Goal: Contribute content: Contribute content

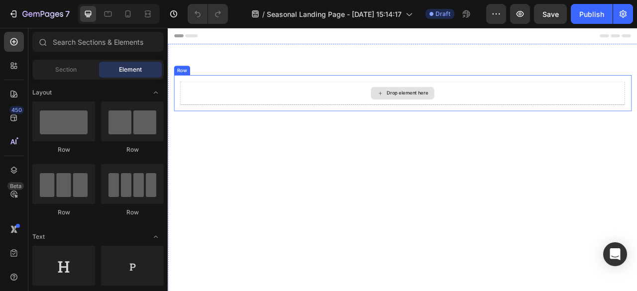
click at [456, 110] on div "Drop element here" at bounding box center [472, 111] width 53 height 8
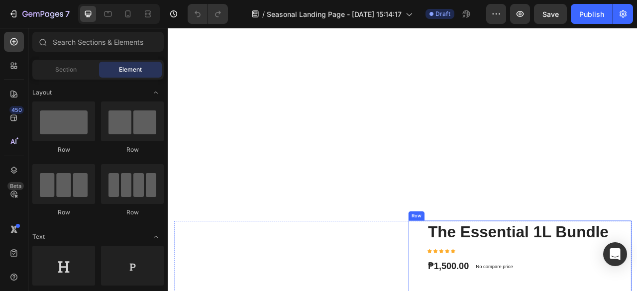
scroll to position [50, 0]
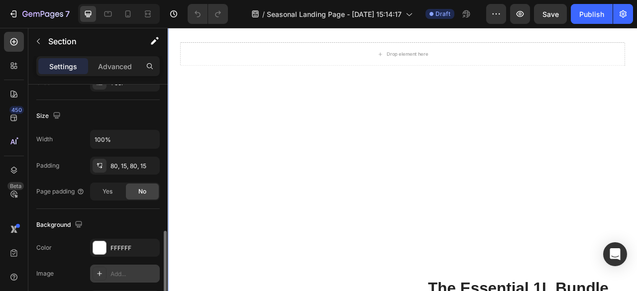
scroll to position [249, 0]
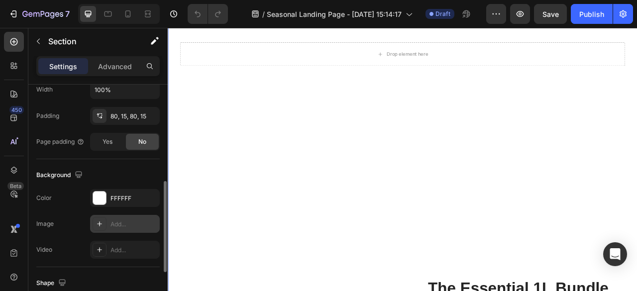
click at [141, 217] on div "Add..." at bounding box center [125, 224] width 70 height 18
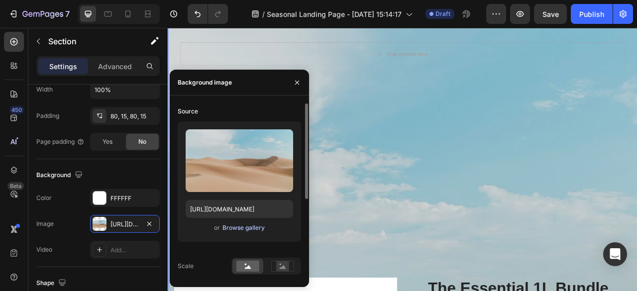
click at [235, 226] on div "Browse gallery" at bounding box center [244, 228] width 42 height 9
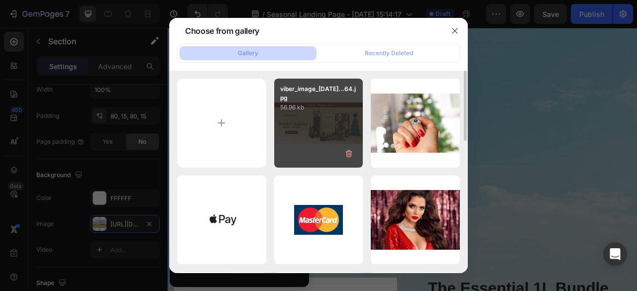
click at [315, 136] on div "viber_image_[DATE]...64.jpg 56.96 kb" at bounding box center [318, 123] width 89 height 89
type input "[URL][DOMAIN_NAME]"
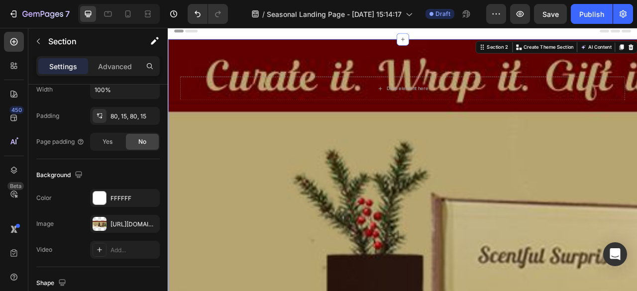
scroll to position [0, 0]
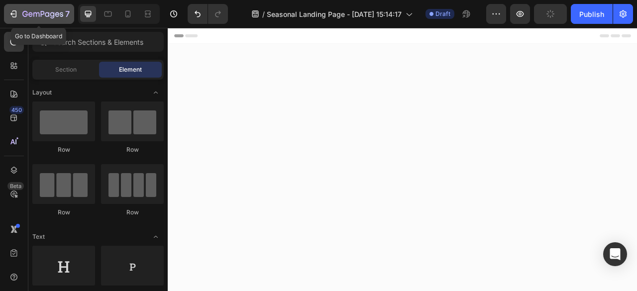
click at [37, 13] on icon "button" at bounding box center [36, 14] width 6 height 4
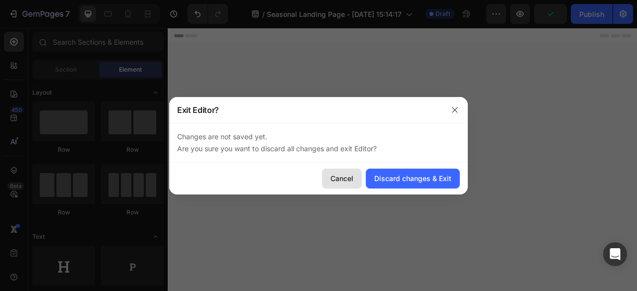
click at [332, 179] on div "Cancel" at bounding box center [342, 178] width 23 height 10
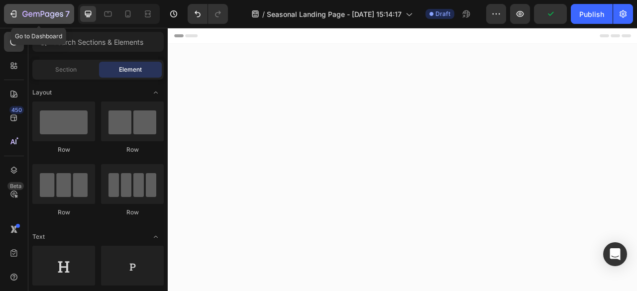
click at [45, 15] on icon "button" at bounding box center [47, 14] width 4 height 4
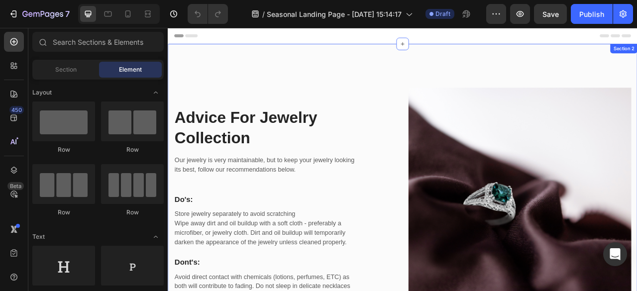
click at [390, 83] on div "Advice For Jewelry Collection Heading Our jewelry is very maintainable, but to …" at bounding box center [466, 245] width 597 height 395
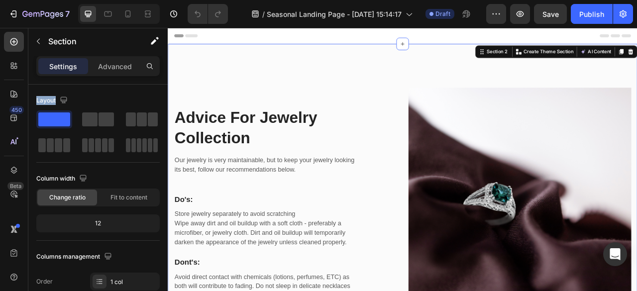
drag, startPoint x: 229, startPoint y: 150, endPoint x: 345, endPoint y: 40, distance: 159.9
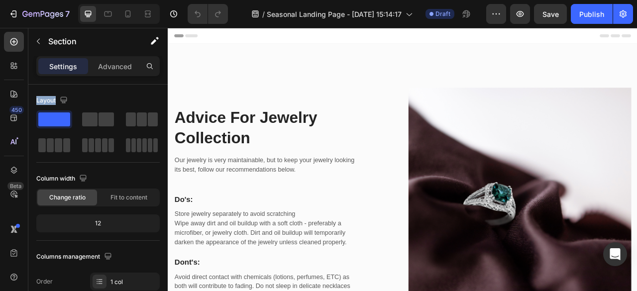
click at [188, 38] on span "Header" at bounding box center [198, 38] width 22 height 10
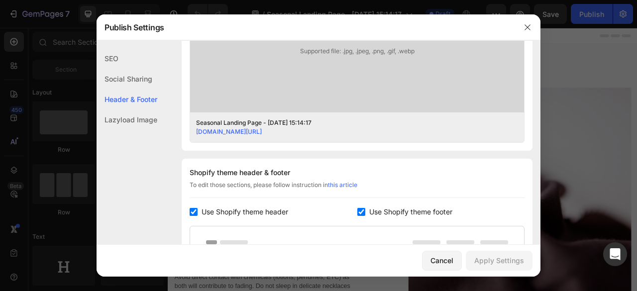
scroll to position [466, 0]
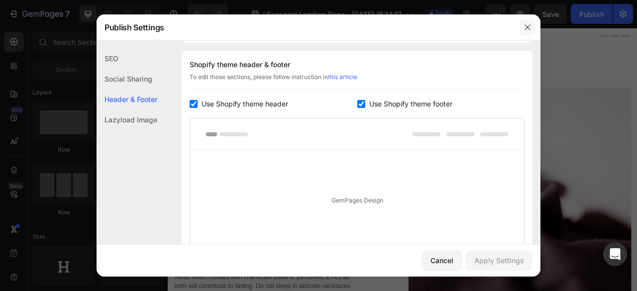
click at [529, 29] on icon "button" at bounding box center [528, 27] width 8 height 8
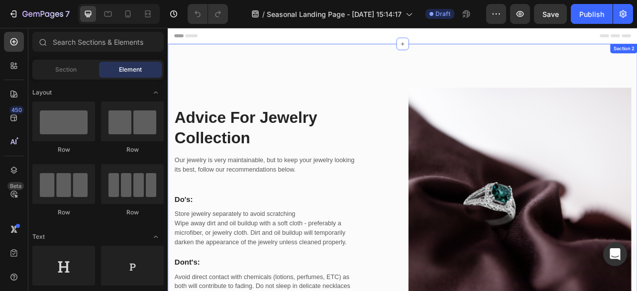
click at [458, 80] on div "Advice For Jewelry Collection Heading Our jewelry is very maintainable, but to …" at bounding box center [466, 245] width 597 height 395
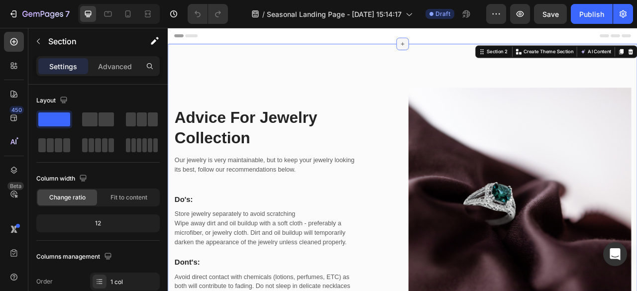
click at [463, 49] on icon at bounding box center [466, 48] width 8 height 8
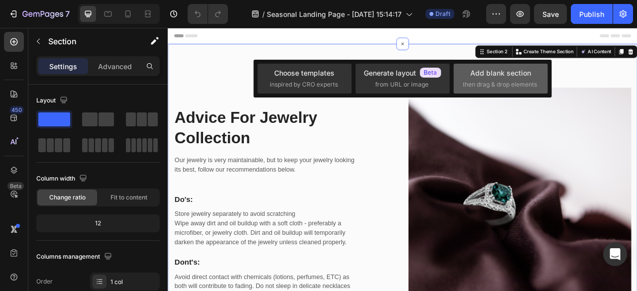
click at [528, 78] on div "Add blank section" at bounding box center [500, 73] width 61 height 10
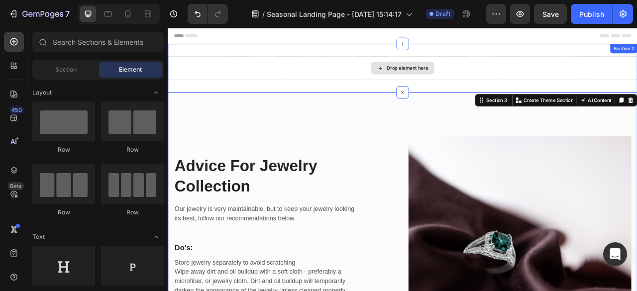
click at [478, 80] on div "Drop element here" at bounding box center [472, 79] width 53 height 8
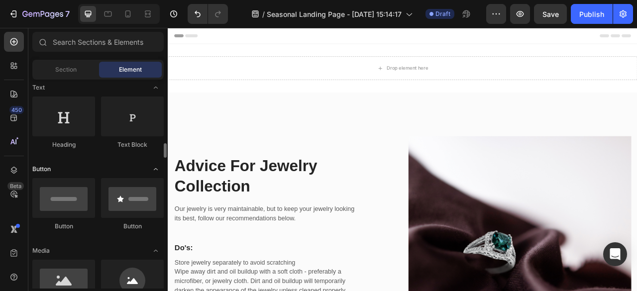
scroll to position [249, 0]
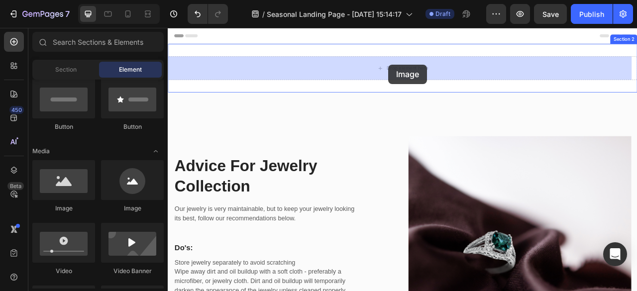
drag, startPoint x: 241, startPoint y: 212, endPoint x: 449, endPoint y: 75, distance: 248.2
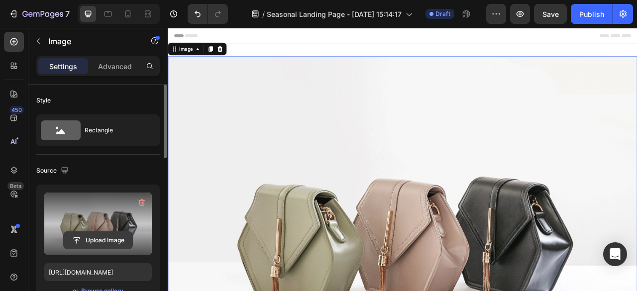
click at [112, 238] on input "file" at bounding box center [98, 240] width 69 height 17
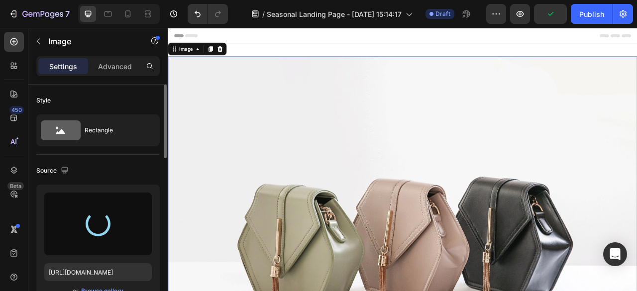
type input "[URL][DOMAIN_NAME]"
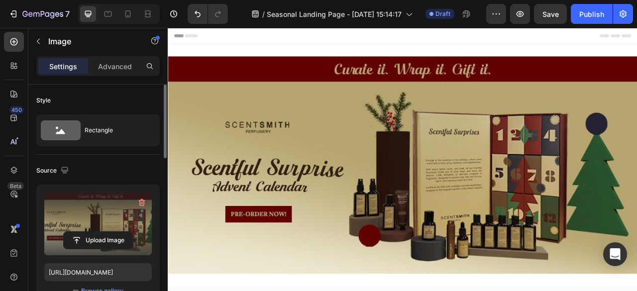
click at [552, 45] on div "Header" at bounding box center [466, 38] width 581 height 20
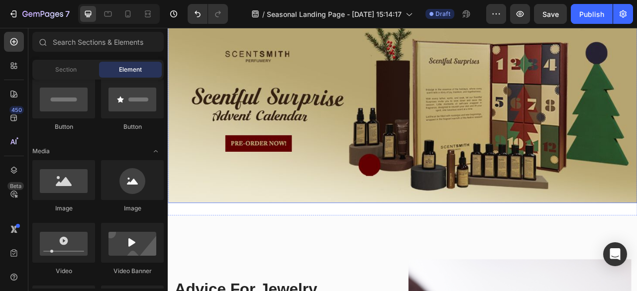
scroll to position [149, 0]
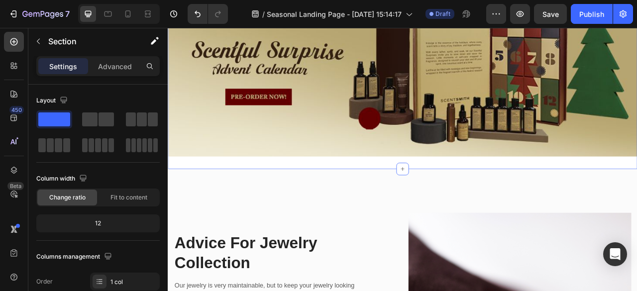
click at [514, 199] on div "Image Section 2" at bounding box center [466, 53] width 597 height 309
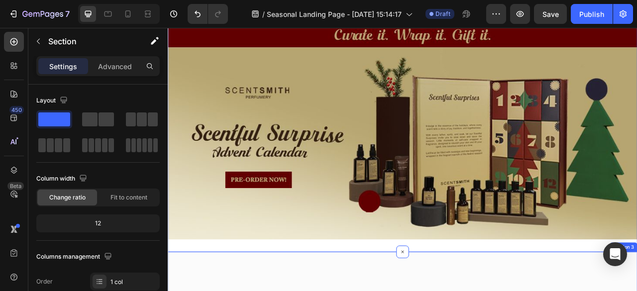
scroll to position [0, 0]
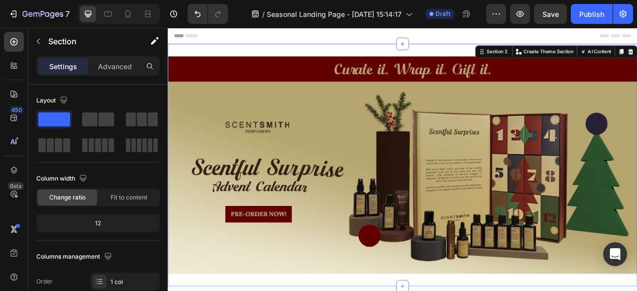
click at [507, 52] on div "Image Section 2 You can create reusable sections Create Theme Section AI Conten…" at bounding box center [466, 202] width 597 height 309
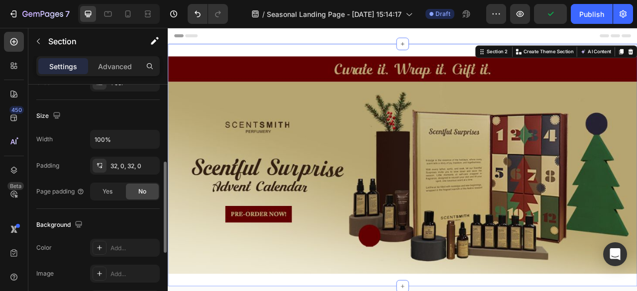
scroll to position [249, 0]
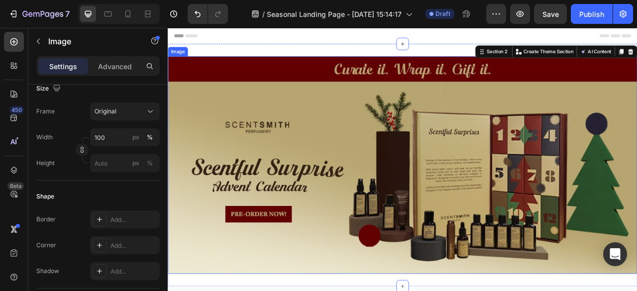
click at [313, 78] on img at bounding box center [466, 202] width 597 height 277
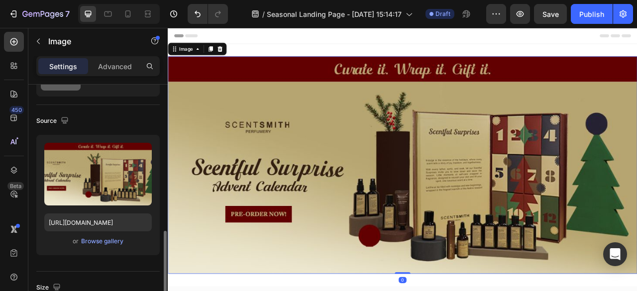
scroll to position [0, 0]
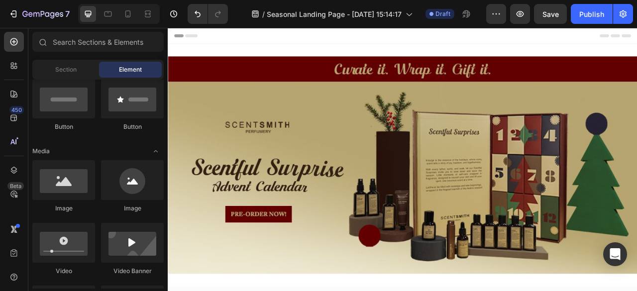
click at [293, 47] on div "Header" at bounding box center [466, 38] width 581 height 20
click at [301, 51] on div "Image Section 2" at bounding box center [466, 202] width 597 height 309
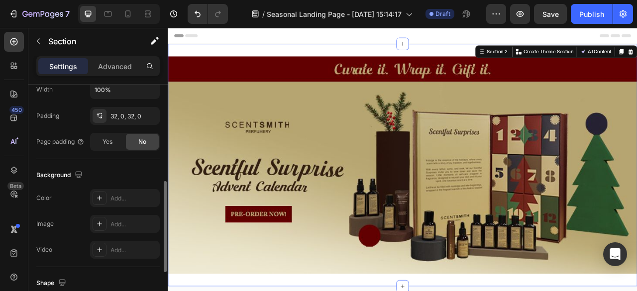
scroll to position [299, 0]
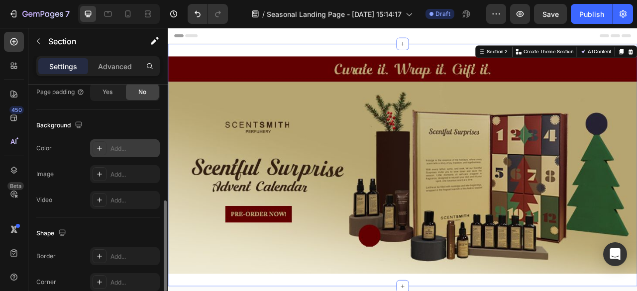
click at [119, 148] on div "Add..." at bounding box center [134, 148] width 47 height 9
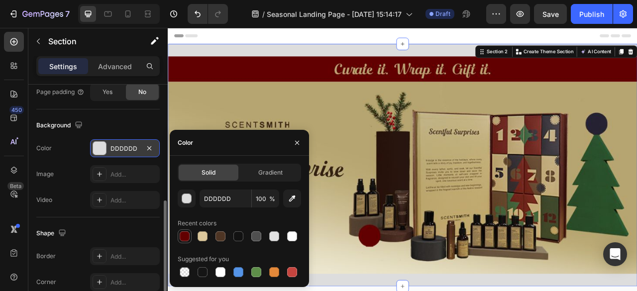
click at [185, 237] on div at bounding box center [185, 236] width 10 height 10
type input "620000"
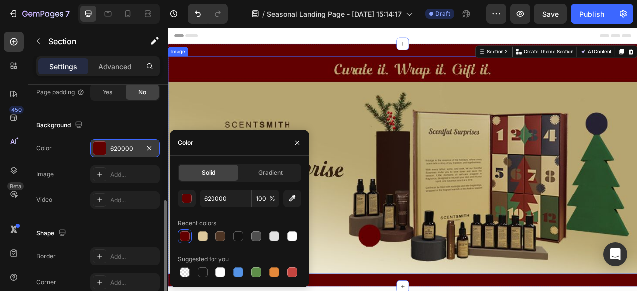
click at [625, 238] on img at bounding box center [466, 202] width 597 height 277
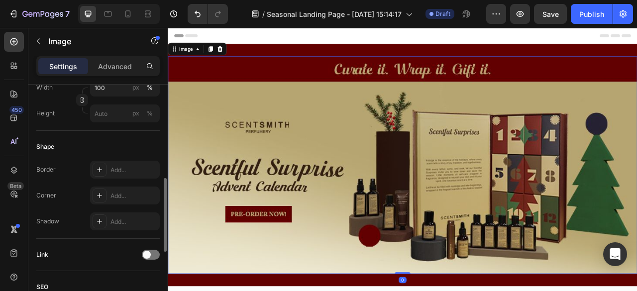
scroll to position [0, 0]
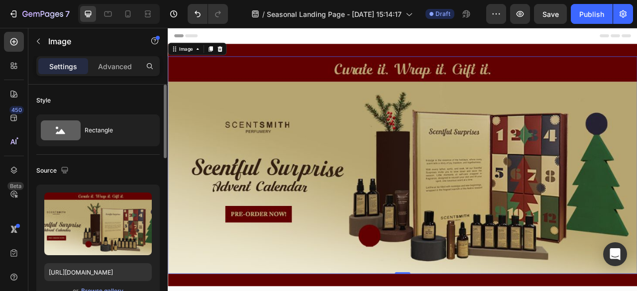
click at [445, 266] on img at bounding box center [466, 202] width 597 height 277
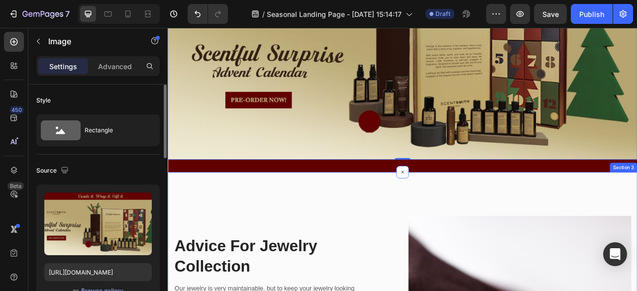
scroll to position [199, 0]
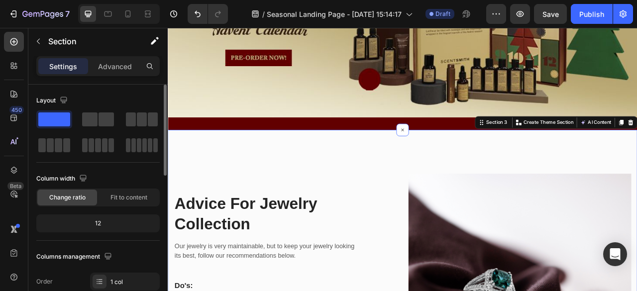
click at [57, 122] on span at bounding box center [54, 120] width 32 height 14
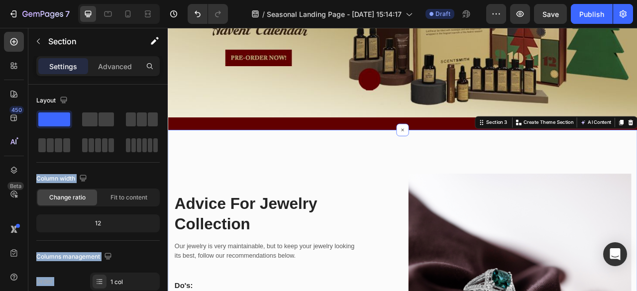
drag, startPoint x: 228, startPoint y: 170, endPoint x: 431, endPoint y: 173, distance: 202.1
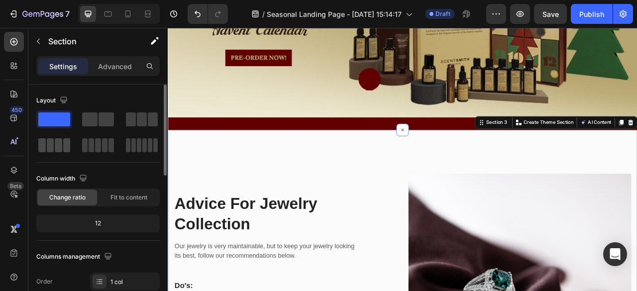
click at [49, 145] on span at bounding box center [50, 145] width 7 height 14
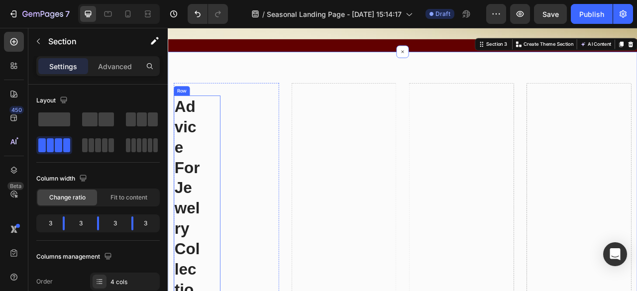
scroll to position [348, 0]
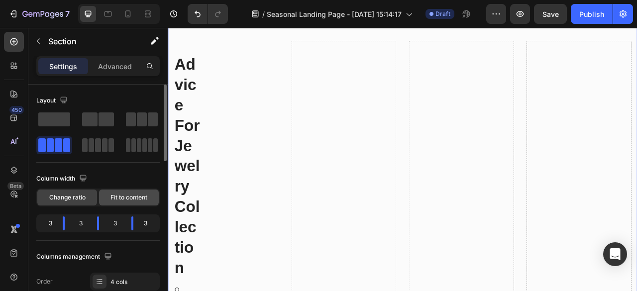
click at [140, 196] on span "Fit to content" at bounding box center [129, 197] width 37 height 9
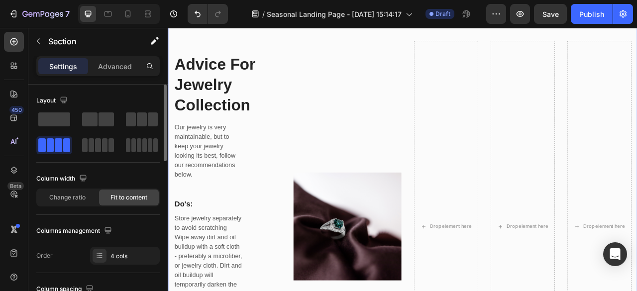
click at [140, 196] on span "Fit to content" at bounding box center [129, 197] width 37 height 9
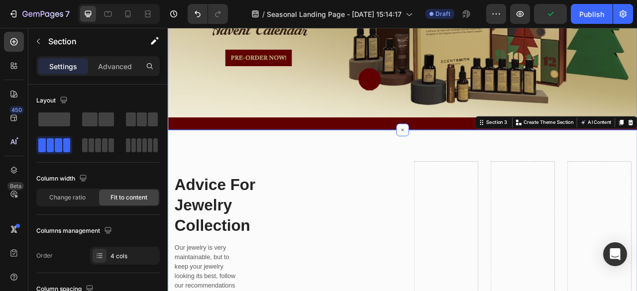
scroll to position [199, 0]
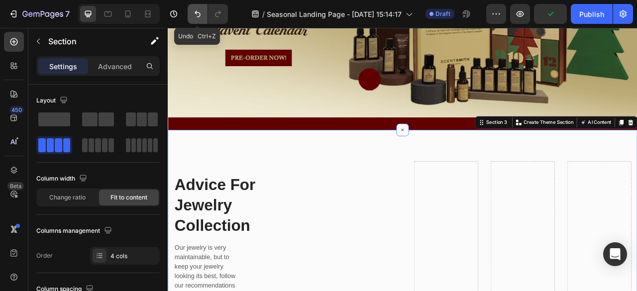
click at [202, 19] on button "Undo/Redo" at bounding box center [198, 14] width 20 height 20
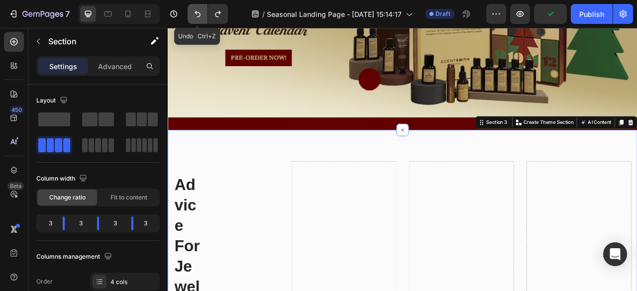
click at [202, 19] on button "Undo/Redo" at bounding box center [198, 14] width 20 height 20
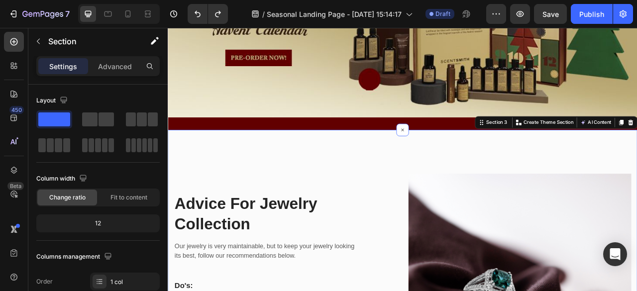
drag, startPoint x: 227, startPoint y: 147, endPoint x: 308, endPoint y: 168, distance: 83.4
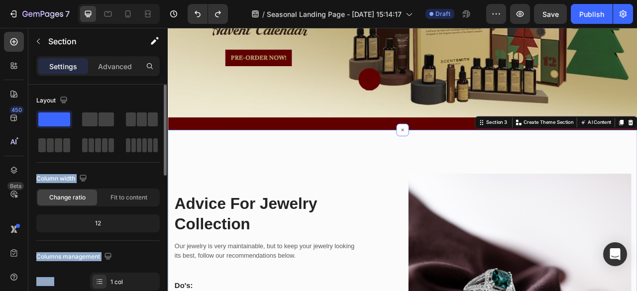
click at [56, 115] on span at bounding box center [54, 120] width 32 height 14
click at [56, 117] on span at bounding box center [54, 120] width 32 height 14
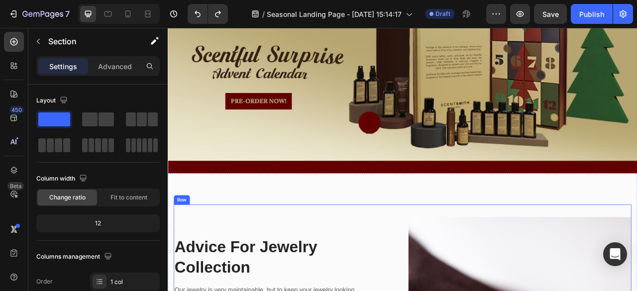
scroll to position [100, 0]
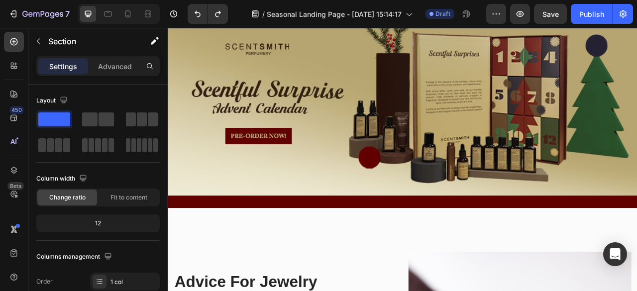
drag, startPoint x: 463, startPoint y: 269, endPoint x: 465, endPoint y: 275, distance: 6.5
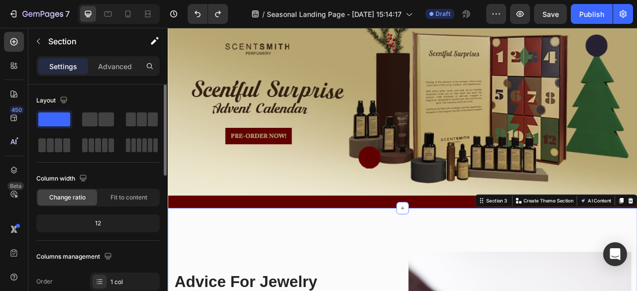
click at [54, 122] on span at bounding box center [54, 120] width 32 height 14
click at [462, 253] on icon at bounding box center [466, 257] width 8 height 8
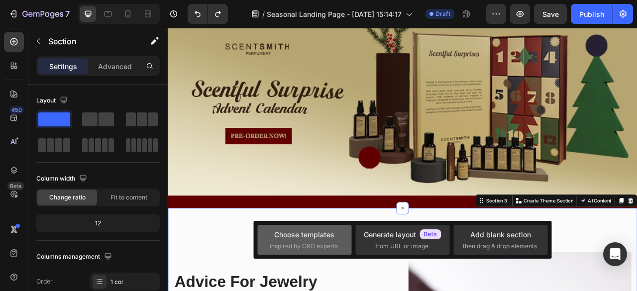
click at [312, 242] on span "inspired by CRO experts" at bounding box center [304, 246] width 68 height 9
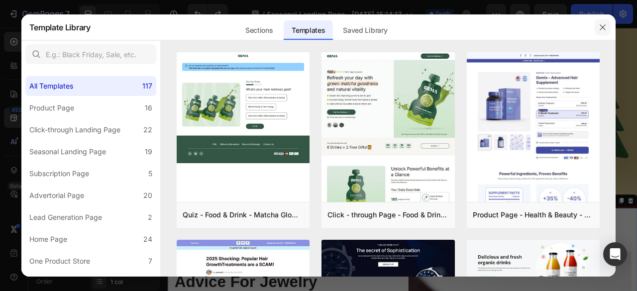
click at [600, 30] on icon "button" at bounding box center [603, 27] width 8 height 8
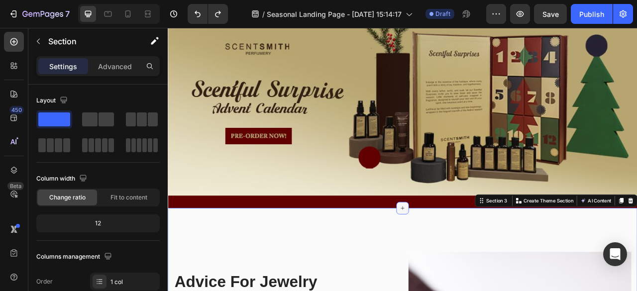
click at [465, 253] on icon at bounding box center [466, 257] width 8 height 8
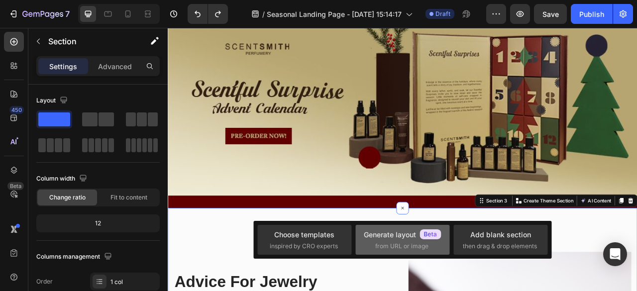
click at [397, 243] on span "from URL or image" at bounding box center [401, 246] width 53 height 9
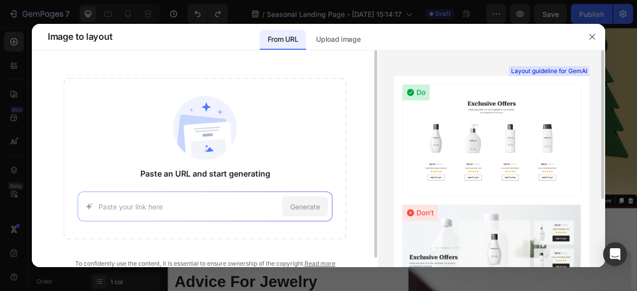
scroll to position [10, 0]
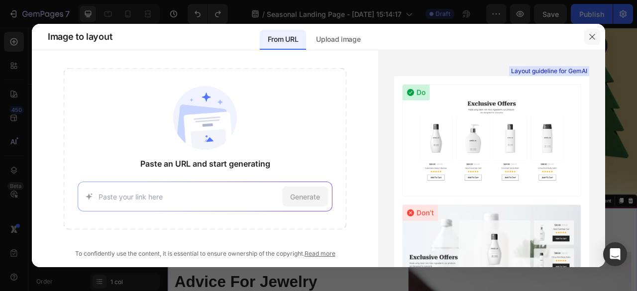
click at [592, 38] on icon "button" at bounding box center [592, 37] width 8 height 8
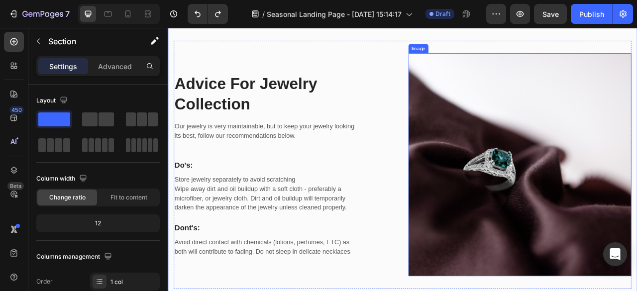
scroll to position [299, 0]
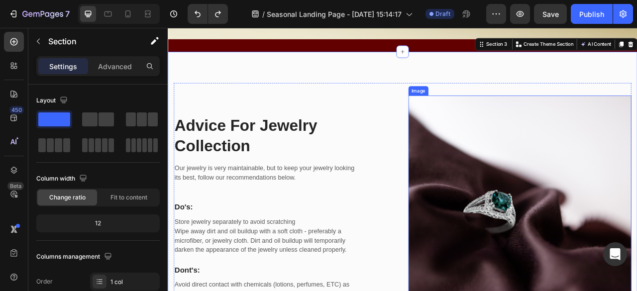
click at [599, 99] on div "Advice For Jewelry Collection Heading Our jewelry is very maintainable, but to …" at bounding box center [466, 256] width 582 height 316
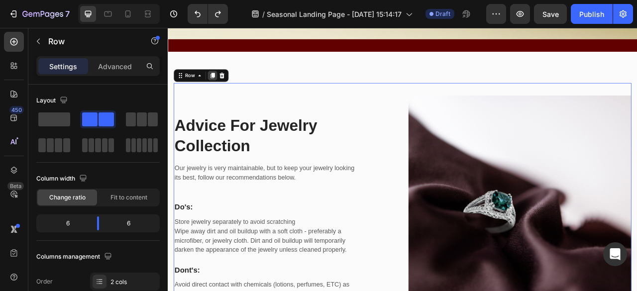
click at [223, 85] on icon at bounding box center [224, 88] width 5 height 7
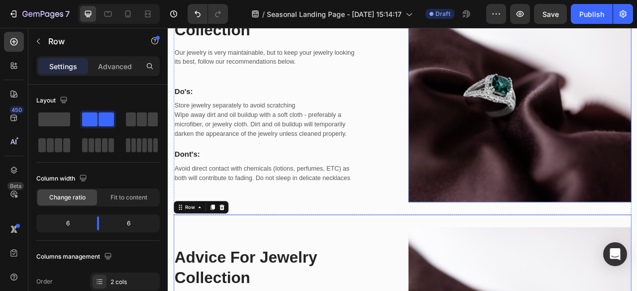
scroll to position [393, 0]
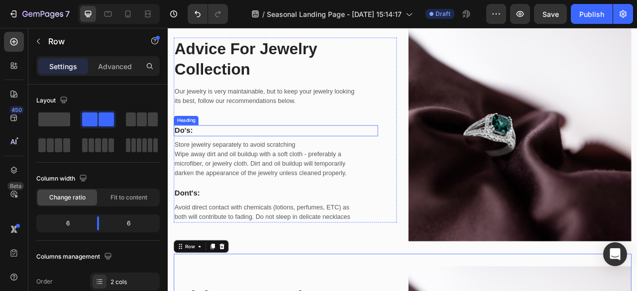
click at [402, 154] on p "Do's:" at bounding box center [305, 159] width 258 height 12
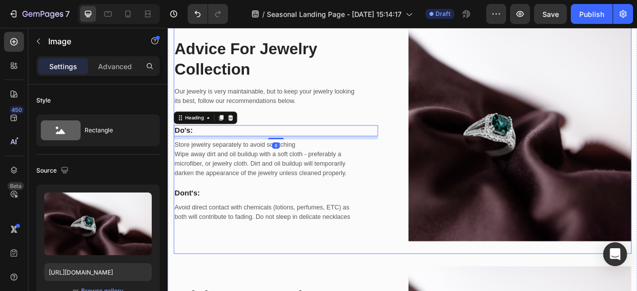
click at [500, 102] on img at bounding box center [616, 158] width 284 height 284
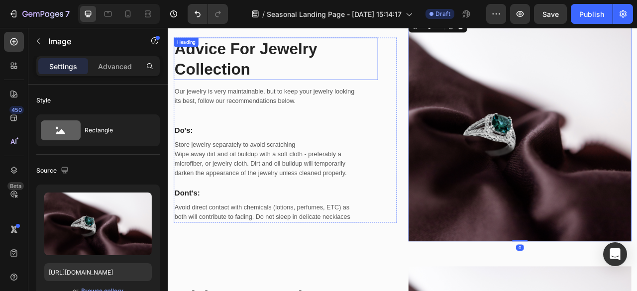
click at [391, 68] on p "Advice For Jewelry Collection" at bounding box center [305, 67] width 258 height 52
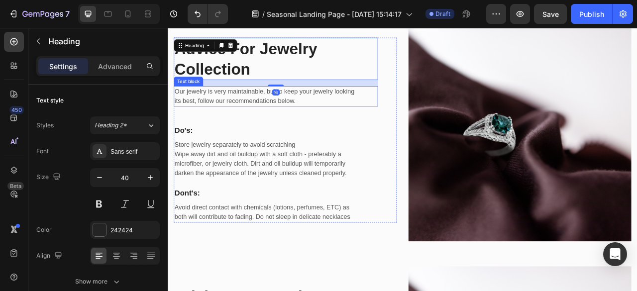
click at [400, 119] on p "Our jewelry is very maintainable, but to keep your jewelry looking its best, fo…" at bounding box center [293, 115] width 234 height 24
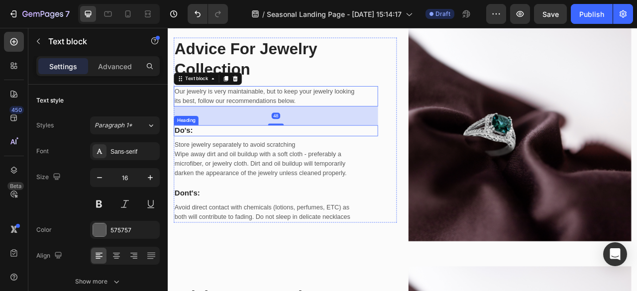
click at [392, 179] on p "Store jewelry separately to avoid scratching" at bounding box center [293, 177] width 234 height 12
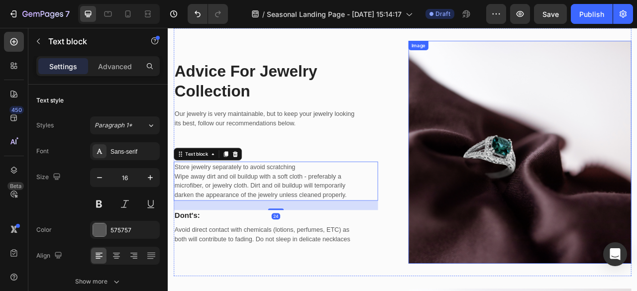
scroll to position [343, 0]
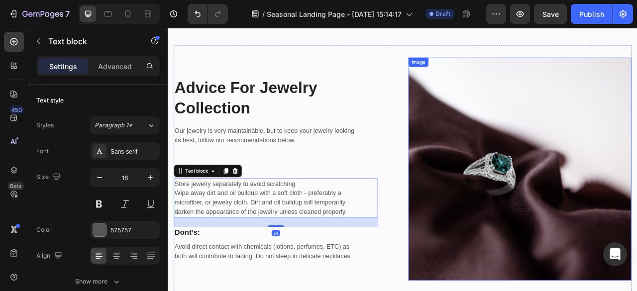
click at [518, 158] on img at bounding box center [616, 208] width 284 height 284
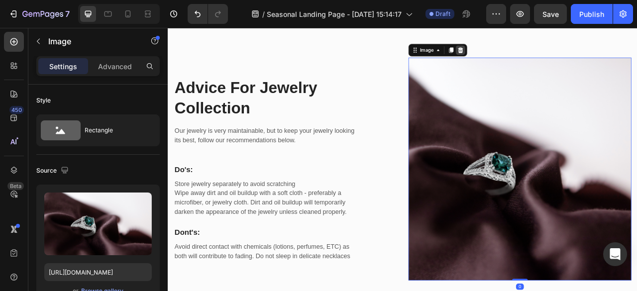
click at [537, 58] on icon at bounding box center [540, 56] width 6 height 7
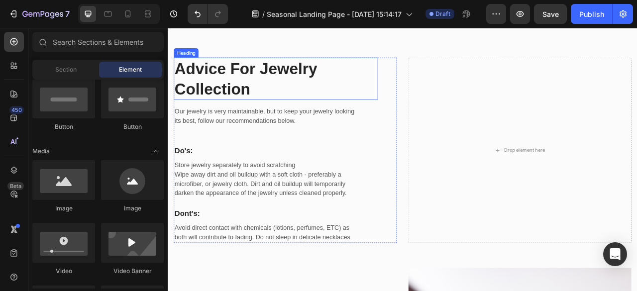
drag, startPoint x: 338, startPoint y: 82, endPoint x: 345, endPoint y: 81, distance: 8.0
click at [338, 82] on p "Advice For Jewelry Collection" at bounding box center [305, 93] width 258 height 52
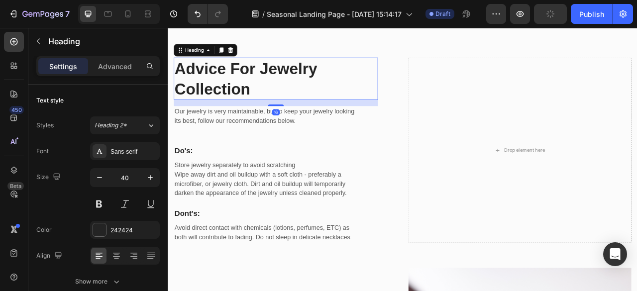
drag, startPoint x: 249, startPoint y: 55, endPoint x: 279, endPoint y: 82, distance: 39.5
click at [250, 55] on icon at bounding box center [247, 56] width 6 height 7
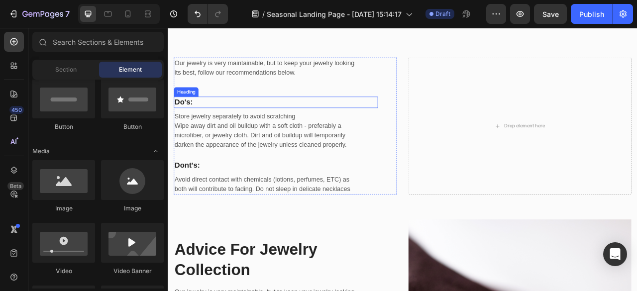
click at [329, 88] on p "Our jewelry is very maintainable, but to keep your jewelry looking its best, fo…" at bounding box center [293, 79] width 234 height 24
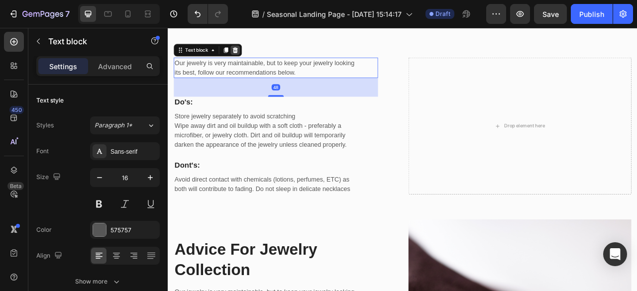
click at [258, 56] on div at bounding box center [253, 56] width 12 height 12
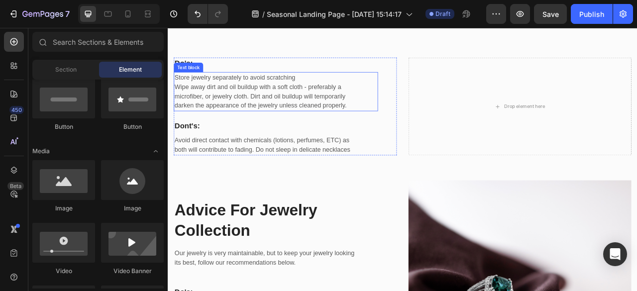
drag, startPoint x: 326, startPoint y: 112, endPoint x: 330, endPoint y: 104, distance: 8.5
click at [327, 111] on p "Wipe away dirt and oil buildup with a soft cloth - preferably a microfiber, or …" at bounding box center [293, 115] width 234 height 36
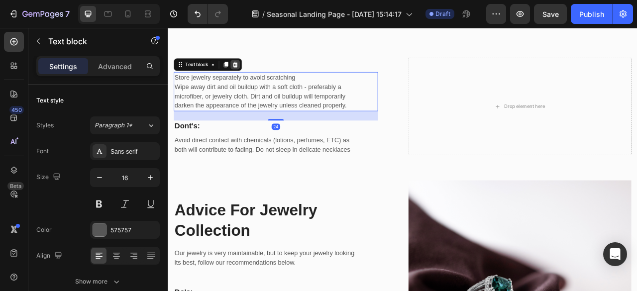
click at [258, 72] on div at bounding box center [253, 75] width 12 height 12
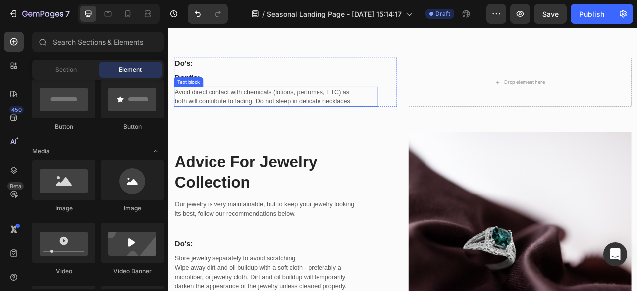
click at [321, 115] on p "Avoid direct contact with chemicals (lotions, perfumes, ETC) as both will contr…" at bounding box center [293, 116] width 234 height 24
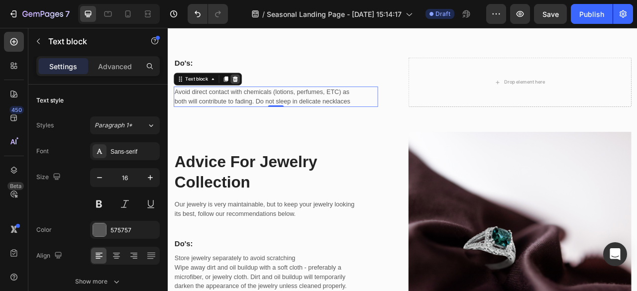
click at [250, 88] on div at bounding box center [253, 93] width 12 height 12
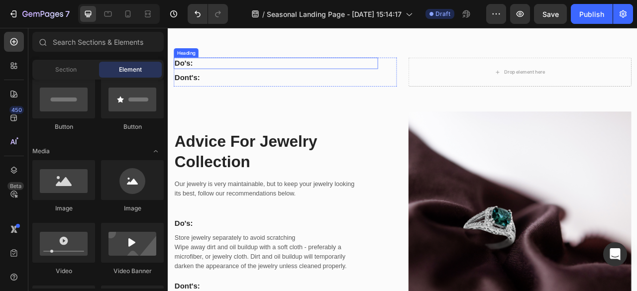
click at [251, 74] on p "Do's:" at bounding box center [305, 73] width 258 height 12
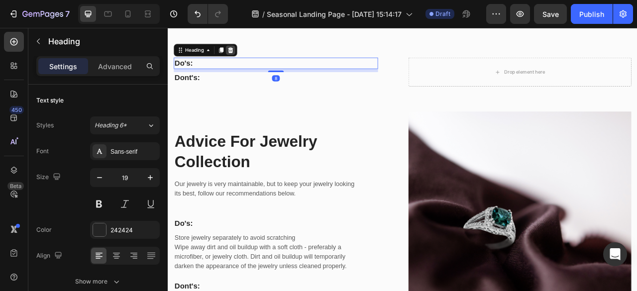
drag, startPoint x: 250, startPoint y: 56, endPoint x: 247, endPoint y: 63, distance: 7.8
click at [251, 56] on icon at bounding box center [247, 56] width 8 height 8
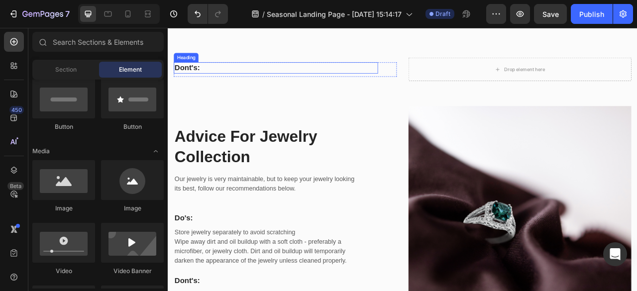
click at [248, 76] on p "Dont's:" at bounding box center [305, 79] width 258 height 12
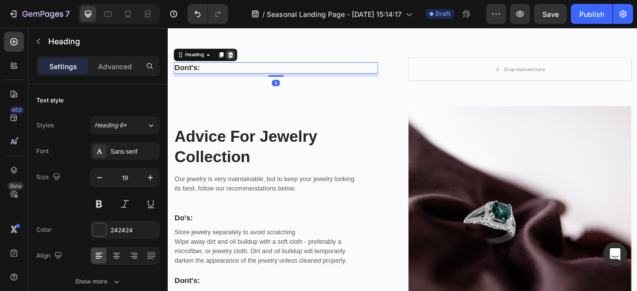
click at [248, 61] on icon at bounding box center [247, 62] width 6 height 7
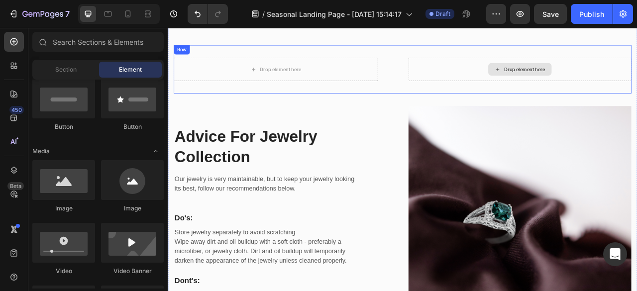
click at [503, 82] on div "Drop element here" at bounding box center [616, 81] width 284 height 30
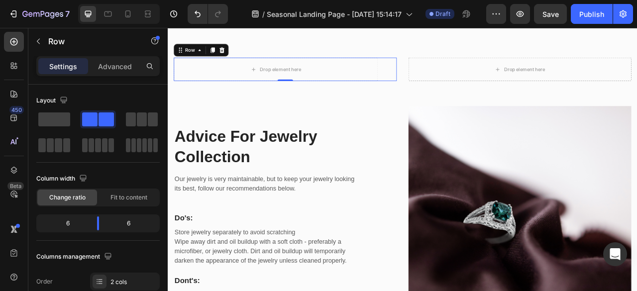
click at [445, 86] on div "Drop element here Row 0" at bounding box center [317, 81] width 284 height 30
click at [463, 100] on div "Drop element here Row 0 Drop element here Row" at bounding box center [466, 81] width 582 height 62
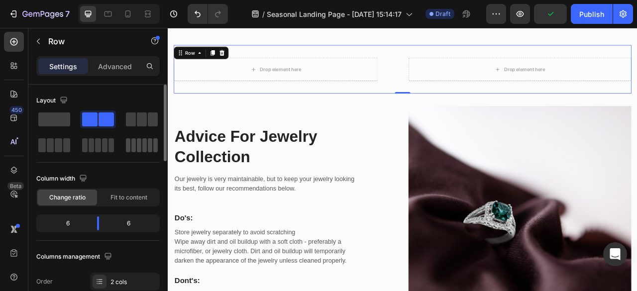
drag, startPoint x: 66, startPoint y: 150, endPoint x: 128, endPoint y: 141, distance: 63.3
click at [65, 150] on span at bounding box center [66, 145] width 7 height 14
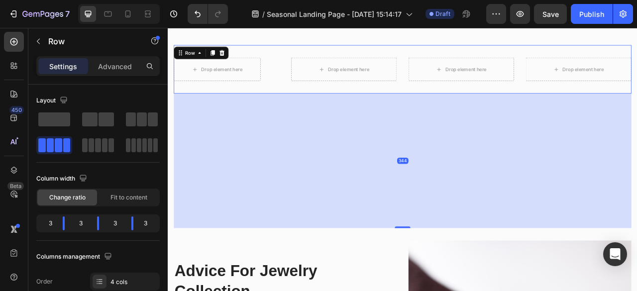
drag, startPoint x: 461, startPoint y: 111, endPoint x: 478, endPoint y: 286, distance: 176.0
click at [478, 112] on div "344" at bounding box center [466, 112] width 582 height 0
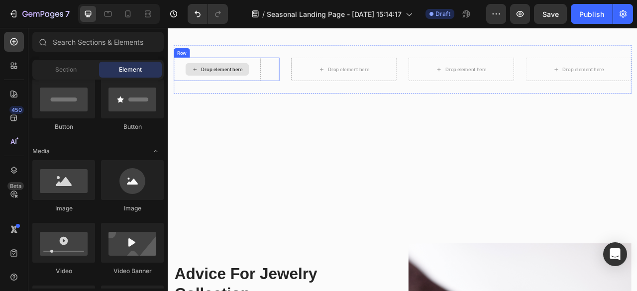
click at [253, 81] on div "Drop element here" at bounding box center [236, 81] width 53 height 8
click at [256, 84] on div "Drop element here" at bounding box center [236, 81] width 53 height 8
click at [434, 85] on div "Drop element here" at bounding box center [392, 81] width 134 height 30
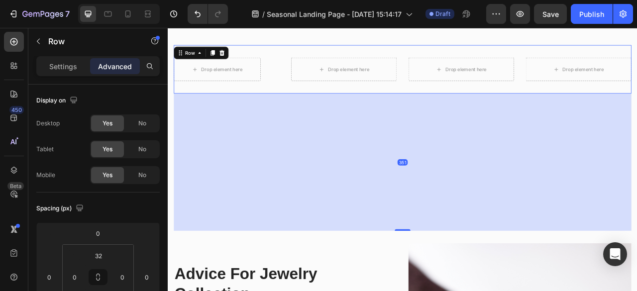
click at [450, 107] on div "Drop element here Row Drop element here Drop element here Drop element here Row…" at bounding box center [466, 81] width 582 height 62
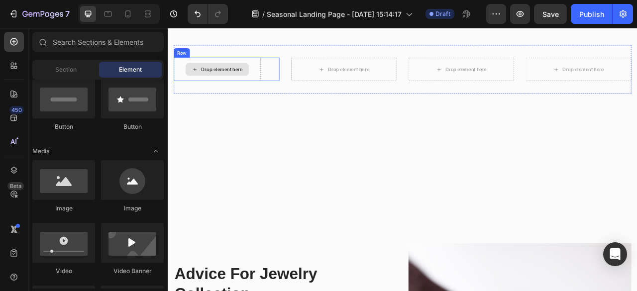
click at [269, 83] on div "Drop element here" at bounding box center [230, 81] width 81 height 16
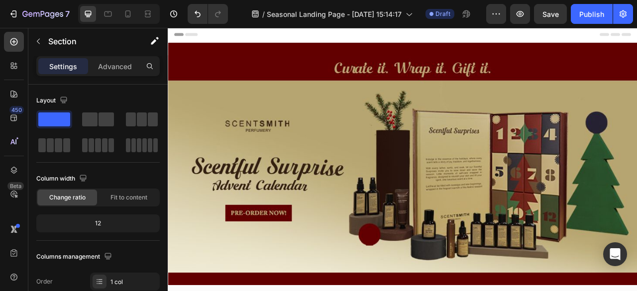
scroll to position [0, 0]
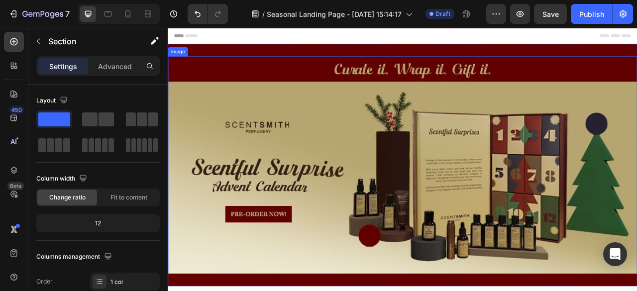
click at [637, 207] on img at bounding box center [466, 202] width 597 height 277
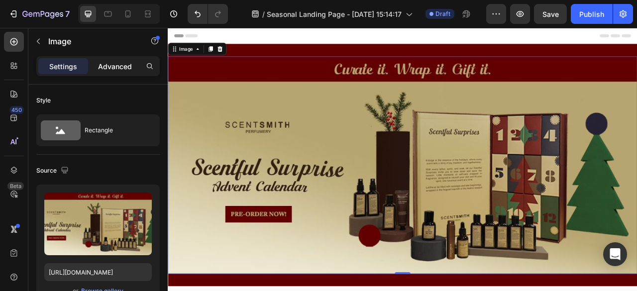
click at [119, 66] on p "Advanced" at bounding box center [115, 66] width 34 height 10
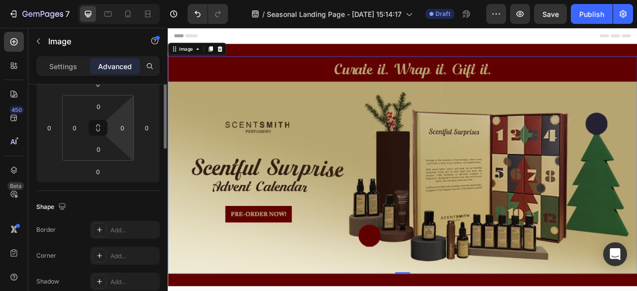
scroll to position [100, 0]
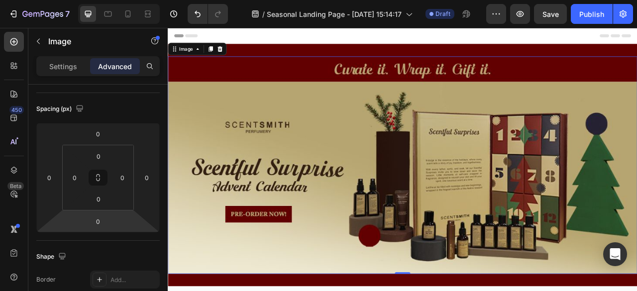
click at [289, 260] on img at bounding box center [466, 202] width 597 height 277
click at [96, 225] on input "0" at bounding box center [98, 221] width 20 height 15
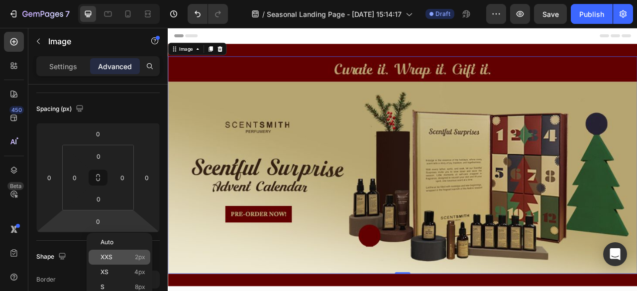
click at [114, 254] on p "XXS 2px" at bounding box center [123, 257] width 45 height 7
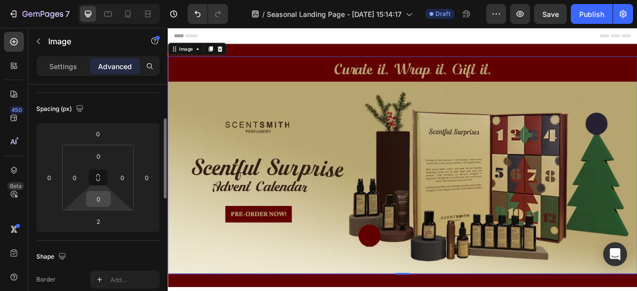
click at [103, 204] on input "0" at bounding box center [99, 199] width 20 height 15
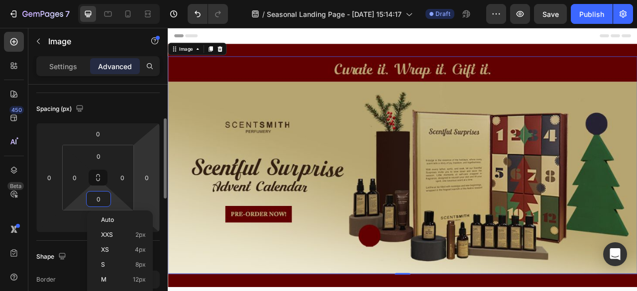
click at [150, 0] on html "7 / Seasonal Landing Page - [DATE] 15:14:17 Draft Preview Save Publish 450 Beta…" at bounding box center [318, 0] width 637 height 0
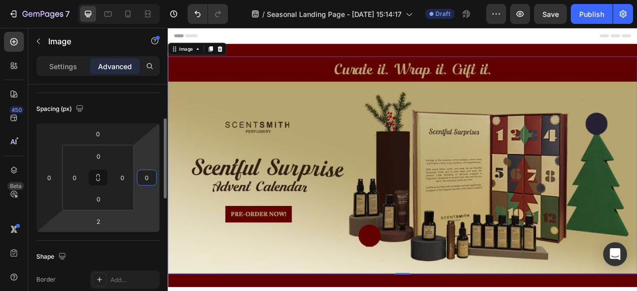
click at [111, 0] on html "7 / Seasonal Landing Page - [DATE] 15:14:17 Draft Preview Save Publish 450 Beta…" at bounding box center [318, 0] width 637 height 0
type input "4"
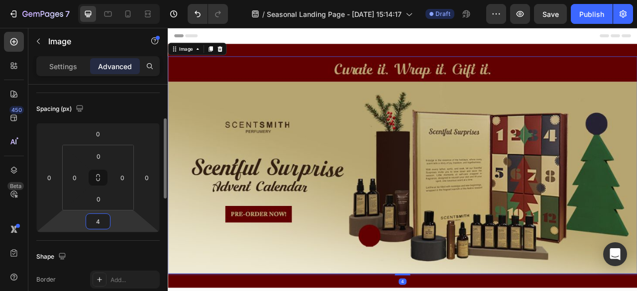
click at [105, 222] on input "4" at bounding box center [98, 221] width 20 height 15
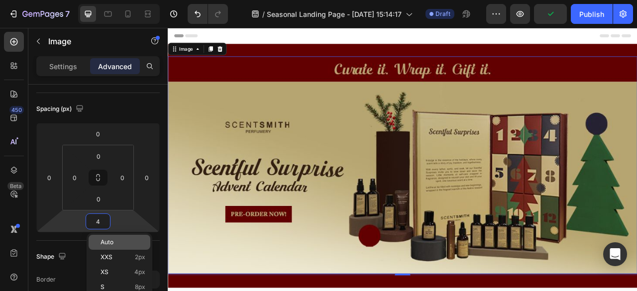
click at [125, 243] on p "Auto" at bounding box center [123, 242] width 45 height 7
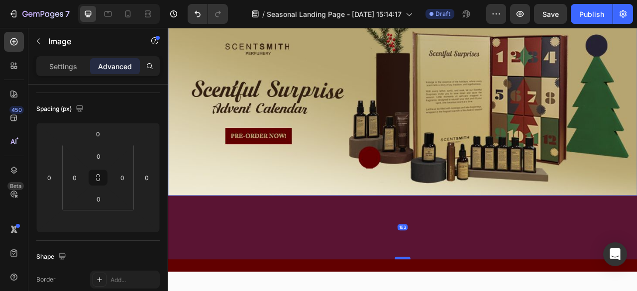
drag, startPoint x: 462, startPoint y: 235, endPoint x: 457, endPoint y: 316, distance: 81.3
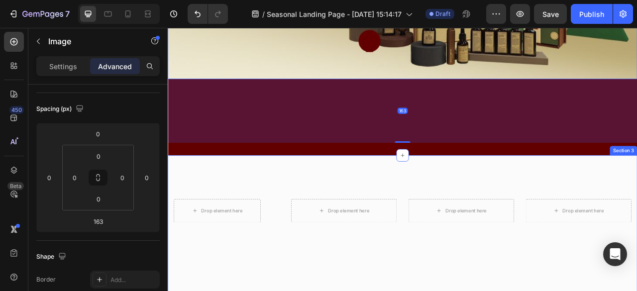
scroll to position [249, 0]
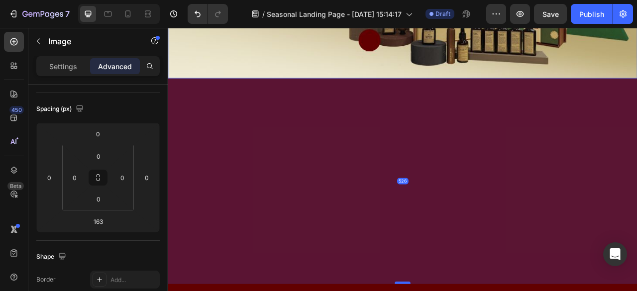
drag, startPoint x: 464, startPoint y: 167, endPoint x: 467, endPoint y: 349, distance: 182.7
type input "530"
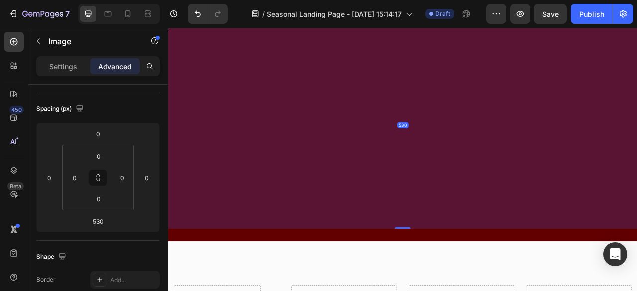
scroll to position [348, 0]
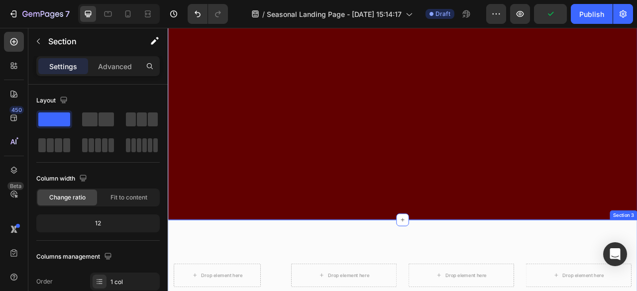
click at [463, 268] on icon at bounding box center [466, 272] width 8 height 8
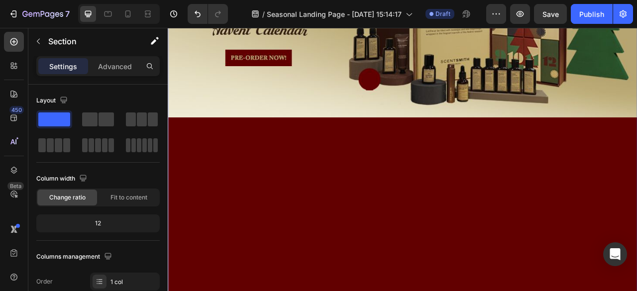
click at [485, 247] on div "Image" at bounding box center [466, 135] width 597 height 541
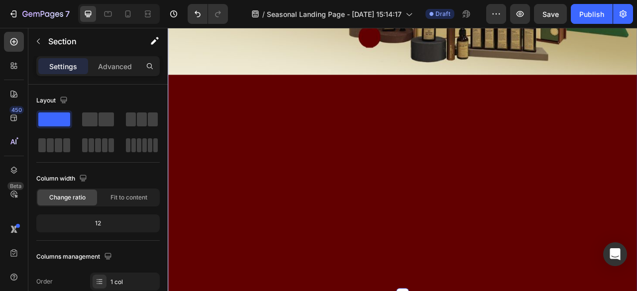
scroll to position [448, 0]
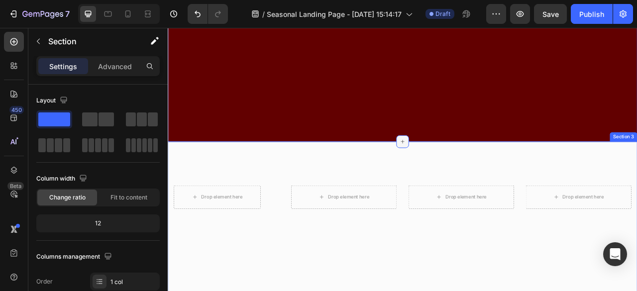
click at [468, 168] on div at bounding box center [466, 173] width 16 height 16
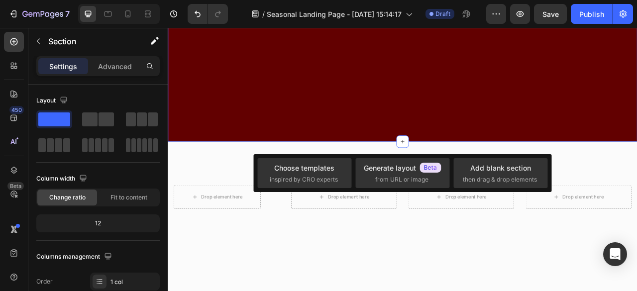
click at [194, 14] on icon "Undo/Redo" at bounding box center [198, 14] width 10 height 10
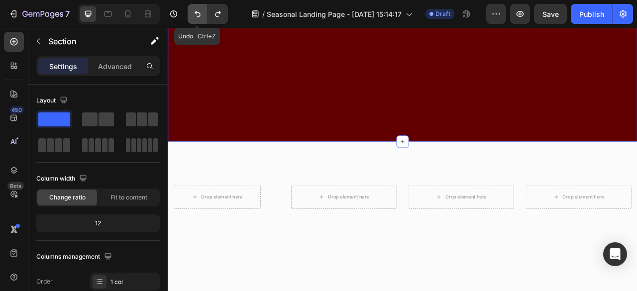
click at [193, 14] on icon "Undo/Redo" at bounding box center [198, 14] width 10 height 10
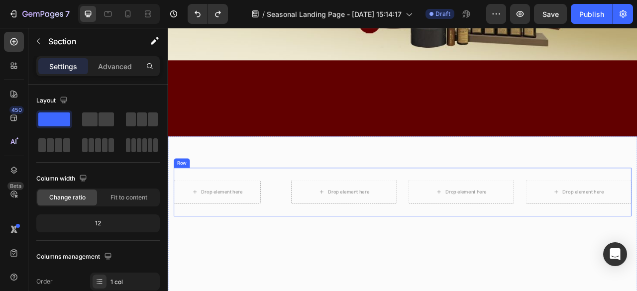
scroll to position [249, 0]
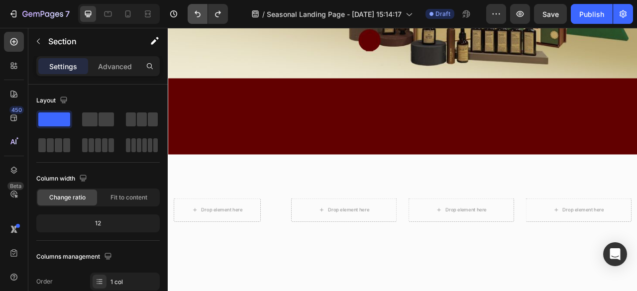
click at [198, 9] on icon "Undo/Redo" at bounding box center [198, 14] width 10 height 10
click at [209, 13] on button "Undo/Redo" at bounding box center [218, 14] width 20 height 20
click at [195, 14] on icon "Undo/Redo" at bounding box center [198, 14] width 10 height 10
click at [195, 13] on icon "Undo/Redo" at bounding box center [198, 14] width 10 height 10
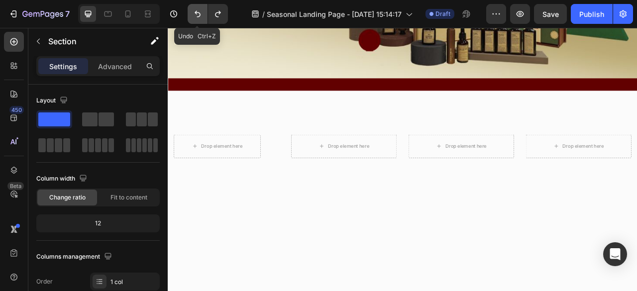
click at [195, 13] on icon "Undo/Redo" at bounding box center [198, 14] width 10 height 10
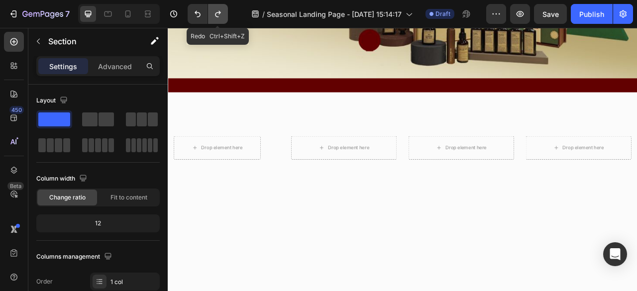
click at [221, 9] on icon "Undo/Redo" at bounding box center [218, 14] width 10 height 10
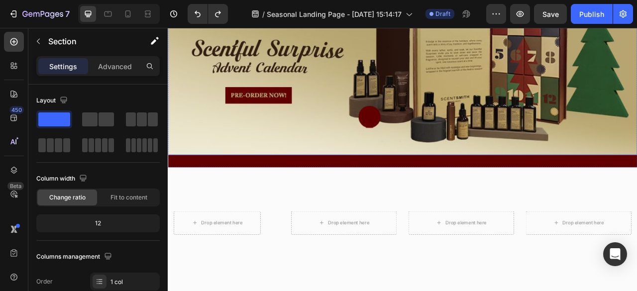
scroll to position [149, 0]
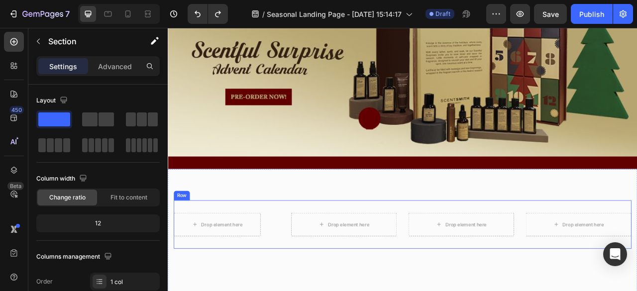
click at [463, 252] on div "Drop element here Row Drop element here Drop element here Drop element here Row" at bounding box center [466, 278] width 582 height 62
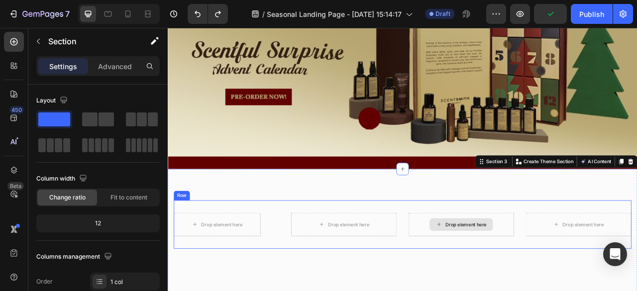
click at [528, 263] on div "Drop element here" at bounding box center [541, 278] width 134 height 30
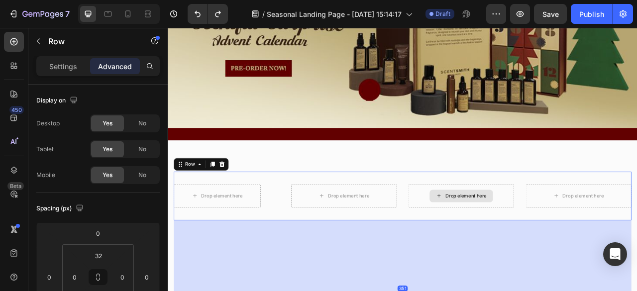
scroll to position [199, 0]
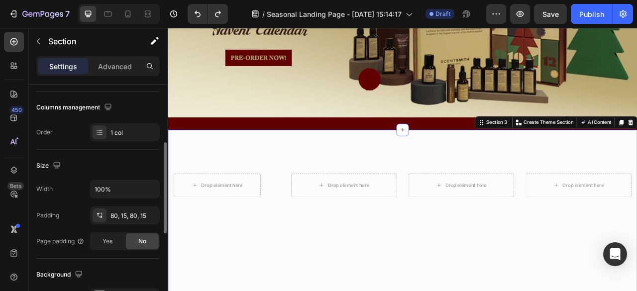
scroll to position [299, 0]
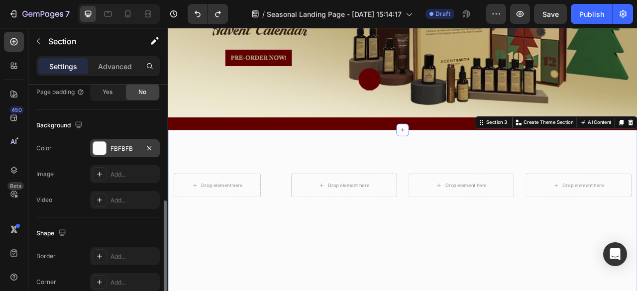
click at [130, 153] on div "FBFBFB" at bounding box center [125, 148] width 70 height 18
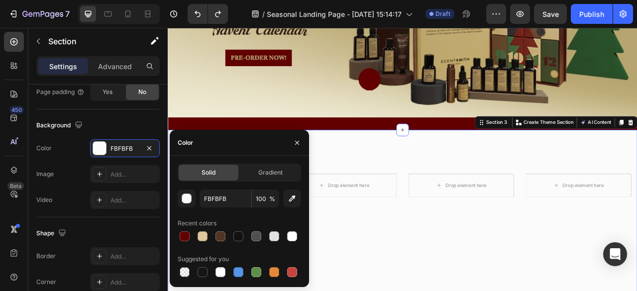
drag, startPoint x: 201, startPoint y: 238, endPoint x: 219, endPoint y: 226, distance: 22.2
click at [201, 238] on div at bounding box center [203, 236] width 10 height 10
type input "DCC89C"
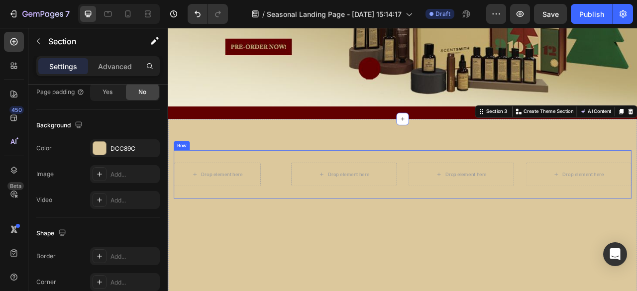
scroll to position [249, 0]
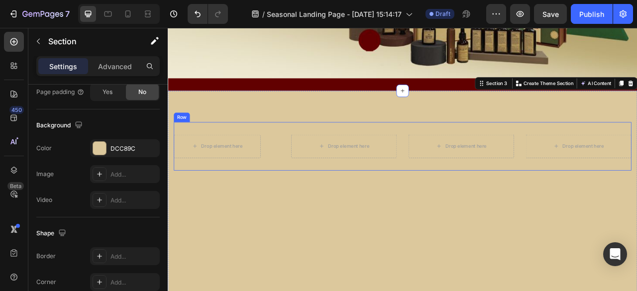
click at [273, 199] on div "Drop element here Row Drop element here Drop element here Drop element here Row" at bounding box center [466, 179] width 582 height 62
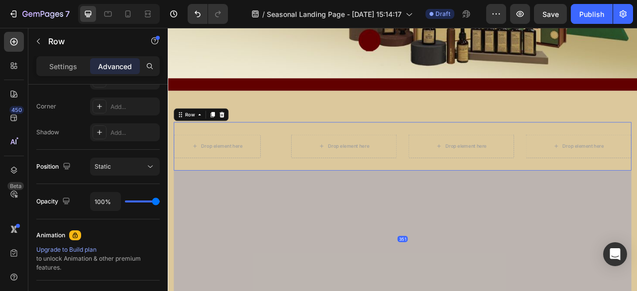
scroll to position [0, 0]
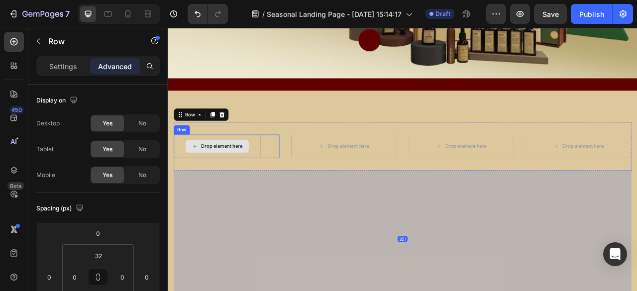
click at [252, 175] on div "Drop element here" at bounding box center [236, 179] width 53 height 8
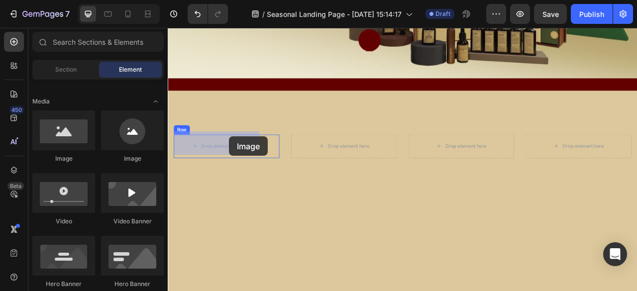
drag, startPoint x: 302, startPoint y: 165, endPoint x: 245, endPoint y: 166, distance: 56.3
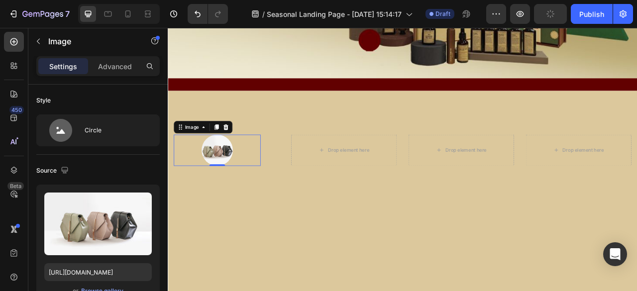
click at [245, 150] on icon at bounding box center [241, 154] width 8 height 8
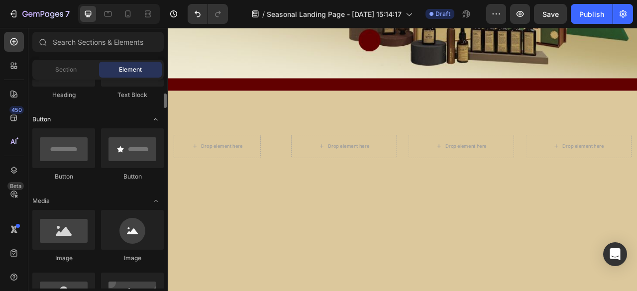
scroll to position [199, 0]
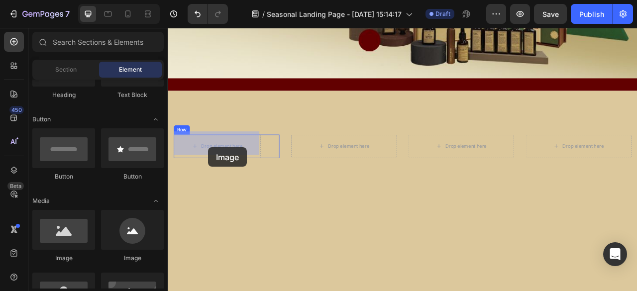
drag, startPoint x: 249, startPoint y: 245, endPoint x: 219, endPoint y: 180, distance: 71.5
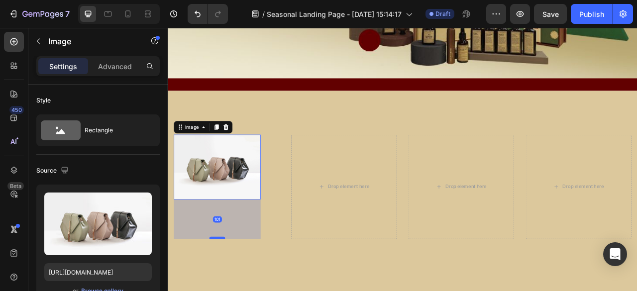
drag, startPoint x: 234, startPoint y: 240, endPoint x: 238, endPoint y: 292, distance: 51.4
click at [238, 291] on div at bounding box center [231, 295] width 20 height 3
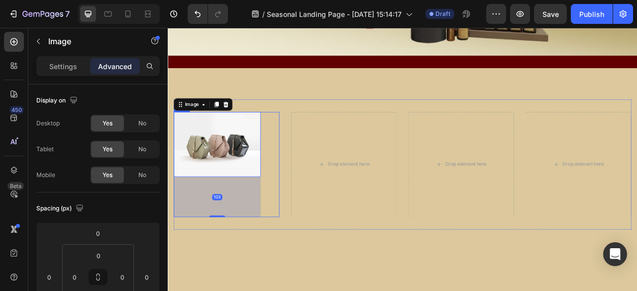
scroll to position [299, 0]
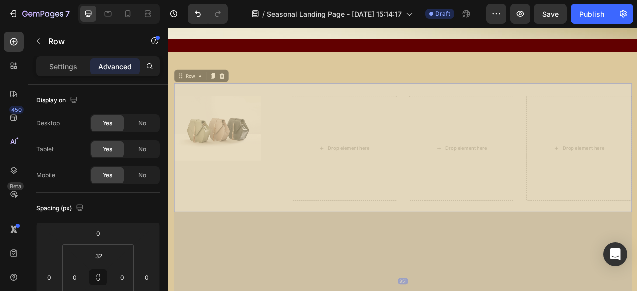
drag, startPoint x: 232, startPoint y: 243, endPoint x: 231, endPoint y: 255, distance: 12.0
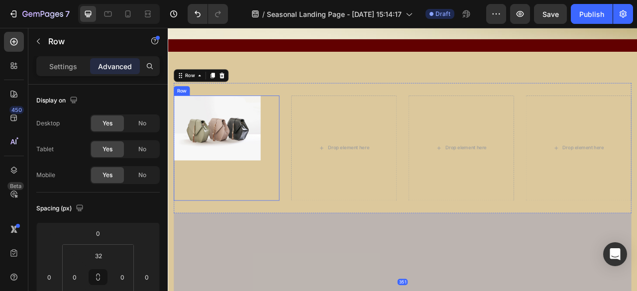
click at [238, 232] on div "Image" at bounding box center [230, 181] width 111 height 134
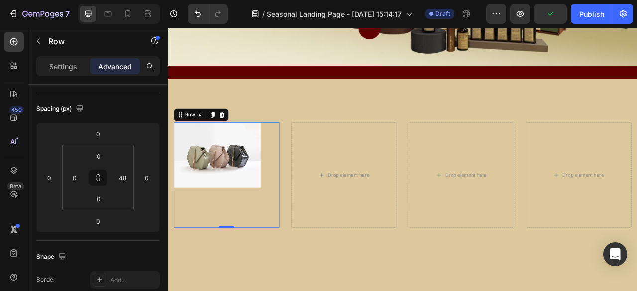
scroll to position [249, 0]
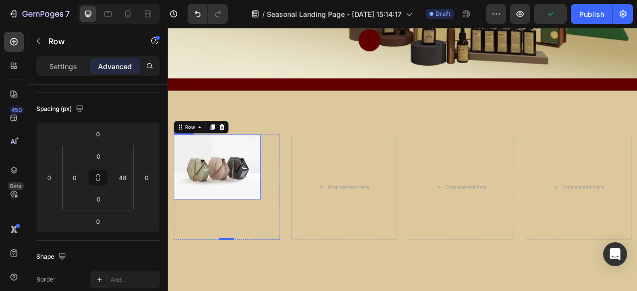
click at [261, 212] on img at bounding box center [230, 205] width 111 height 83
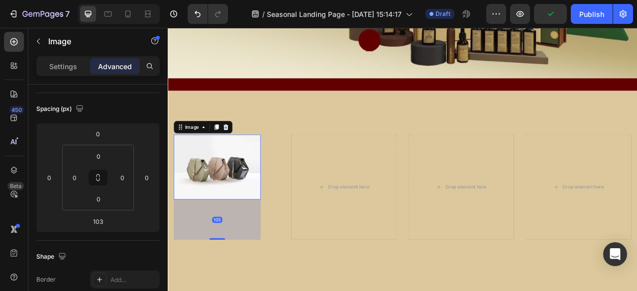
scroll to position [0, 0]
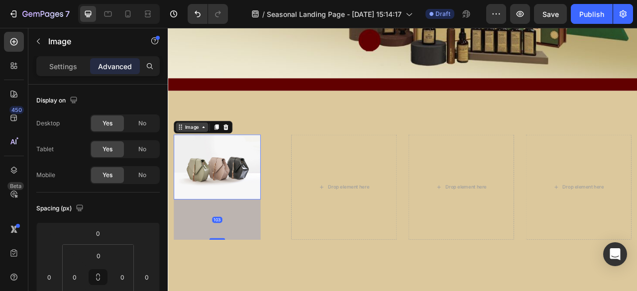
click at [202, 151] on div "Image" at bounding box center [198, 154] width 21 height 9
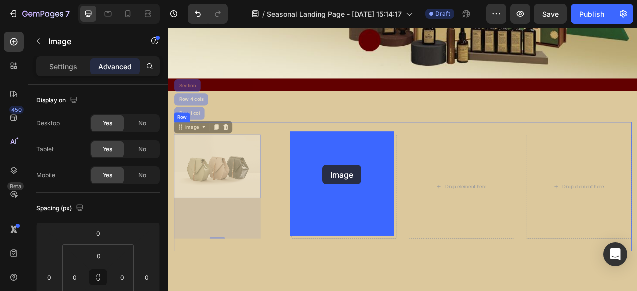
drag, startPoint x: 252, startPoint y: 203, endPoint x: 346, endPoint y: 203, distance: 93.6
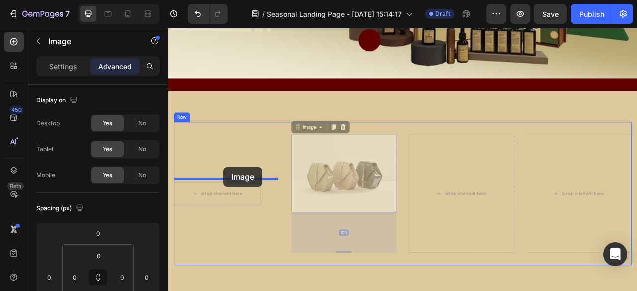
drag, startPoint x: 380, startPoint y: 205, endPoint x: 238, endPoint y: 205, distance: 141.9
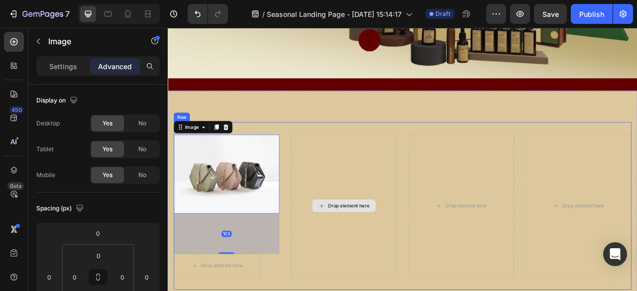
click at [369, 229] on div "Drop element here" at bounding box center [392, 255] width 134 height 182
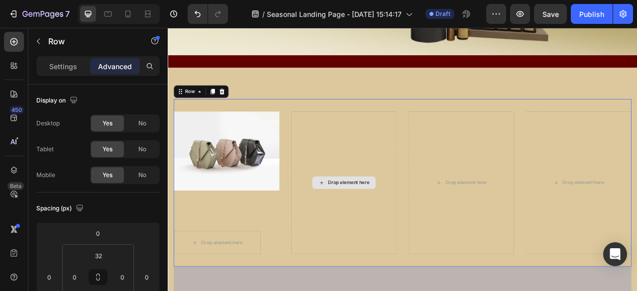
scroll to position [299, 0]
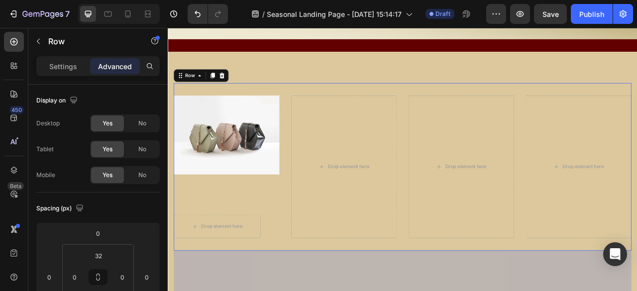
click at [261, 216] on div "Image Drop element here Row" at bounding box center [242, 205] width 134 height 182
click at [262, 197] on img at bounding box center [242, 164] width 134 height 101
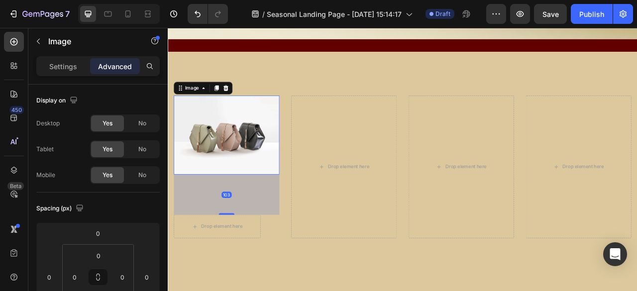
click at [263, 232] on div "103" at bounding box center [242, 240] width 134 height 51
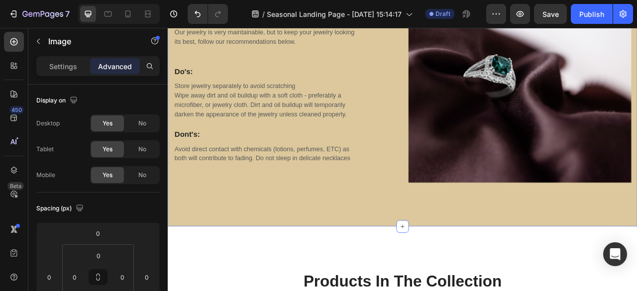
scroll to position [796, 0]
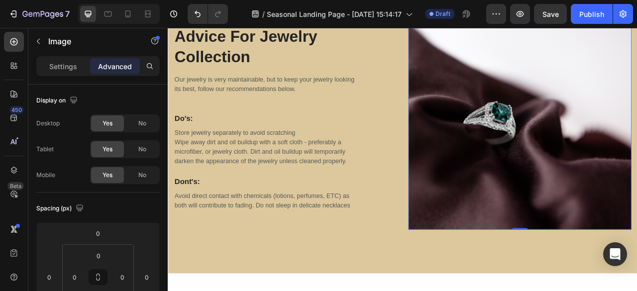
click at [562, 233] on img at bounding box center [616, 143] width 284 height 284
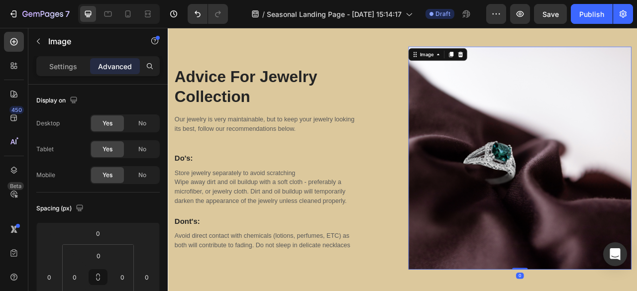
scroll to position [697, 0]
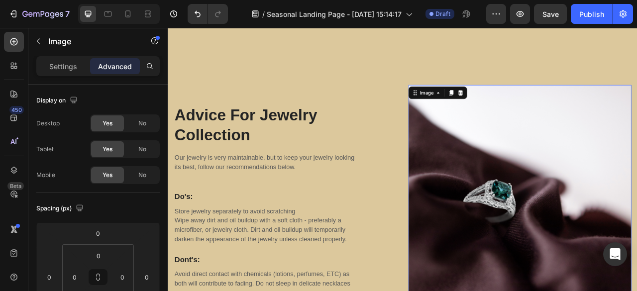
click at [484, 176] on img at bounding box center [616, 243] width 284 height 284
click at [538, 108] on icon at bounding box center [540, 110] width 6 height 7
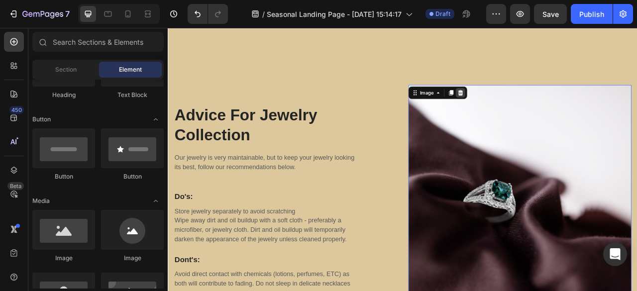
scroll to position [675, 0]
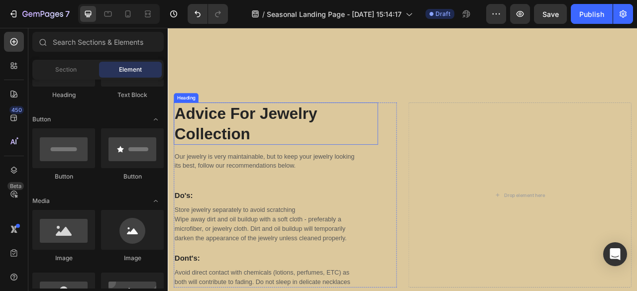
click at [422, 151] on p "Advice For Jewelry Collection" at bounding box center [305, 150] width 258 height 52
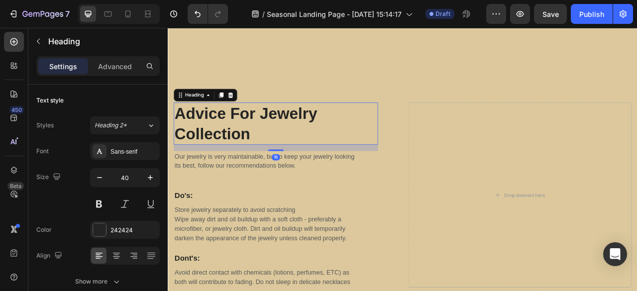
click at [609, 160] on div "Drop element here" at bounding box center [616, 240] width 284 height 235
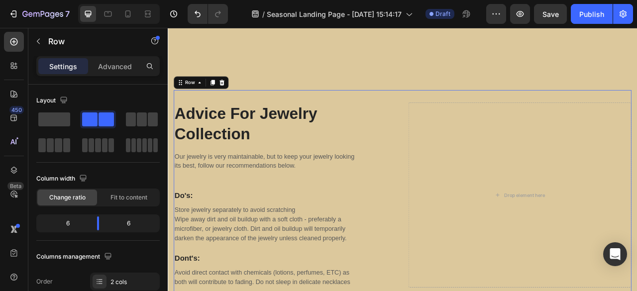
click at [439, 117] on div "Advice For Jewelry Collection Heading Our jewelry is very maintainable, but to …" at bounding box center [466, 240] width 582 height 267
click at [240, 93] on div at bounding box center [236, 98] width 12 height 12
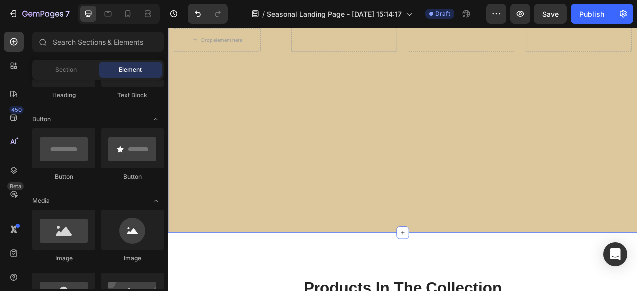
scroll to position [525, 0]
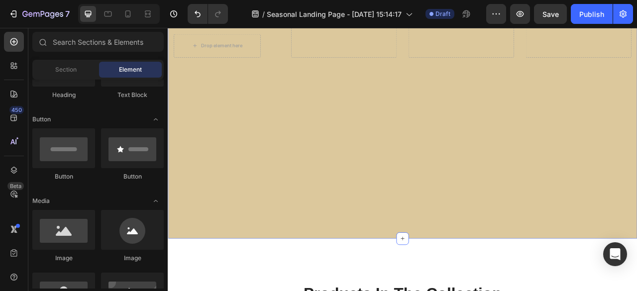
click at [489, 228] on div "Image Drop element here Row Drop element here Drop element here Drop element he…" at bounding box center [466, 62] width 582 height 389
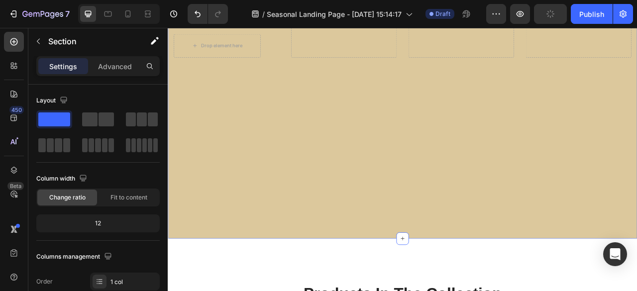
click at [487, 278] on div "Image Drop element here Row Drop element here Drop element here Drop element he…" at bounding box center [466, 62] width 597 height 468
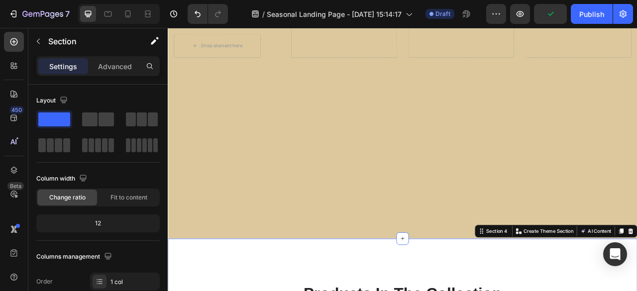
click at [482, 291] on div "Image Drop element here Row Drop element here Drop element here Drop element he…" at bounding box center [466, 62] width 597 height 468
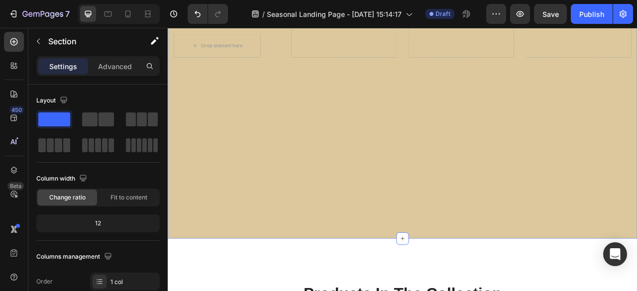
click at [482, 291] on div "Image Drop element here Row Drop element here Drop element here Drop element he…" at bounding box center [466, 62] width 597 height 468
click at [458, 291] on div at bounding box center [466, 296] width 16 height 16
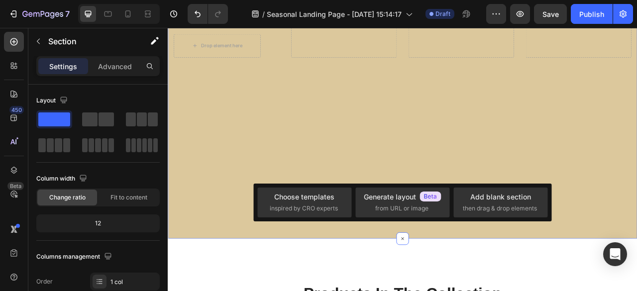
click at [392, 288] on div "Image Drop element here Row Drop element here Drop element here Drop element he…" at bounding box center [466, 62] width 597 height 468
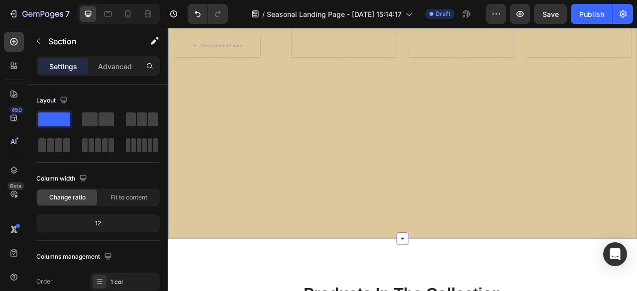
click at [415, 291] on div "Image Drop element here Row Drop element here Drop element here Drop element he…" at bounding box center [466, 62] width 597 height 468
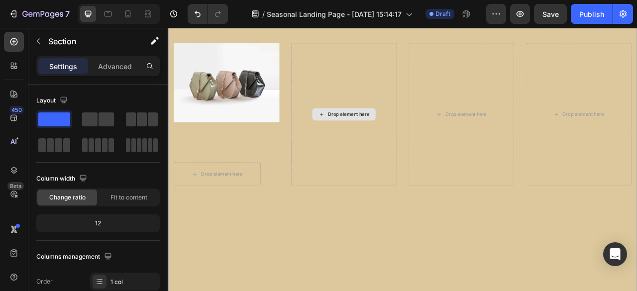
scroll to position [276, 0]
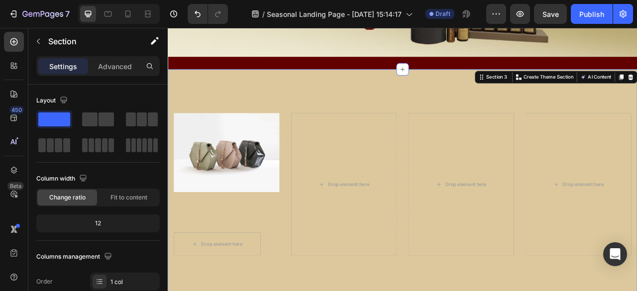
click at [577, 86] on div "Section 3" at bounding box center [586, 90] width 31 height 9
click at [133, 202] on div "Fit to content" at bounding box center [129, 198] width 60 height 16
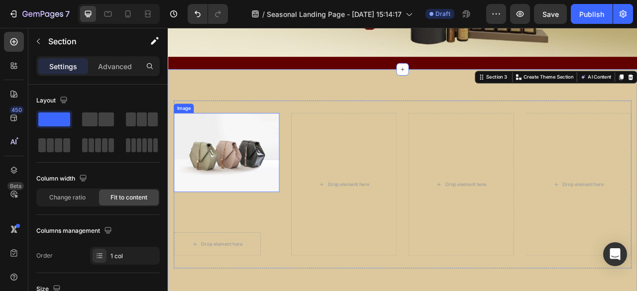
click at [277, 188] on img at bounding box center [242, 186] width 134 height 101
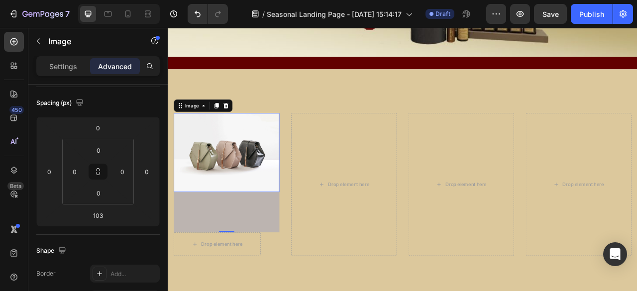
scroll to position [0, 0]
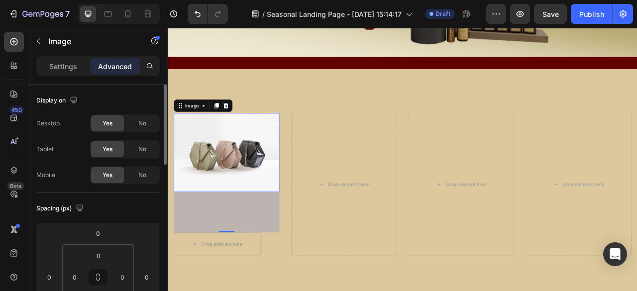
click at [224, 206] on img at bounding box center [242, 186] width 134 height 101
click at [199, 126] on div "Image" at bounding box center [198, 126] width 21 height 9
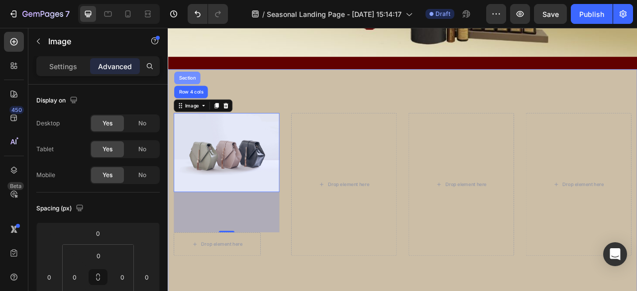
click at [197, 89] on div "Section" at bounding box center [192, 92] width 25 height 6
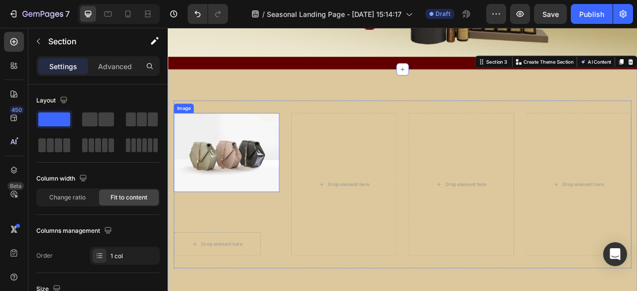
click at [230, 157] on img at bounding box center [242, 186] width 134 height 101
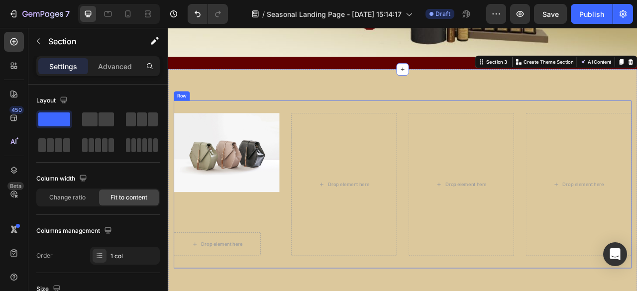
click at [205, 132] on div "Image Drop element here Row Drop element here Drop element here Drop element he…" at bounding box center [466, 227] width 582 height 214
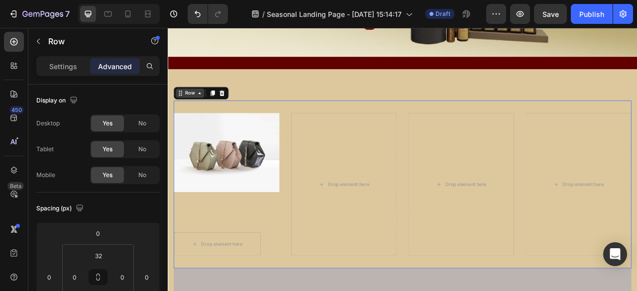
click at [199, 107] on div "Row" at bounding box center [196, 111] width 16 height 9
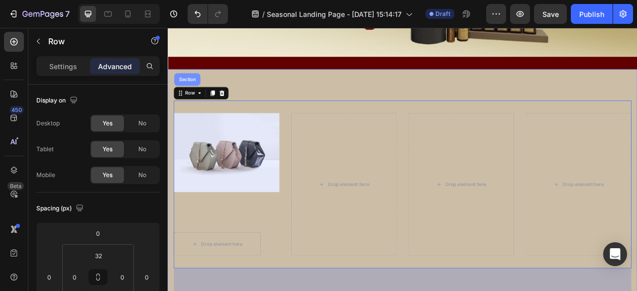
click at [197, 95] on div "Section" at bounding box center [192, 94] width 33 height 16
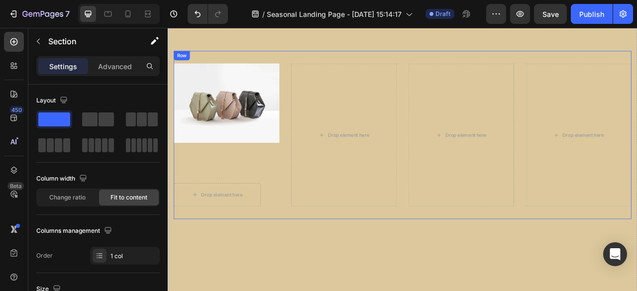
scroll to position [326, 0]
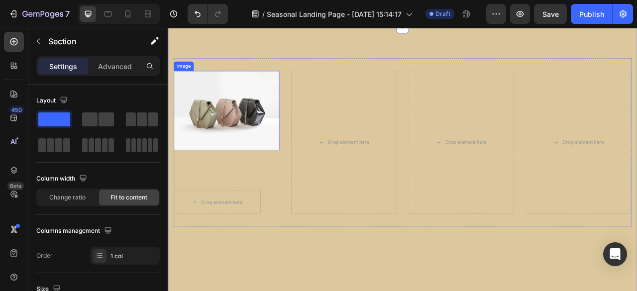
click at [250, 161] on img at bounding box center [242, 133] width 134 height 101
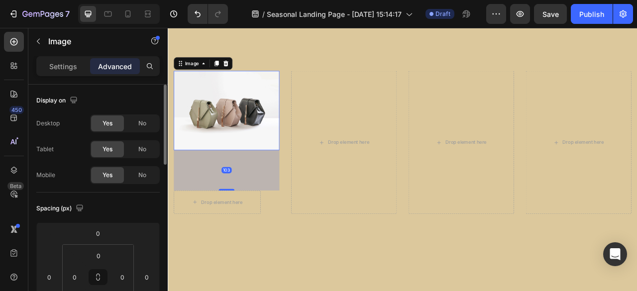
drag, startPoint x: 52, startPoint y: 63, endPoint x: 113, endPoint y: 94, distance: 69.2
click at [54, 63] on p "Settings" at bounding box center [63, 66] width 28 height 10
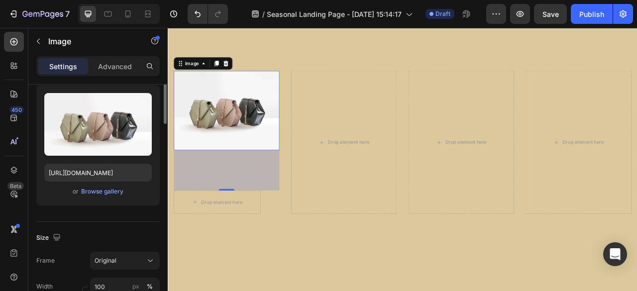
scroll to position [149, 0]
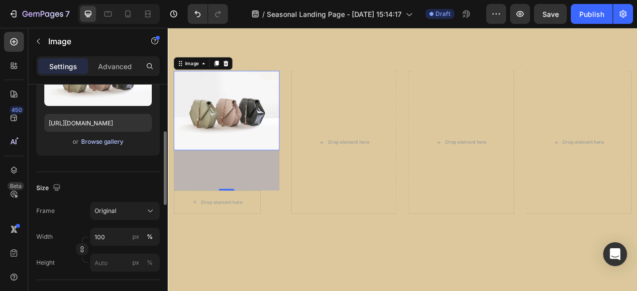
click at [99, 145] on div "Browse gallery" at bounding box center [102, 141] width 42 height 9
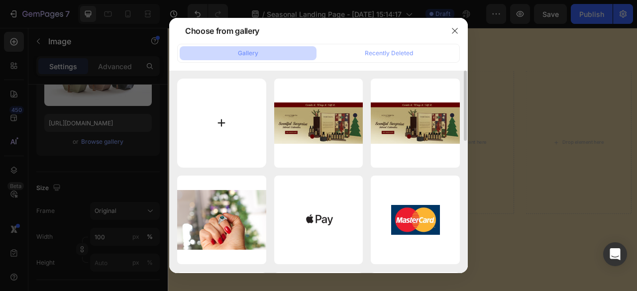
click at [224, 110] on input "file" at bounding box center [221, 123] width 89 height 89
type input "C:\fakepath\viber_image_2025-08-27_[PHONE_NUMBER].jpg"
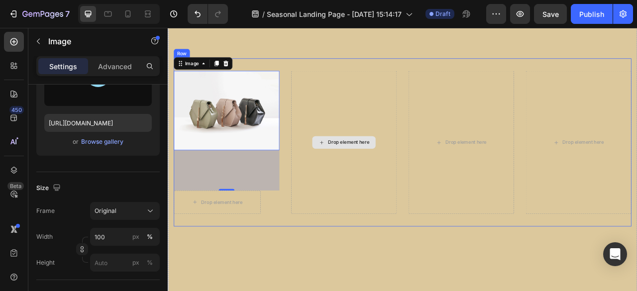
type input "[URL][DOMAIN_NAME]"
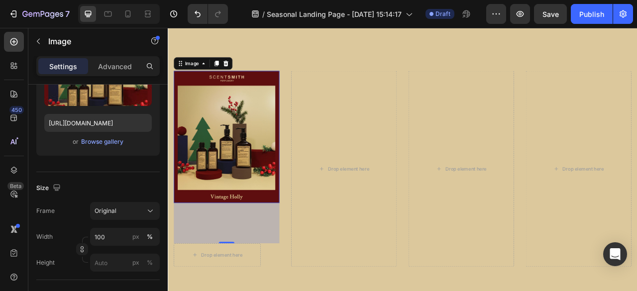
click at [290, 272] on div "103" at bounding box center [242, 276] width 134 height 51
click at [291, 270] on div "103" at bounding box center [242, 276] width 134 height 51
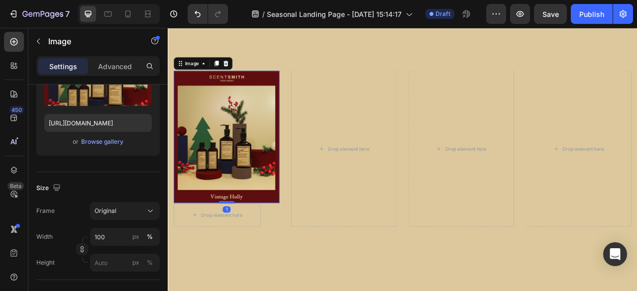
drag, startPoint x: 236, startPoint y: 297, endPoint x: 244, endPoint y: 246, distance: 51.5
click at [244, 248] on div at bounding box center [242, 249] width 20 height 3
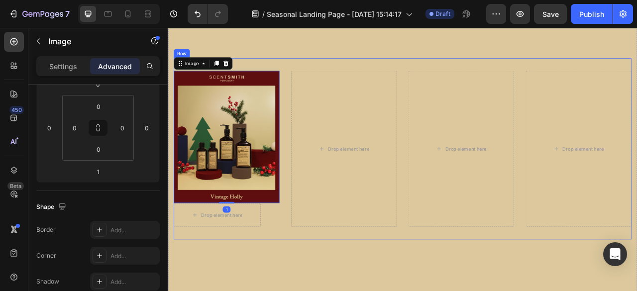
click at [336, 280] on div "Image 1 Drop element here Row Drop element here Drop element here Drop element …" at bounding box center [466, 182] width 582 height 230
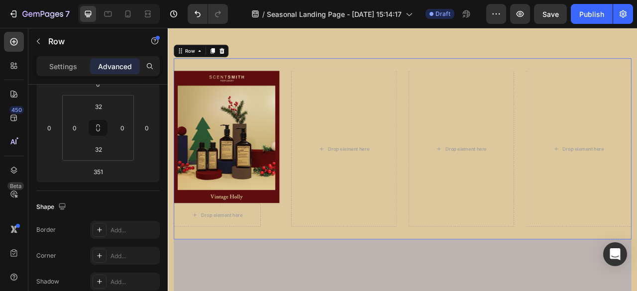
scroll to position [0, 0]
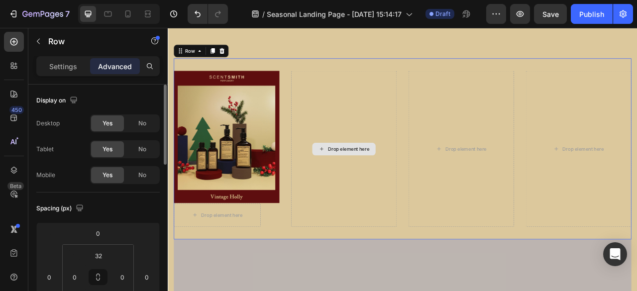
click at [380, 214] on div "Drop element here" at bounding box center [392, 182] width 134 height 199
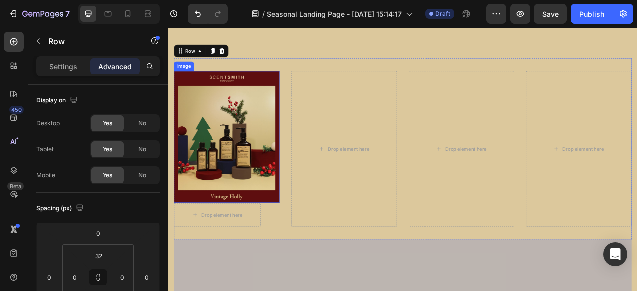
click at [259, 160] on img at bounding box center [242, 167] width 134 height 168
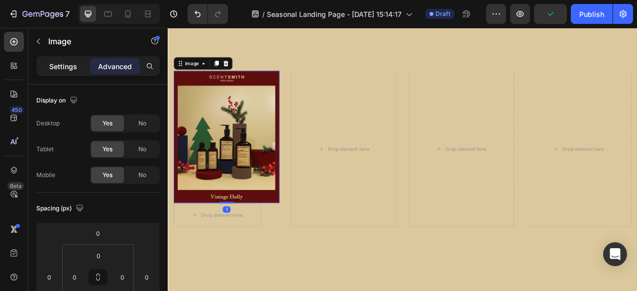
click at [63, 66] on p "Settings" at bounding box center [63, 66] width 28 height 10
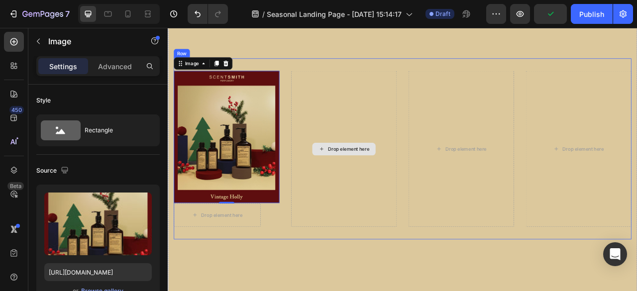
click at [336, 157] on div "Drop element here" at bounding box center [392, 182] width 134 height 199
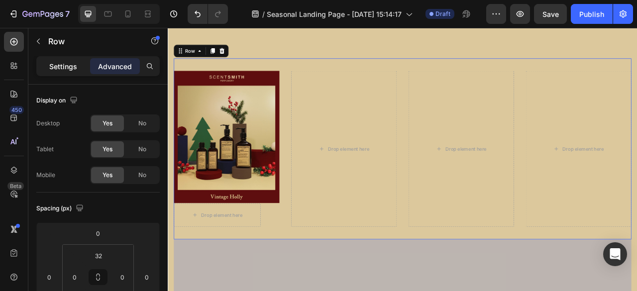
click at [62, 64] on p "Settings" at bounding box center [63, 66] width 28 height 10
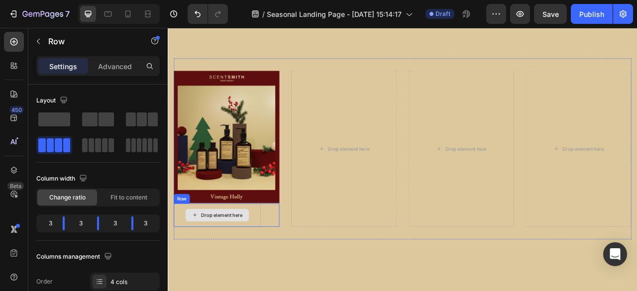
click at [225, 258] on div "Drop element here" at bounding box center [230, 266] width 81 height 16
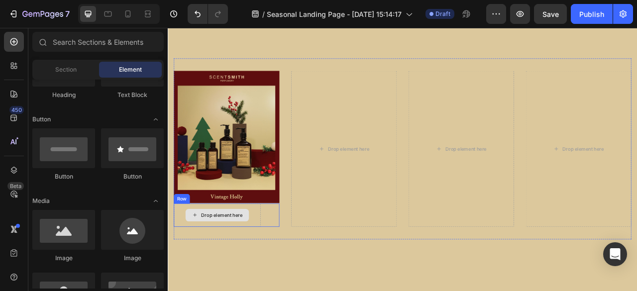
click at [253, 264] on div "Drop element here" at bounding box center [236, 266] width 53 height 8
click at [252, 264] on div "Drop element here" at bounding box center [236, 266] width 53 height 8
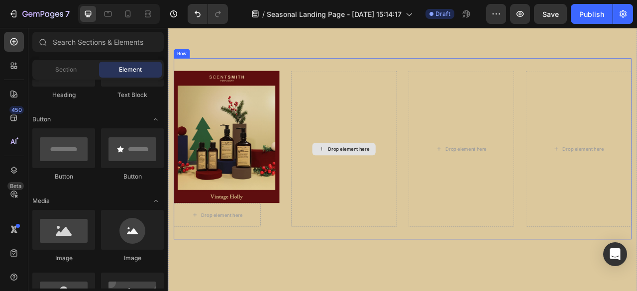
click at [360, 191] on div "Drop element here" at bounding box center [392, 182] width 134 height 199
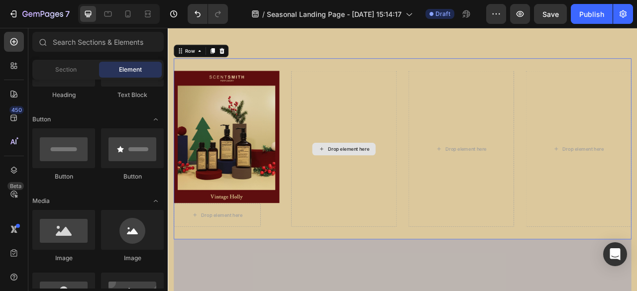
click at [383, 179] on div "Drop element here" at bounding box center [397, 182] width 53 height 8
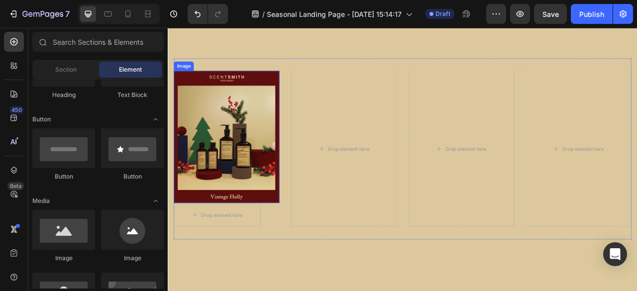
click at [271, 185] on img at bounding box center [242, 167] width 134 height 168
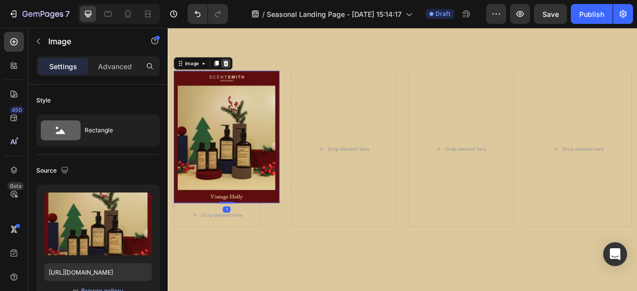
click at [246, 69] on div at bounding box center [241, 73] width 12 height 12
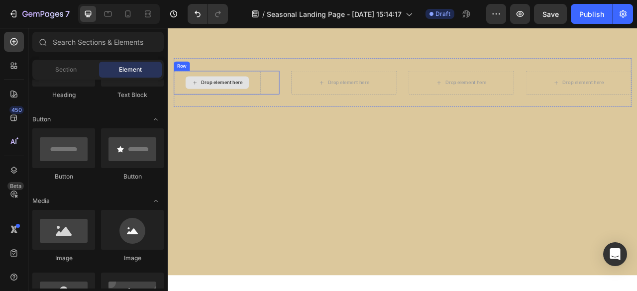
click at [266, 96] on div "Drop element here" at bounding box center [230, 98] width 81 height 16
click at [206, 100] on div "Drop element here" at bounding box center [230, 98] width 81 height 16
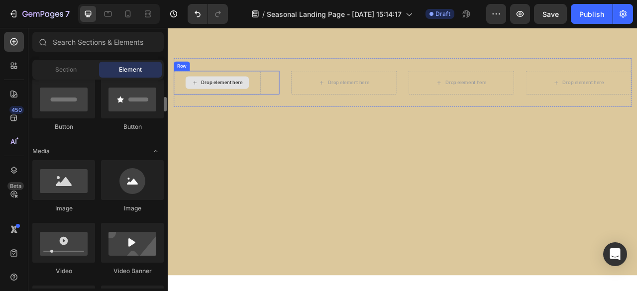
click at [219, 94] on div "Drop element here" at bounding box center [236, 98] width 53 height 8
click at [305, 99] on div "Drop element here Row" at bounding box center [242, 98] width 134 height 30
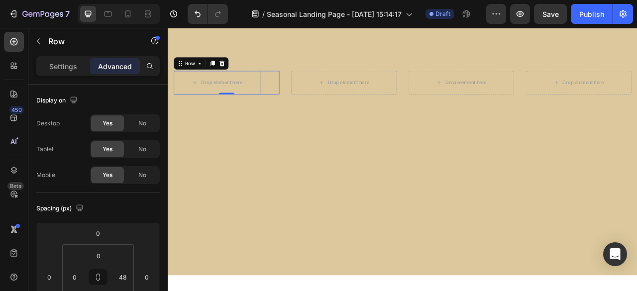
click at [296, 99] on div "Drop element here Row 0" at bounding box center [242, 98] width 134 height 30
click at [71, 64] on p "Settings" at bounding box center [63, 66] width 28 height 10
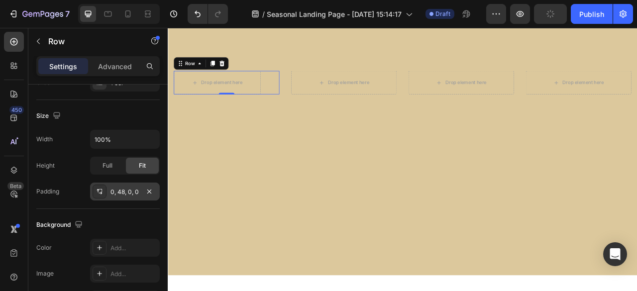
scroll to position [299, 0]
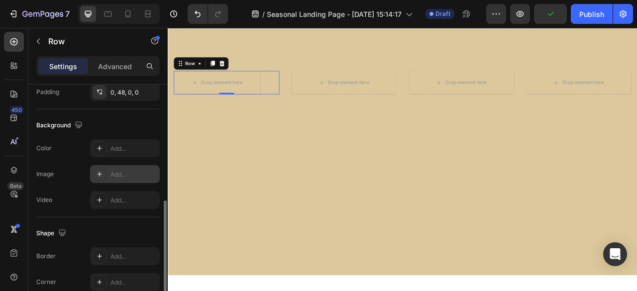
click at [131, 170] on div "Add..." at bounding box center [134, 174] width 47 height 9
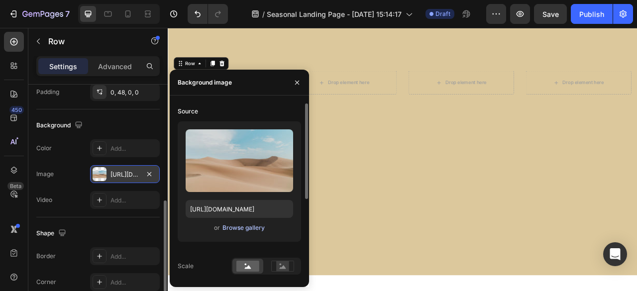
click at [248, 229] on div "Browse gallery" at bounding box center [244, 228] width 42 height 9
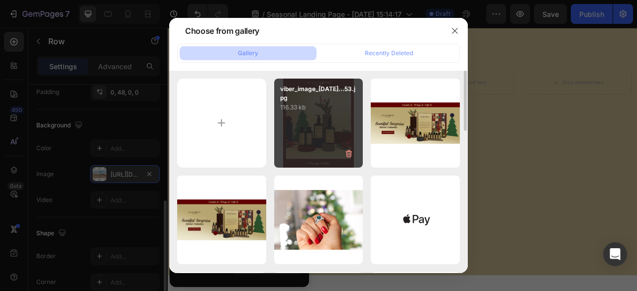
click at [300, 124] on div "viber_image_[DATE]...53.jpg 116.33 kb" at bounding box center [318, 123] width 89 height 89
type input "[URL][DOMAIN_NAME]"
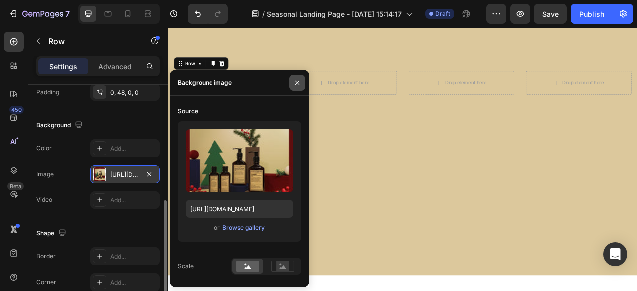
drag, startPoint x: 299, startPoint y: 84, endPoint x: 171, endPoint y: 81, distance: 127.5
click at [299, 84] on icon "button" at bounding box center [297, 82] width 4 height 4
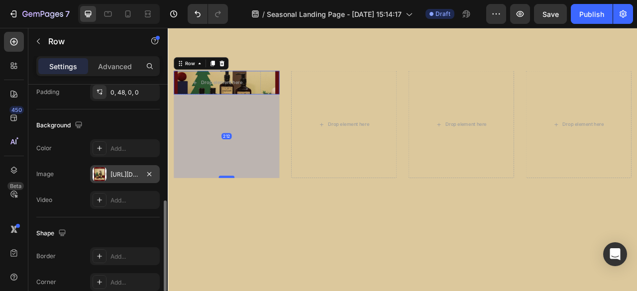
drag, startPoint x: 243, startPoint y: 111, endPoint x: 238, endPoint y: 218, distance: 107.6
click at [238, 218] on div at bounding box center [242, 217] width 20 height 3
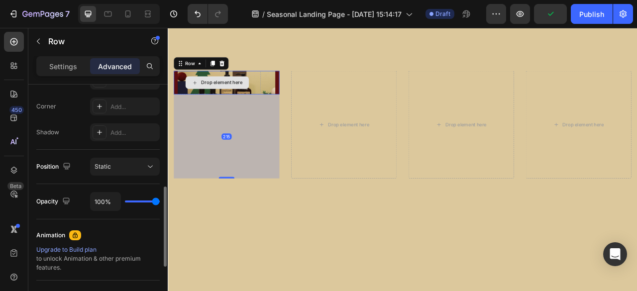
click at [250, 110] on div "Drop element here" at bounding box center [230, 98] width 111 height 30
click at [243, 98] on div "Drop element here" at bounding box center [236, 98] width 53 height 8
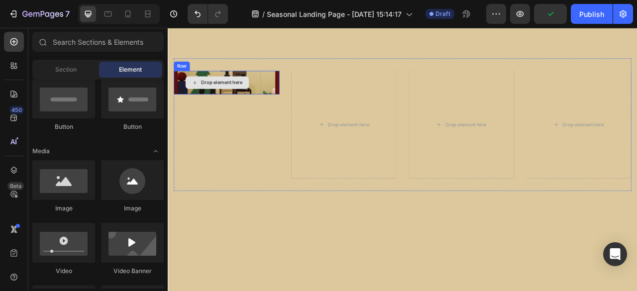
click at [220, 83] on div "Drop element here" at bounding box center [230, 98] width 111 height 30
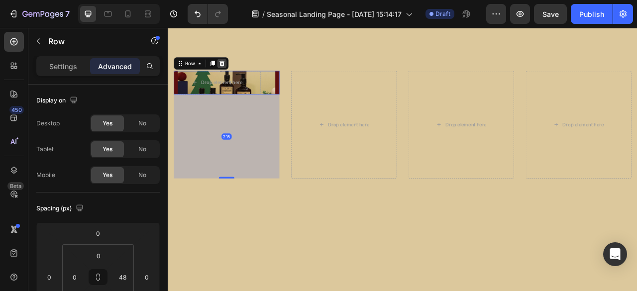
click at [235, 76] on icon at bounding box center [236, 73] width 6 height 7
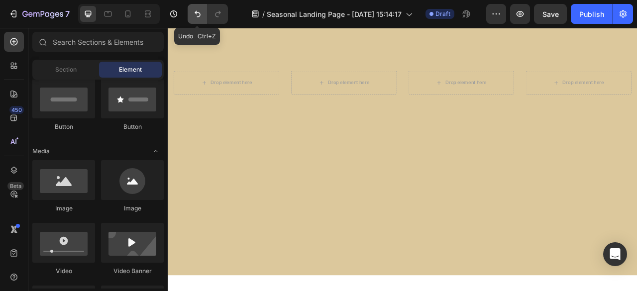
click at [204, 9] on button "Undo/Redo" at bounding box center [198, 14] width 20 height 20
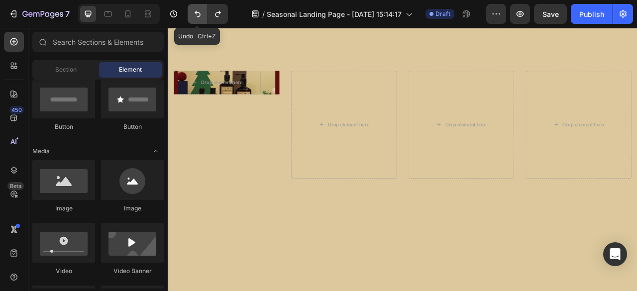
click at [203, 11] on button "Undo/Redo" at bounding box center [198, 14] width 20 height 20
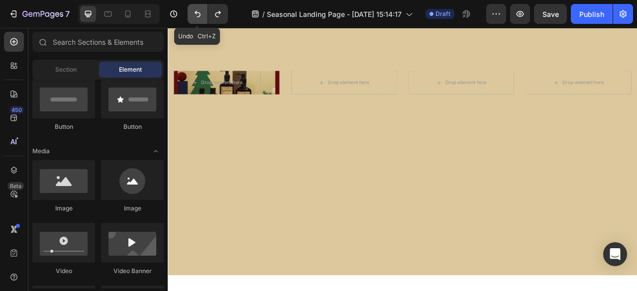
click at [203, 11] on button "Undo/Redo" at bounding box center [198, 14] width 20 height 20
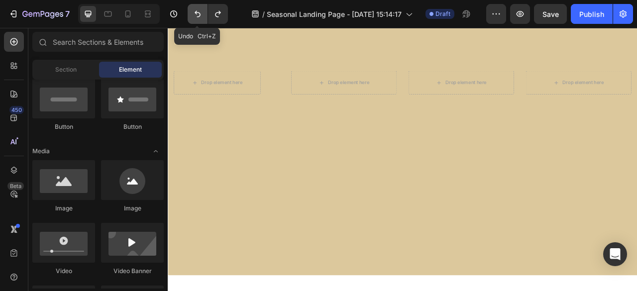
click at [203, 11] on button "Undo/Redo" at bounding box center [198, 14] width 20 height 20
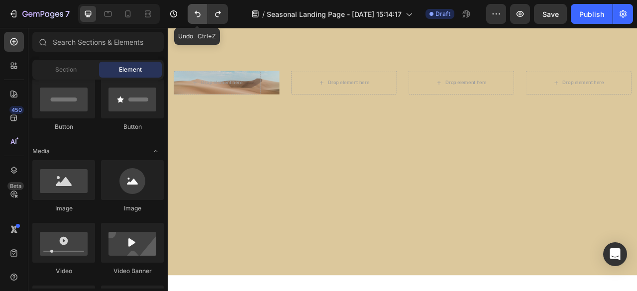
click at [203, 11] on button "Undo/Redo" at bounding box center [198, 14] width 20 height 20
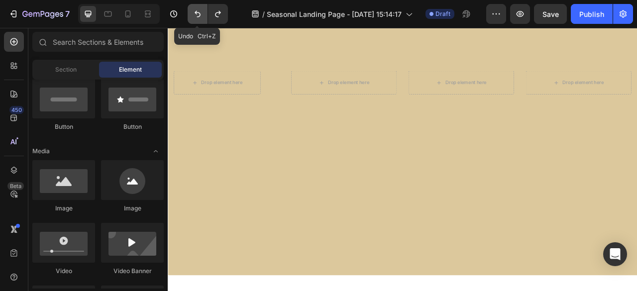
click at [203, 11] on button "Undo/Redo" at bounding box center [198, 14] width 20 height 20
drag, startPoint x: 193, startPoint y: 16, endPoint x: 68, endPoint y: 26, distance: 125.3
click at [193, 16] on icon "Undo/Redo" at bounding box center [198, 14] width 10 height 10
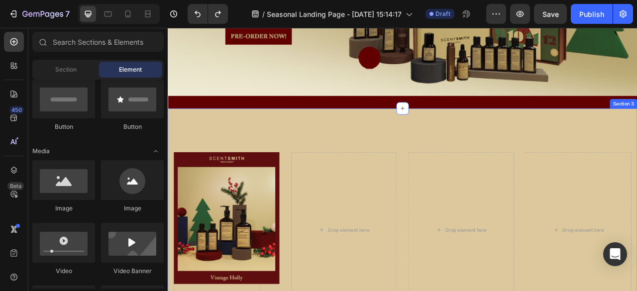
scroll to position [326, 0]
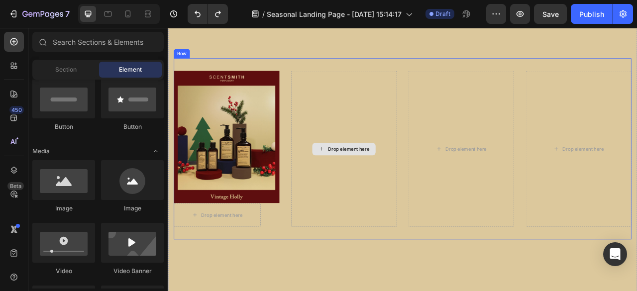
click at [400, 189] on div "Drop element here" at bounding box center [392, 182] width 134 height 199
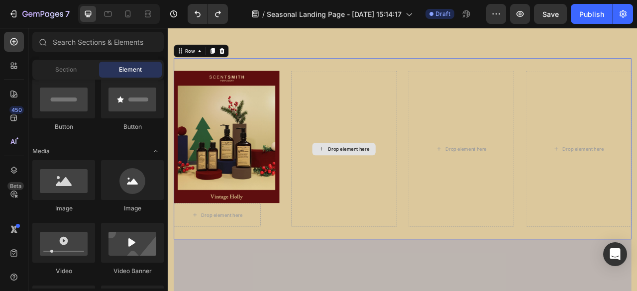
click at [385, 174] on div "Drop element here" at bounding box center [391, 182] width 81 height 16
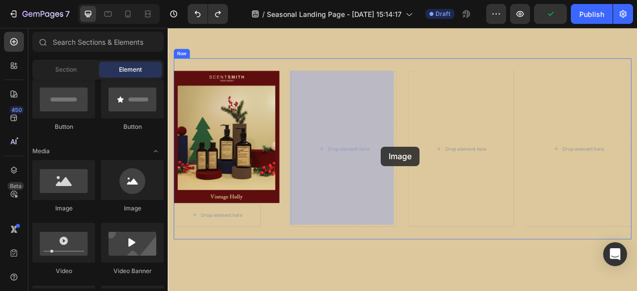
drag, startPoint x: 325, startPoint y: 195, endPoint x: 439, endPoint y: 179, distance: 115.0
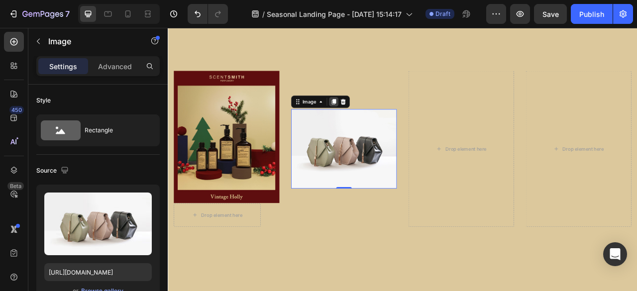
click at [382, 121] on div at bounding box center [379, 122] width 12 height 12
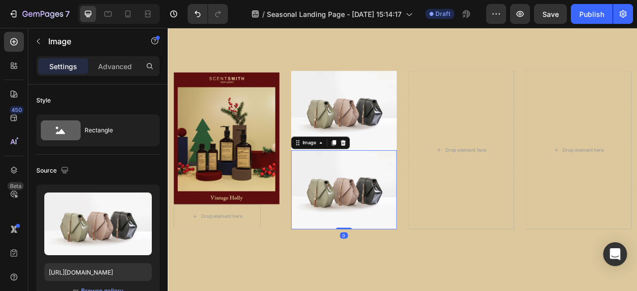
scroll to position [299, 0]
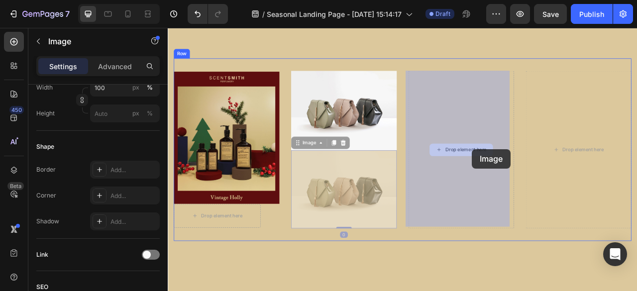
drag, startPoint x: 411, startPoint y: 209, endPoint x: 555, endPoint y: 182, distance: 145.8
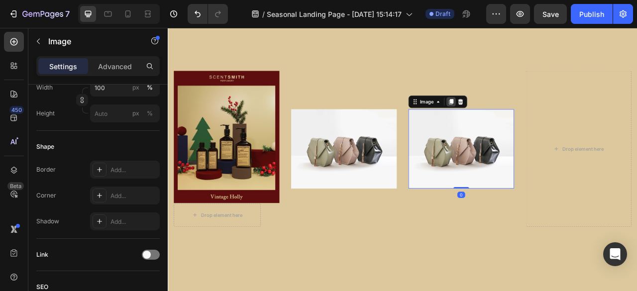
click at [526, 123] on icon at bounding box center [528, 122] width 5 height 7
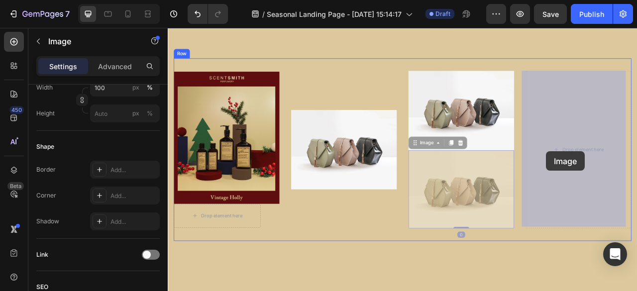
drag, startPoint x: 514, startPoint y: 235, endPoint x: 649, endPoint y: 185, distance: 143.3
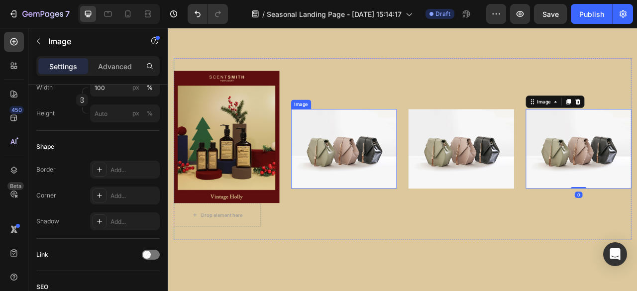
click at [416, 186] on img at bounding box center [392, 181] width 134 height 101
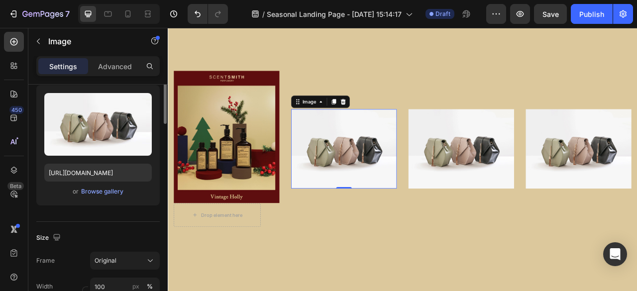
scroll to position [50, 0]
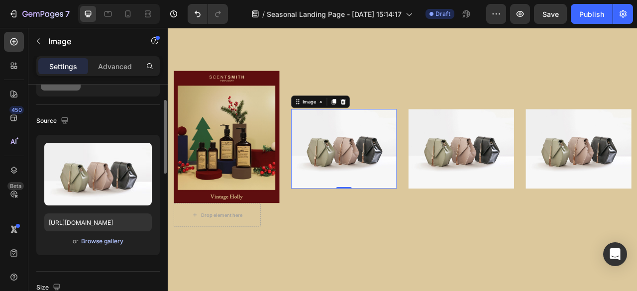
click at [111, 241] on div "Browse gallery" at bounding box center [102, 241] width 42 height 9
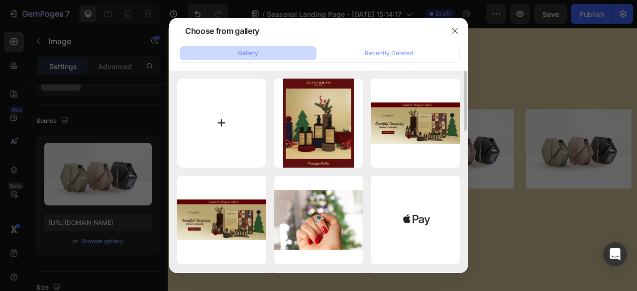
click at [227, 98] on input "file" at bounding box center [221, 123] width 89 height 89
type input "C:\fakepath\viber_image_2025-08-27_[PHONE_NUMBER].jpg"
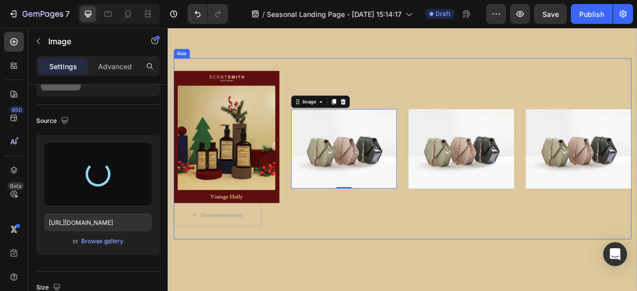
type input "[URL][DOMAIN_NAME]"
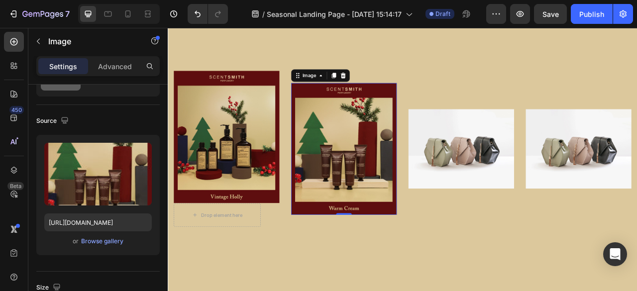
click at [375, 88] on icon at bounding box center [379, 89] width 8 height 8
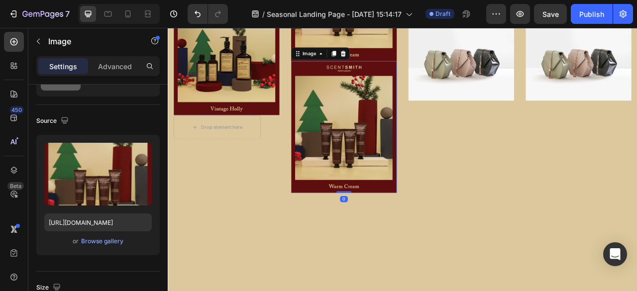
scroll to position [512, 0]
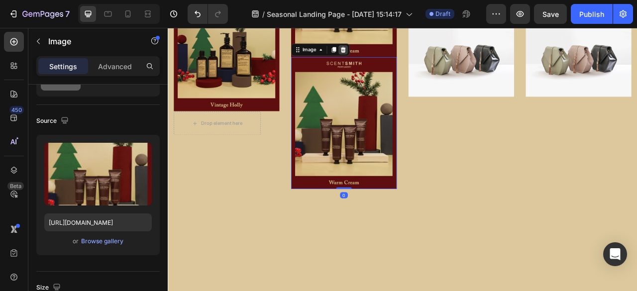
click at [393, 54] on div at bounding box center [391, 56] width 12 height 12
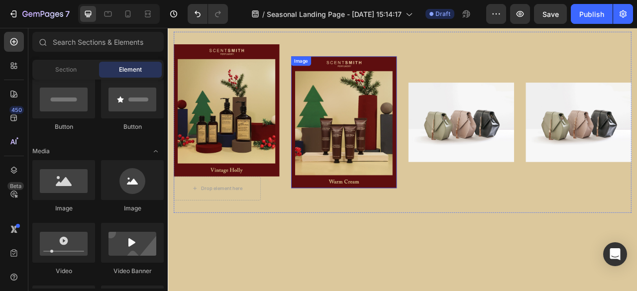
scroll to position [344, 0]
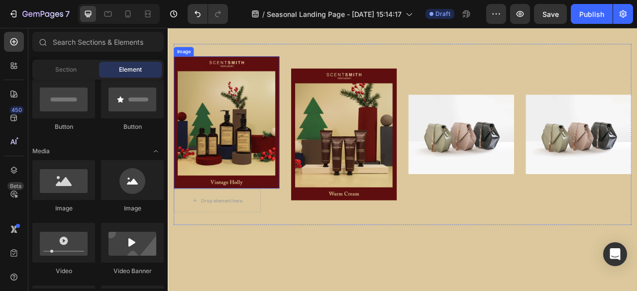
click at [279, 173] on img at bounding box center [242, 148] width 134 height 168
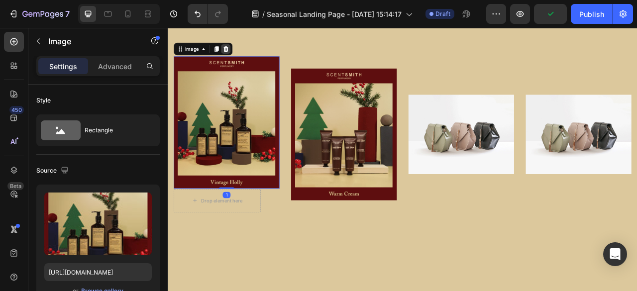
click at [242, 54] on icon at bounding box center [241, 54] width 6 height 7
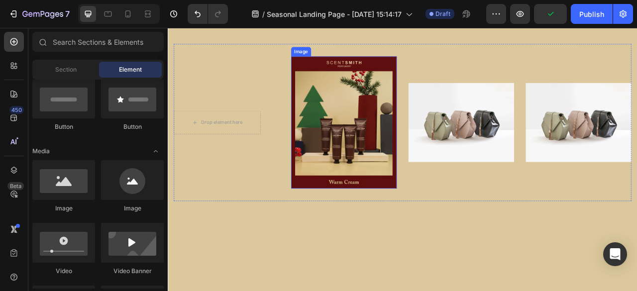
click at [377, 160] on img at bounding box center [392, 148] width 134 height 168
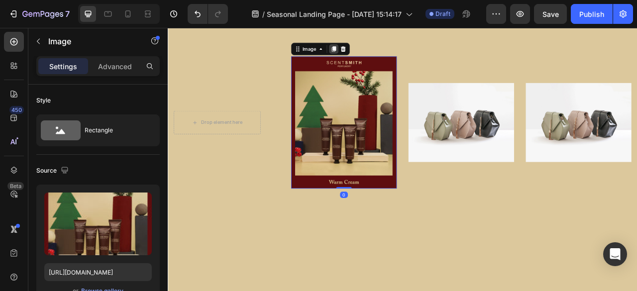
click at [381, 57] on div at bounding box center [379, 55] width 12 height 12
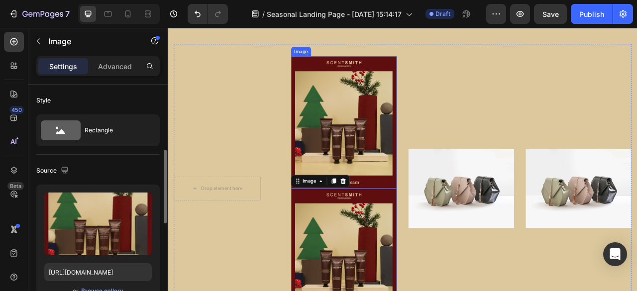
scroll to position [50, 0]
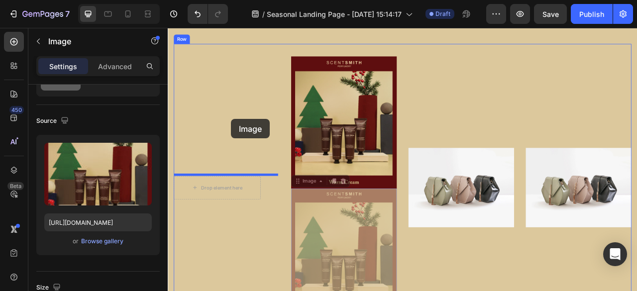
drag, startPoint x: 340, startPoint y: 241, endPoint x: 248, endPoint y: 144, distance: 134.2
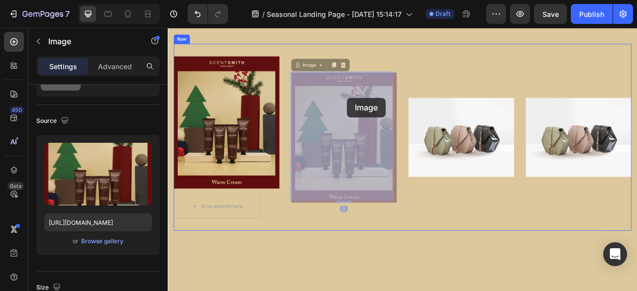
drag, startPoint x: 396, startPoint y: 162, endPoint x: 401, endPoint y: 123, distance: 38.7
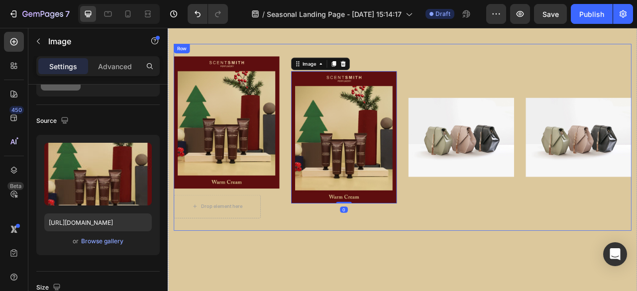
click at [446, 260] on div "Image 0" at bounding box center [392, 167] width 134 height 206
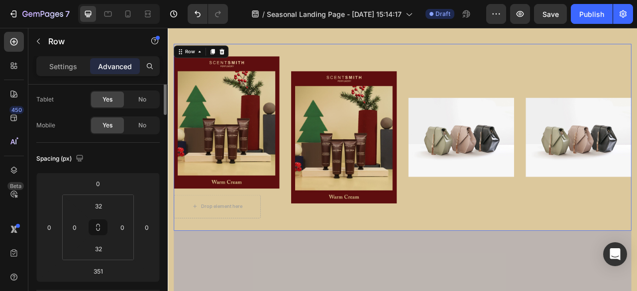
scroll to position [0, 0]
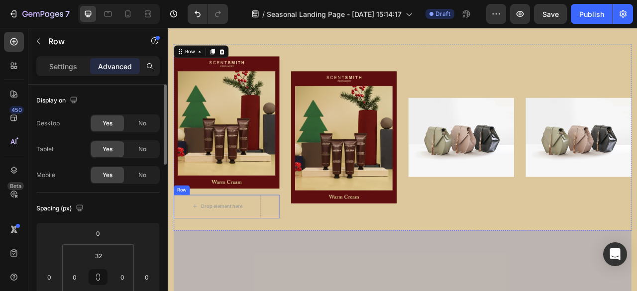
click at [288, 253] on div "Drop element here Row" at bounding box center [242, 255] width 134 height 30
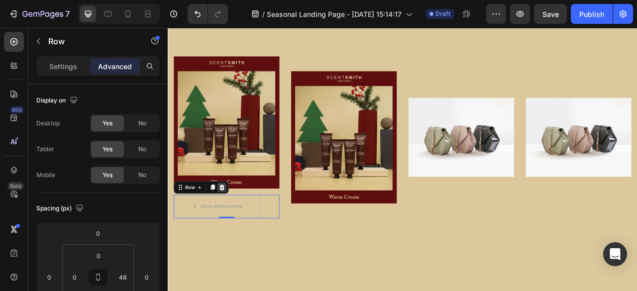
click at [234, 228] on icon at bounding box center [236, 230] width 6 height 7
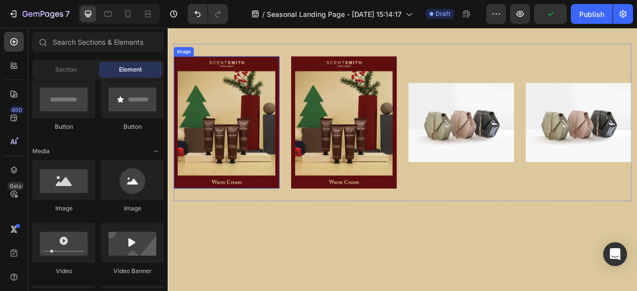
click at [264, 158] on img at bounding box center [242, 148] width 134 height 168
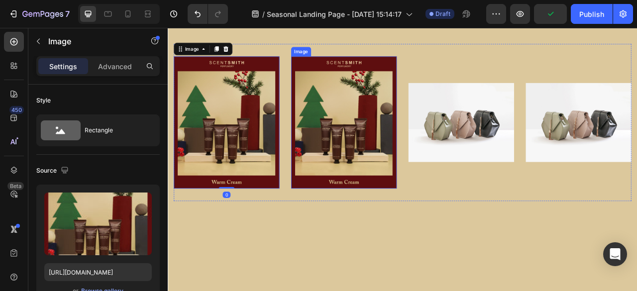
click at [400, 156] on img at bounding box center [392, 148] width 134 height 168
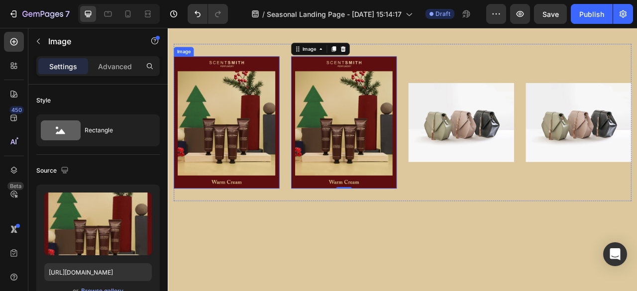
click at [250, 143] on img at bounding box center [242, 148] width 134 height 168
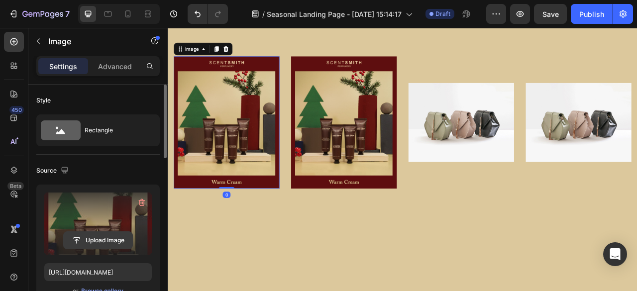
scroll to position [50, 0]
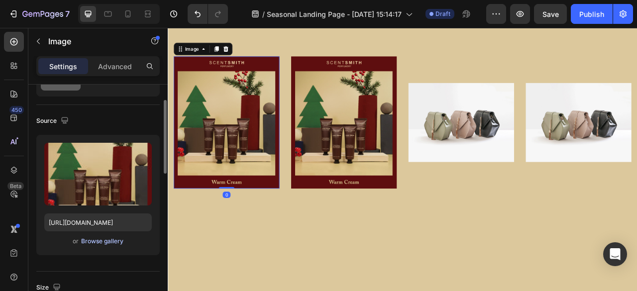
click at [118, 241] on div "Browse gallery" at bounding box center [102, 241] width 42 height 9
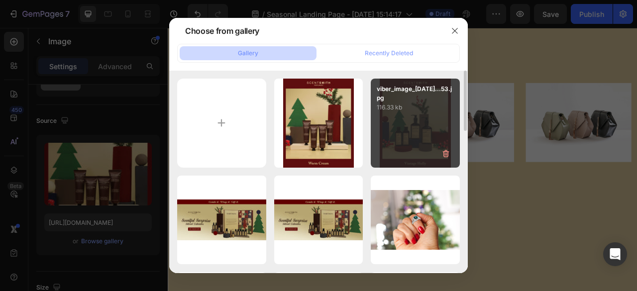
click at [425, 118] on div "viber_image_[DATE]...53.jpg 116.33 kb" at bounding box center [415, 123] width 89 height 89
type input "[URL][DOMAIN_NAME]"
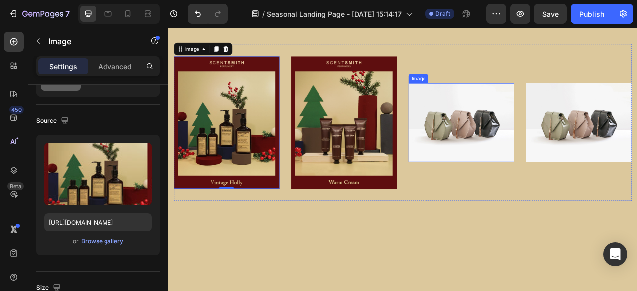
click at [522, 152] on img at bounding box center [541, 148] width 134 height 101
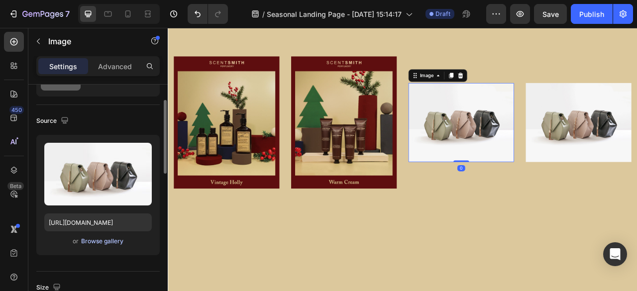
click at [109, 238] on div "Browse gallery" at bounding box center [102, 241] width 42 height 9
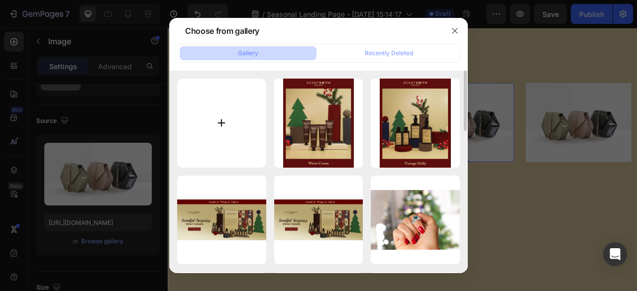
click at [243, 132] on input "file" at bounding box center [221, 123] width 89 height 89
type input "C:\fakepath\viber_image_2025-08-27_[PHONE_NUMBER].jpg"
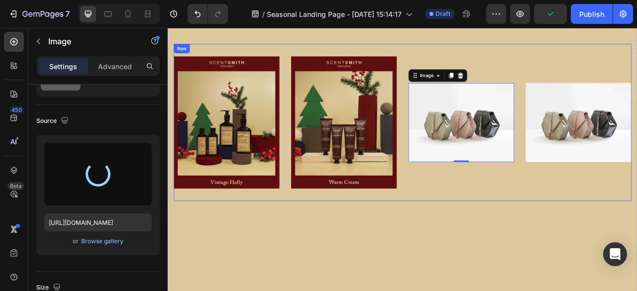
type input "[URL][DOMAIN_NAME]"
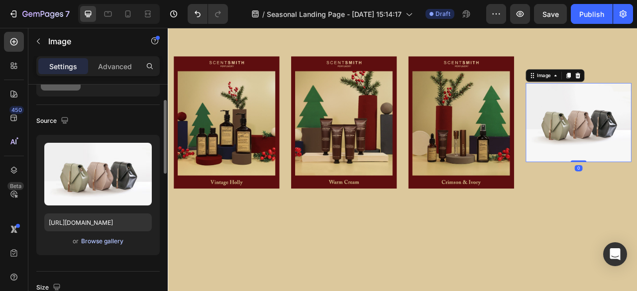
click at [107, 241] on div "Browse gallery" at bounding box center [102, 241] width 42 height 9
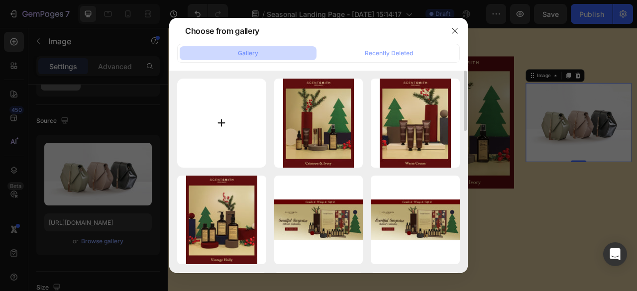
click at [239, 131] on input "file" at bounding box center [221, 123] width 89 height 89
type input "C:\fakepath\viber_image_2025-08-27_[PHONE_NUMBER].jpg"
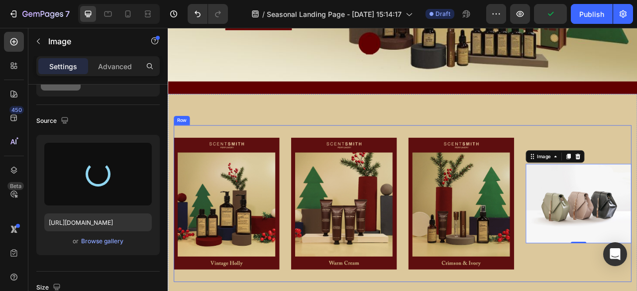
scroll to position [195, 0]
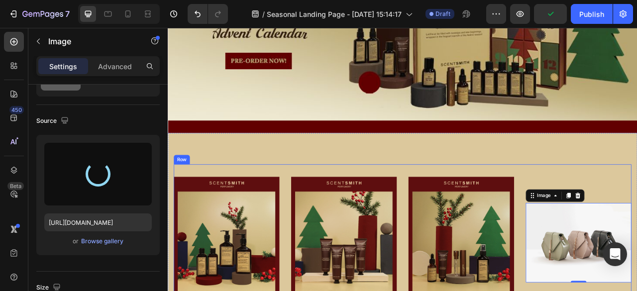
type input "[URL][DOMAIN_NAME]"
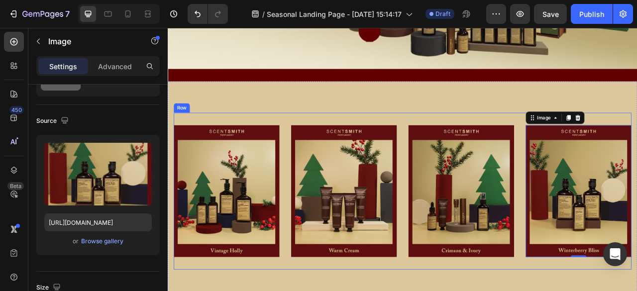
scroll to position [295, 0]
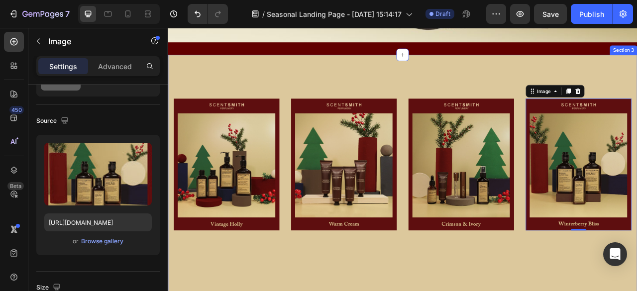
click at [574, 291] on div "Image Image Image Image 0 Row" at bounding box center [466, 289] width 582 height 375
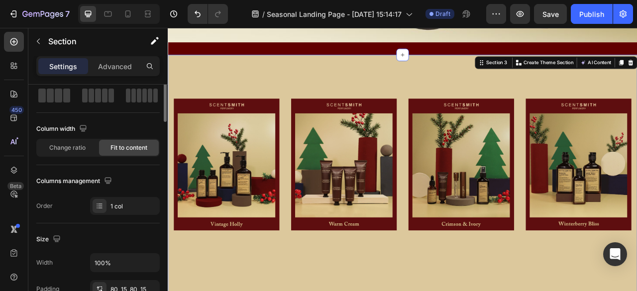
scroll to position [0, 0]
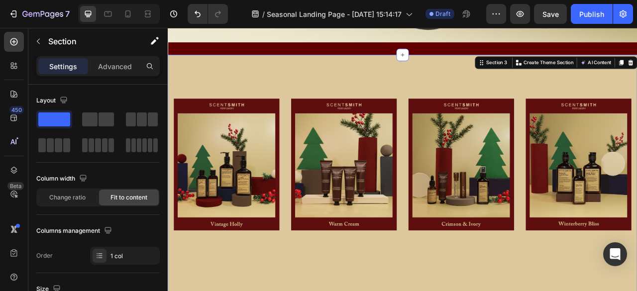
click at [506, 88] on div "Image Image Image Image Row Section 3 You can create reusable sections Create T…" at bounding box center [466, 289] width 597 height 454
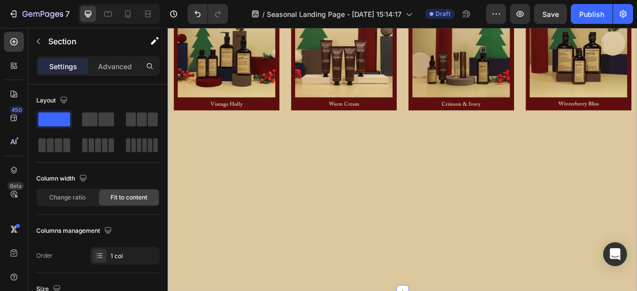
click at [520, 224] on div "Image Image Image Image Row" at bounding box center [466, 136] width 582 height 375
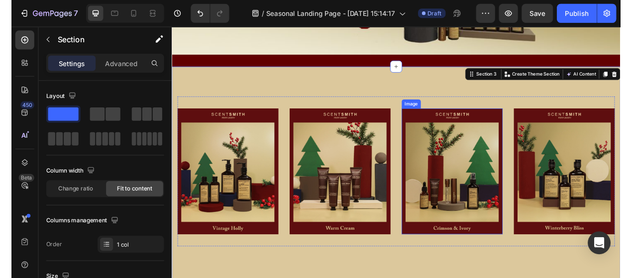
scroll to position [245, 0]
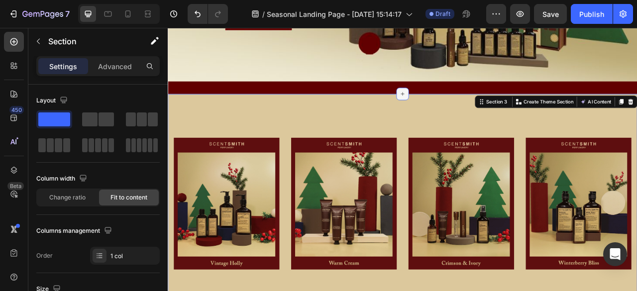
click at [463, 108] on icon at bounding box center [466, 112] width 8 height 8
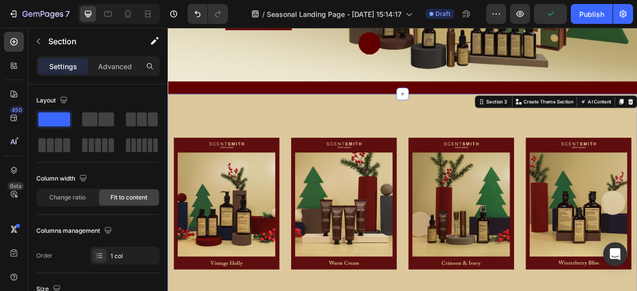
click at [462, 108] on icon at bounding box center [466, 112] width 8 height 8
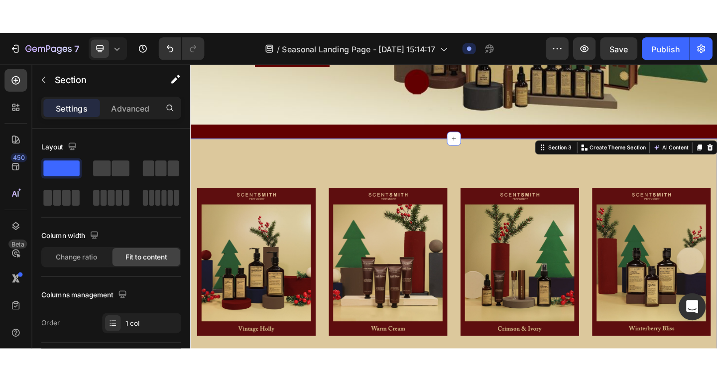
scroll to position [245, 0]
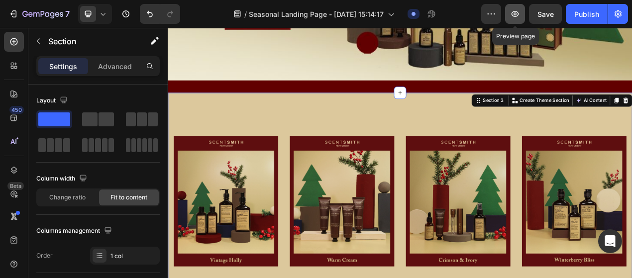
click at [513, 11] on icon "button" at bounding box center [515, 14] width 10 height 10
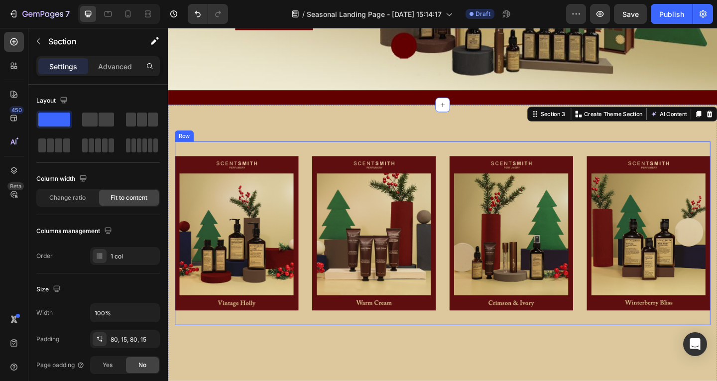
click at [555, 159] on div "Image Image Image Image Row" at bounding box center [466, 251] width 582 height 200
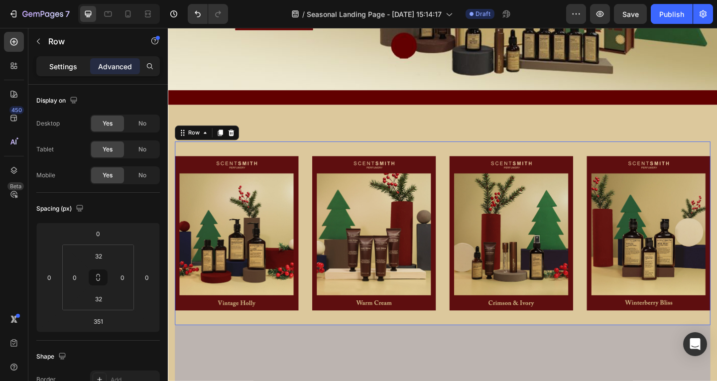
click at [69, 70] on p "Settings" at bounding box center [63, 66] width 28 height 10
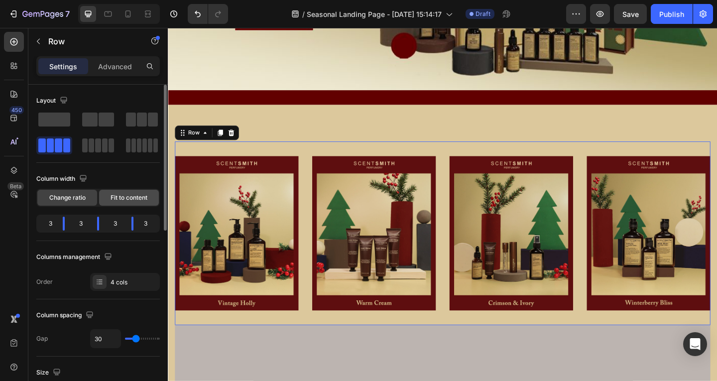
click at [131, 200] on span "Fit to content" at bounding box center [129, 197] width 37 height 9
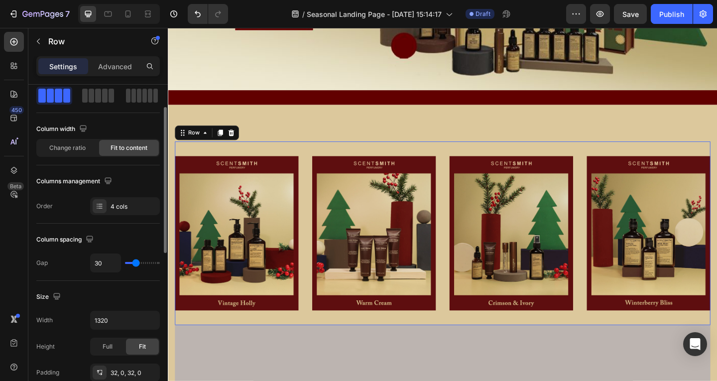
scroll to position [100, 0]
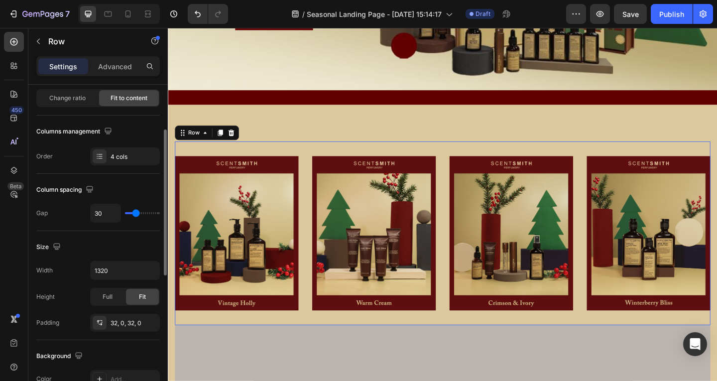
type input "13"
type input "11"
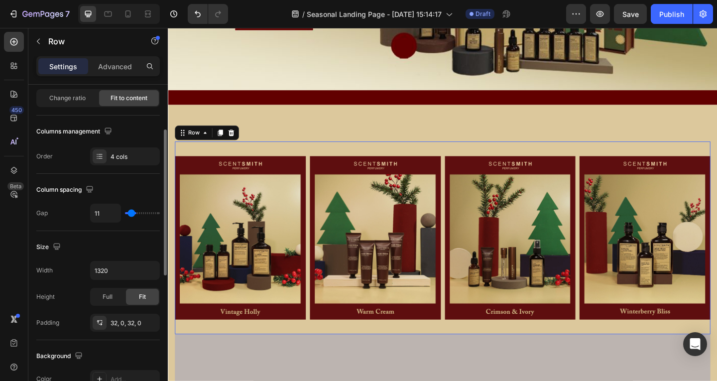
type input "9"
type input "7"
type input "4"
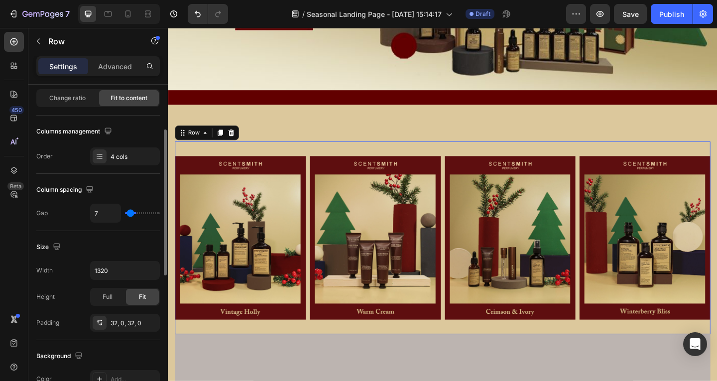
type input "4"
type input "2"
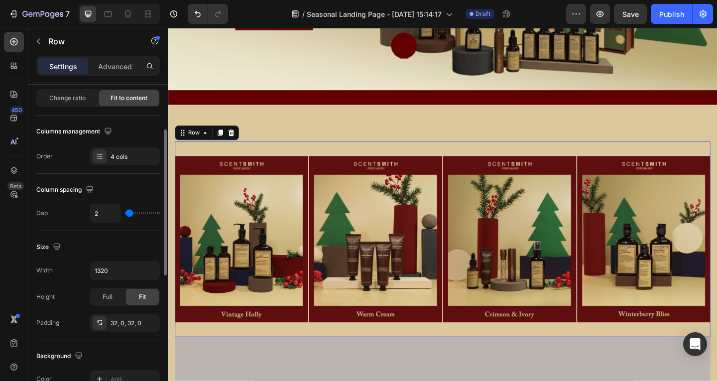
type input "4"
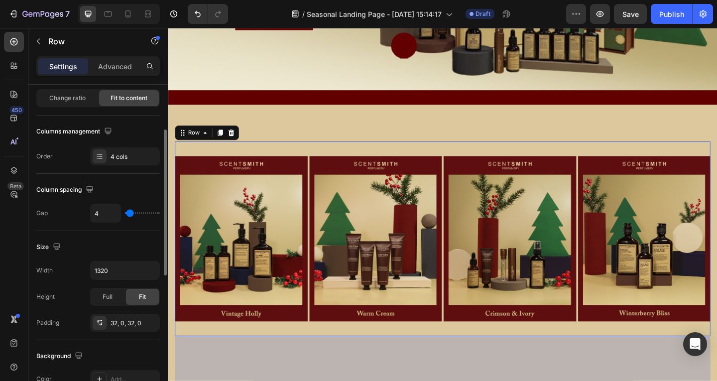
type input "9"
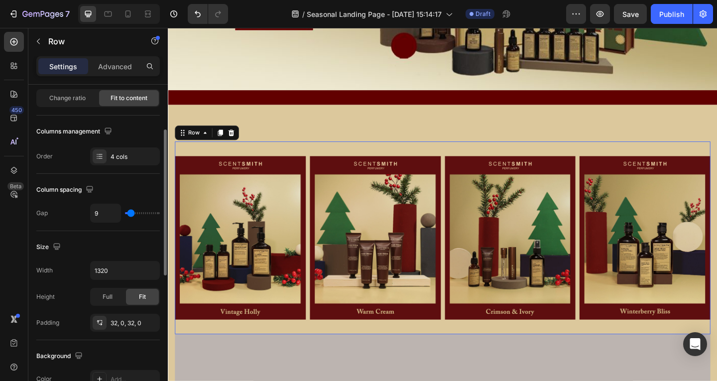
type input "9"
click at [131, 213] on input "range" at bounding box center [142, 213] width 35 height 2
click at [116, 159] on div "4 cols" at bounding box center [134, 156] width 47 height 9
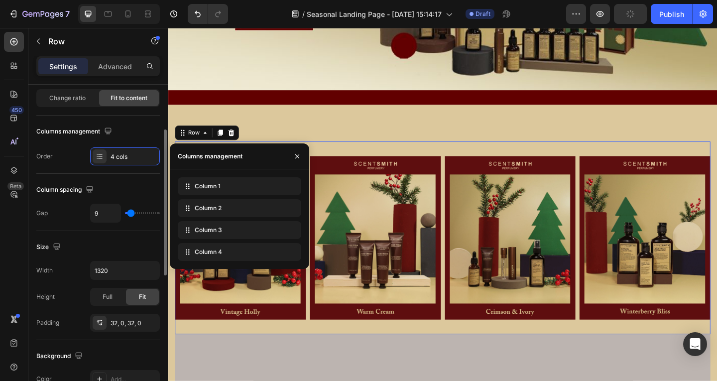
click at [68, 161] on div "Order 4 cols" at bounding box center [97, 156] width 123 height 18
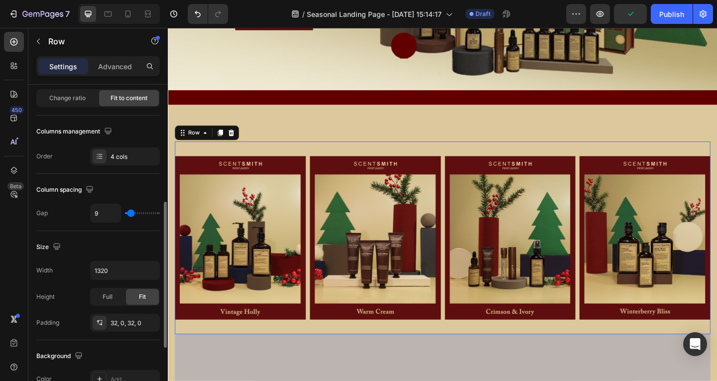
scroll to position [149, 0]
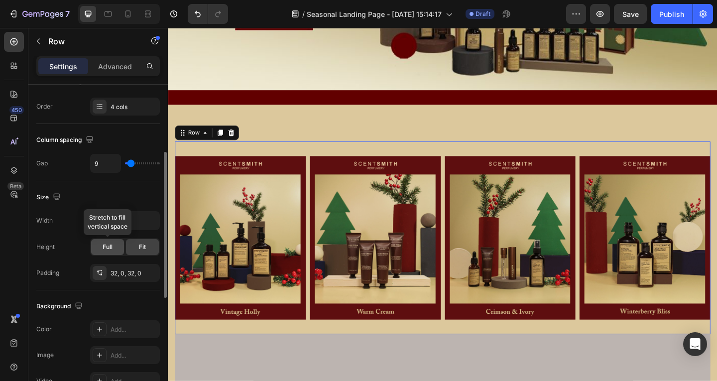
click at [112, 252] on div "Full" at bounding box center [107, 247] width 33 height 16
click at [151, 195] on div "Size" at bounding box center [97, 197] width 123 height 16
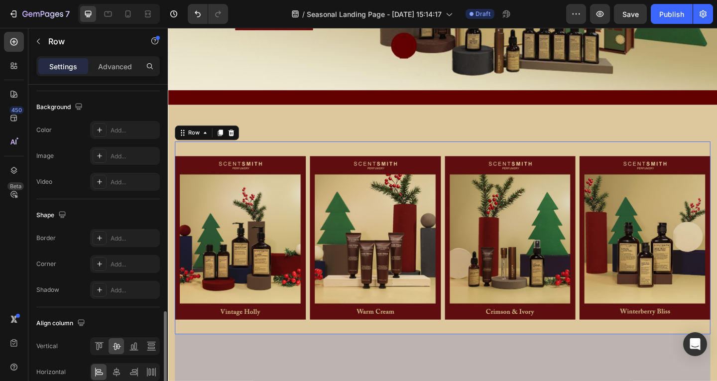
scroll to position [396, 0]
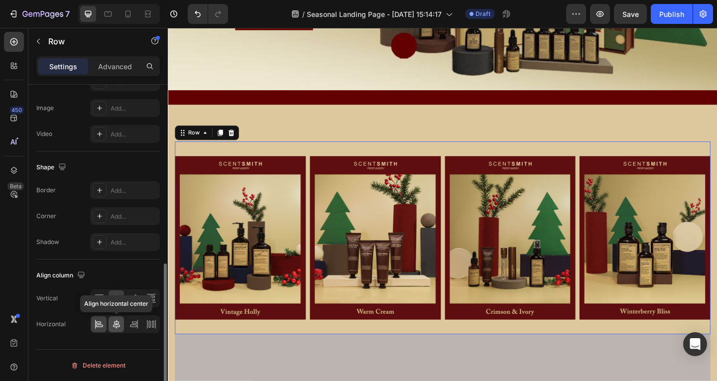
click at [112, 291] on icon at bounding box center [117, 324] width 10 height 10
click at [137, 276] on div "Align column" at bounding box center [97, 275] width 123 height 16
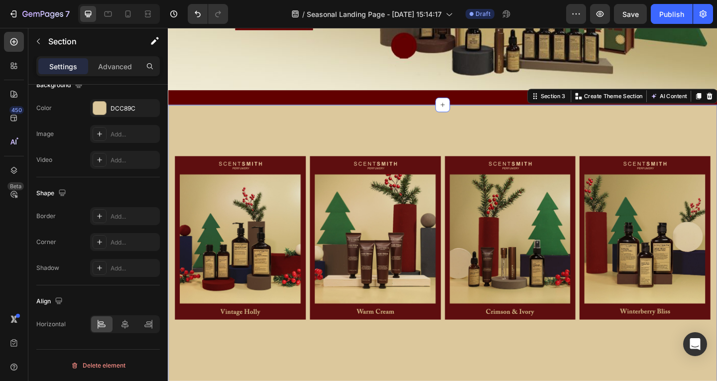
click at [505, 135] on div "Image Image Image Image Row Section 3 You can create reusable sections Create T…" at bounding box center [466, 344] width 597 height 464
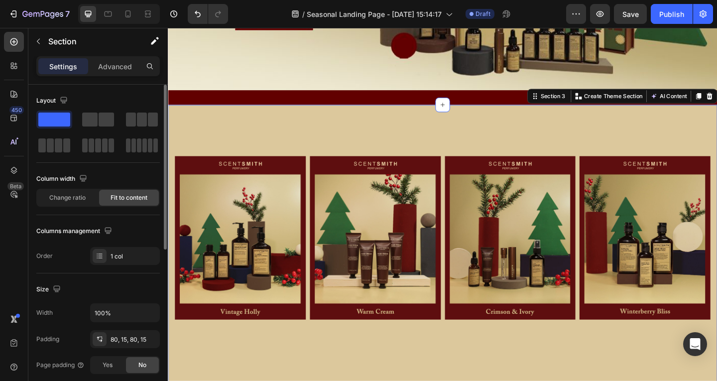
click at [507, 128] on div "Image Image Image Image Row Section 3 You can create reusable sections Create T…" at bounding box center [466, 344] width 597 height 464
click at [507, 127] on div "Image Image Image Image Row Section 3 You can create reusable sections Create T…" at bounding box center [466, 344] width 597 height 464
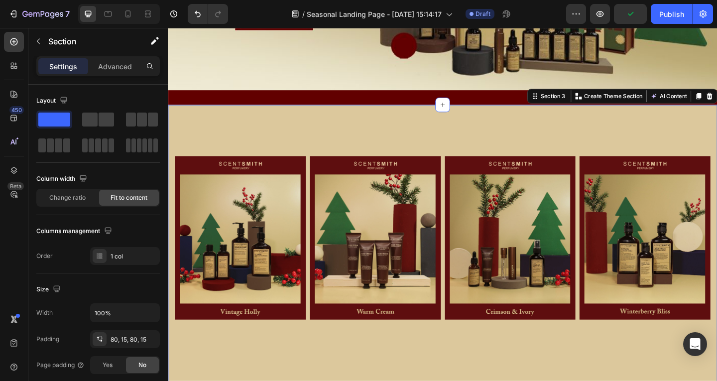
click at [507, 127] on div "Image Image Image Image Row Section 3 You can create reusable sections Create T…" at bounding box center [466, 344] width 597 height 464
click at [507, 125] on div "Image Image Image Image Row Section 3 You can create reusable sections Create T…" at bounding box center [466, 344] width 597 height 464
click at [465, 110] on icon at bounding box center [466, 112] width 8 height 8
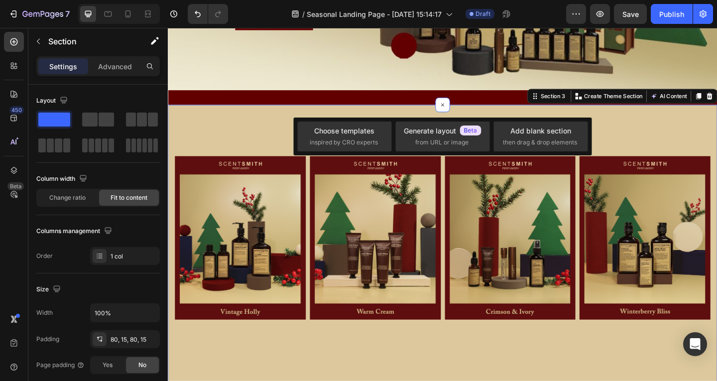
click at [497, 116] on div "Image Image Image Image Row Section 3 You can create reusable sections Create T…" at bounding box center [466, 344] width 597 height 464
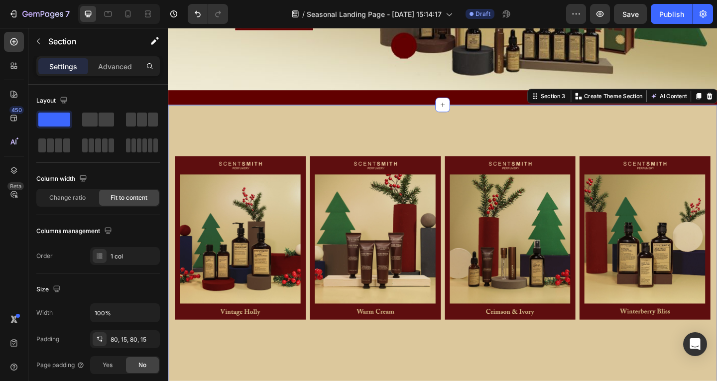
click at [501, 117] on div "Image Image Image Image Row Section 3 You can create reusable sections Create T…" at bounding box center [466, 344] width 597 height 464
click at [508, 145] on div "Image Image Image Image Row Section 3 You can create reusable sections Create T…" at bounding box center [466, 344] width 597 height 464
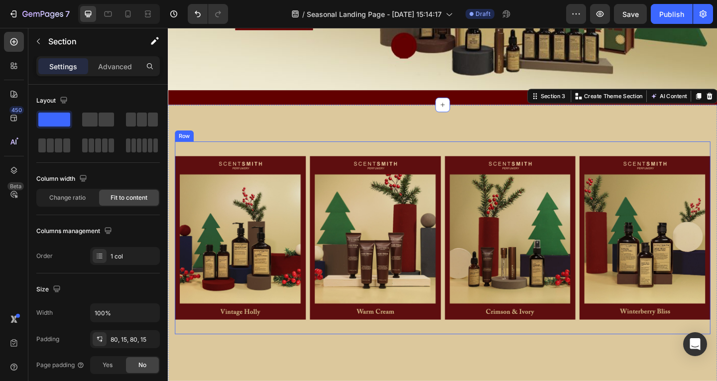
click at [508, 155] on div "Image Image Image Image Row" at bounding box center [466, 256] width 582 height 210
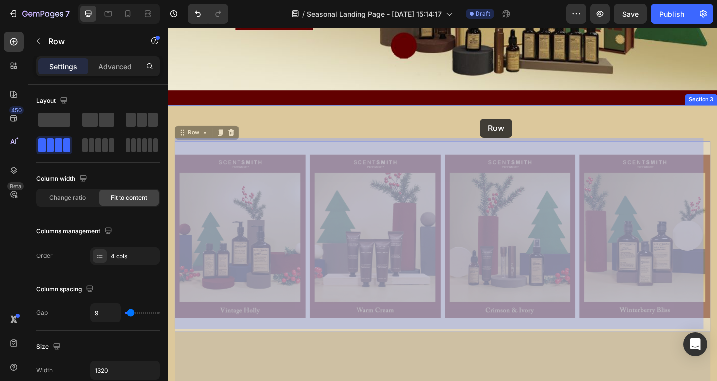
drag, startPoint x: 508, startPoint y: 155, endPoint x: 507, endPoint y: 126, distance: 28.9
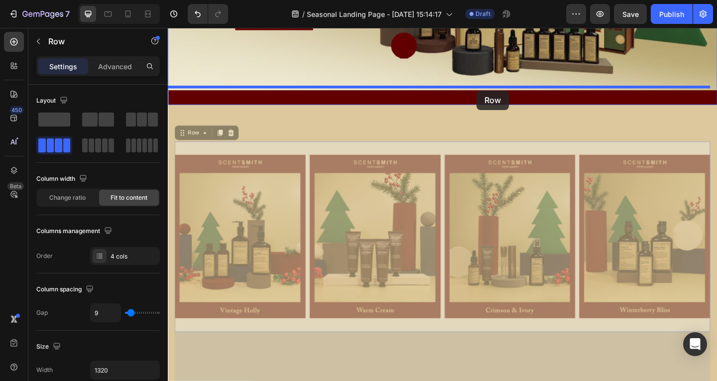
drag, startPoint x: 503, startPoint y: 150, endPoint x: 503, endPoint y: 96, distance: 54.3
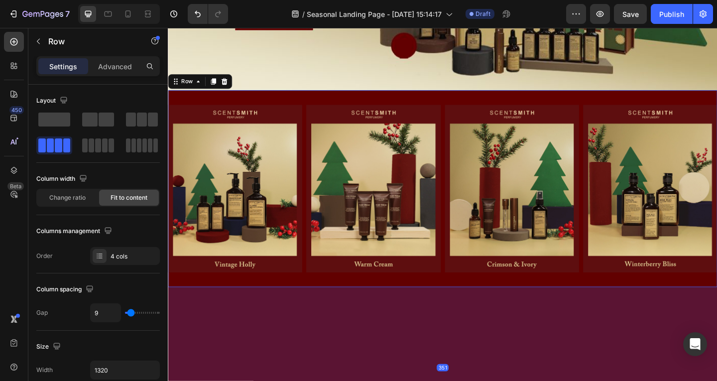
click at [467, 291] on div "Image Image Image Image Row 351" at bounding box center [466, 203] width 597 height 215
click at [306, 100] on div "Image Image Image Image Row 351" at bounding box center [466, 203] width 597 height 215
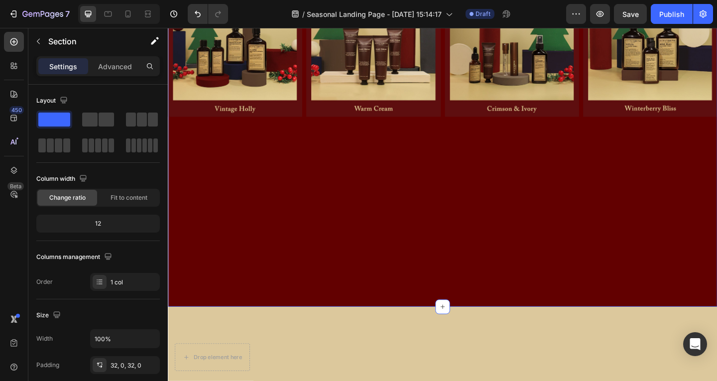
scroll to position [445, 0]
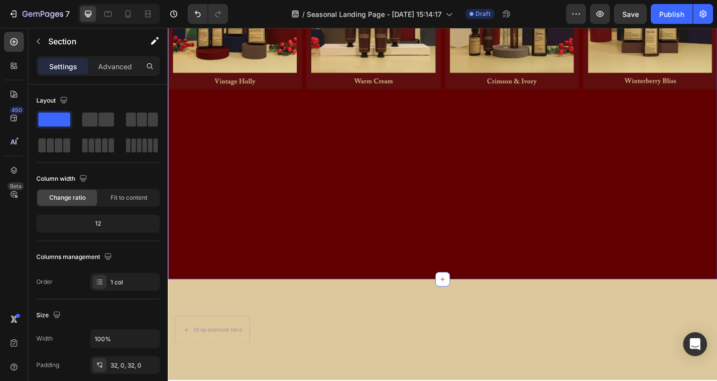
drag, startPoint x: 499, startPoint y: 244, endPoint x: 476, endPoint y: 208, distance: 43.0
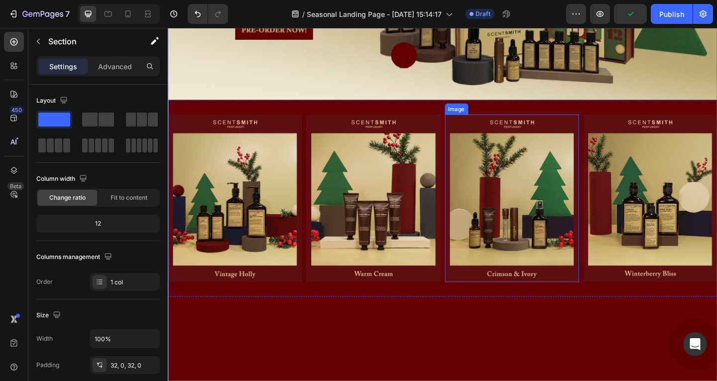
scroll to position [196, 0]
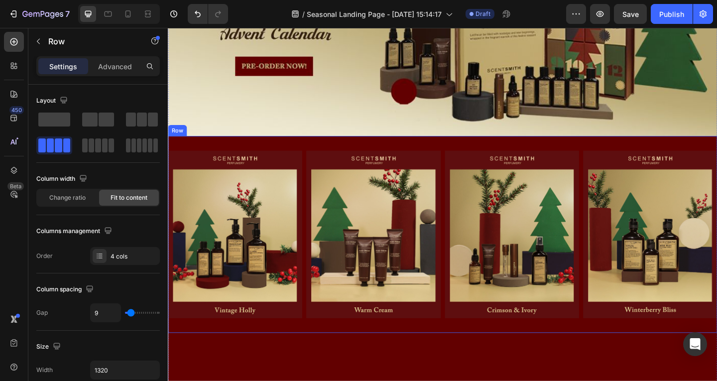
click at [463, 291] on div "Image Image Image Image Row" at bounding box center [466, 252] width 597 height 215
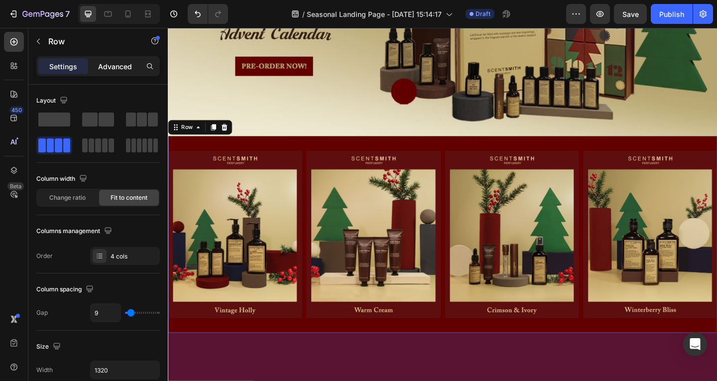
click at [127, 66] on p "Advanced" at bounding box center [115, 66] width 34 height 10
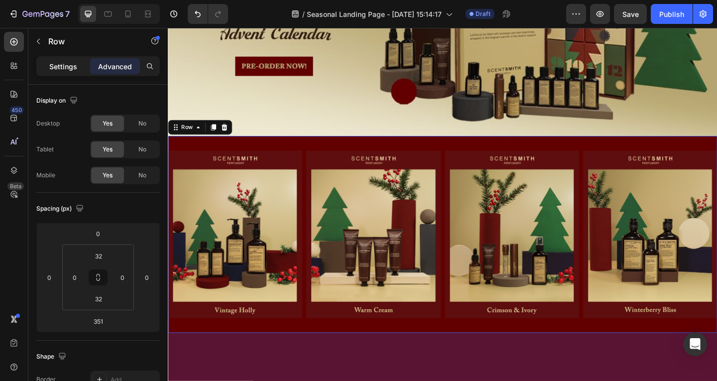
click at [77, 69] on div "Settings" at bounding box center [63, 66] width 50 height 16
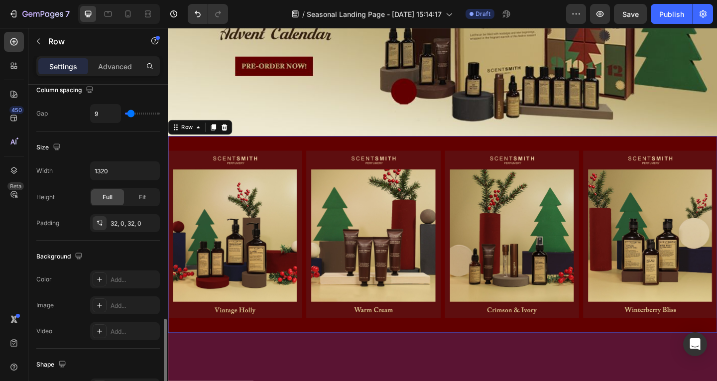
scroll to position [299, 0]
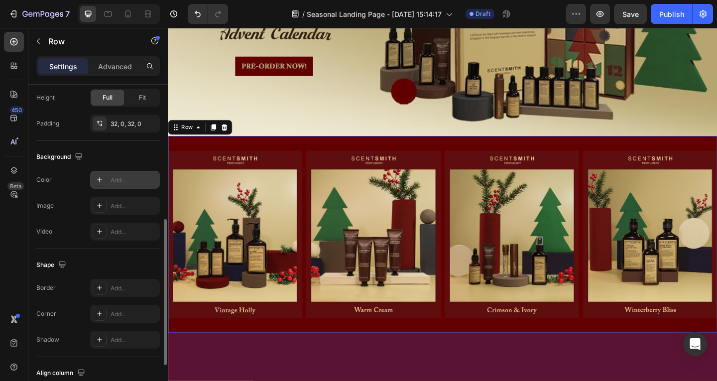
click at [128, 187] on div "Add..." at bounding box center [125, 180] width 70 height 18
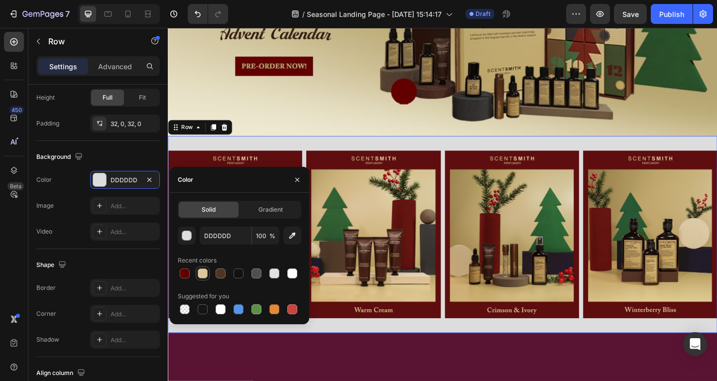
click at [201, 270] on div at bounding box center [203, 273] width 10 height 10
type input "DCC89C"
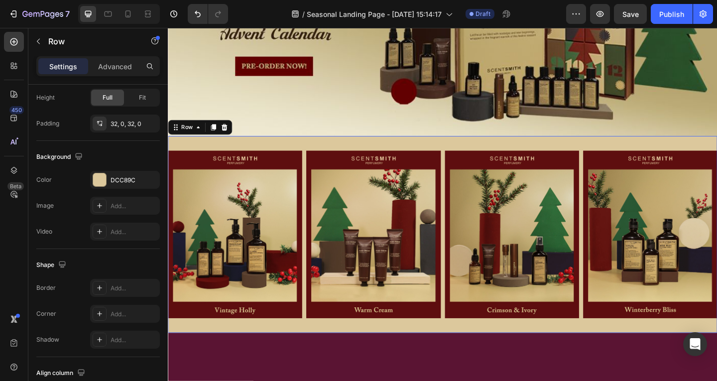
drag, startPoint x: 523, startPoint y: 380, endPoint x: 528, endPoint y: 375, distance: 6.7
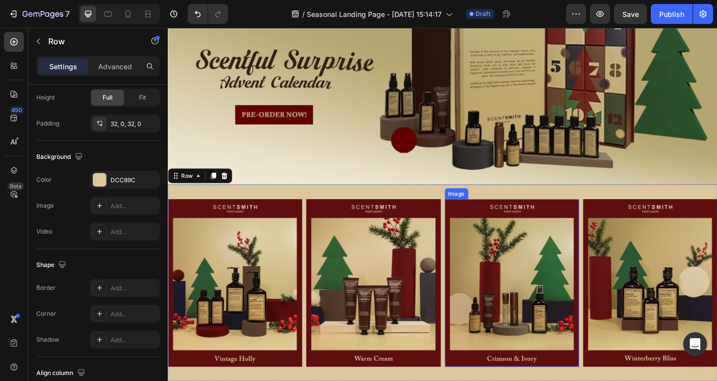
scroll to position [149, 0]
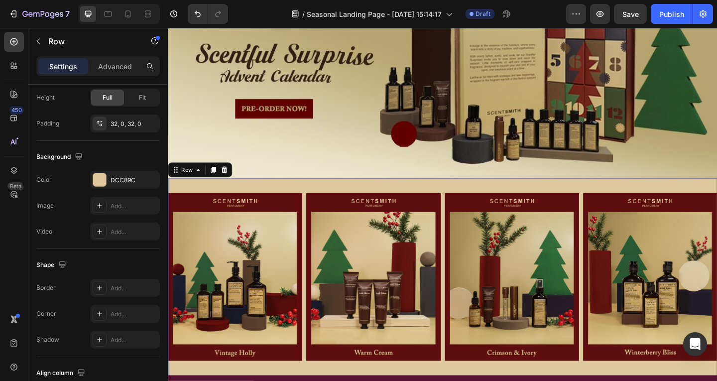
click at [460, 196] on div "Image Image Image Image Row 351" at bounding box center [466, 299] width 597 height 215
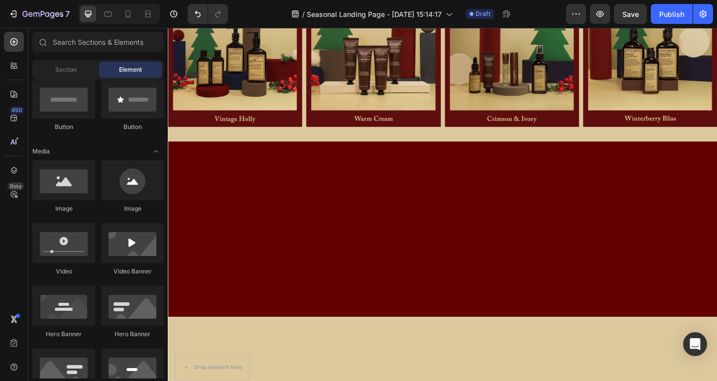
scroll to position [502, 0]
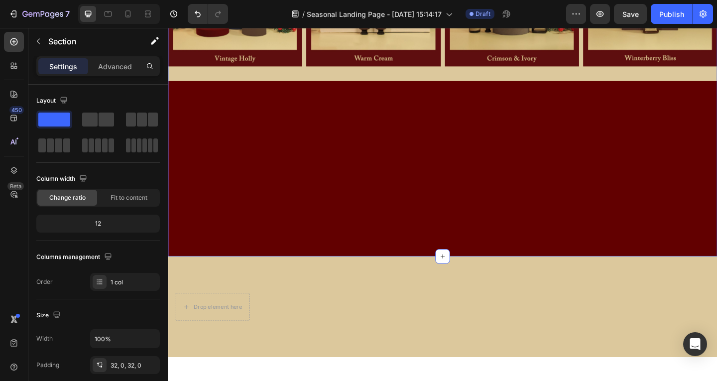
scroll to position [452, 0]
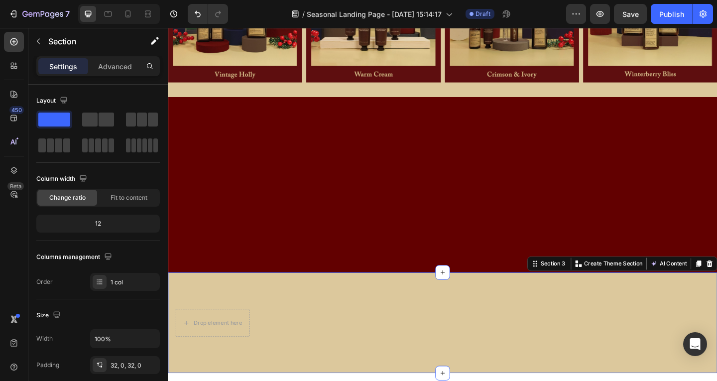
click at [501, 291] on div "Drop element here Section 3 You can create reusable sections Create Theme Secti…" at bounding box center [466, 349] width 597 height 110
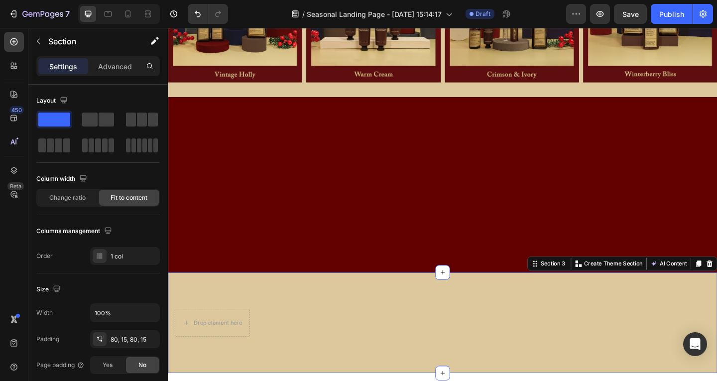
scroll to position [283, 0]
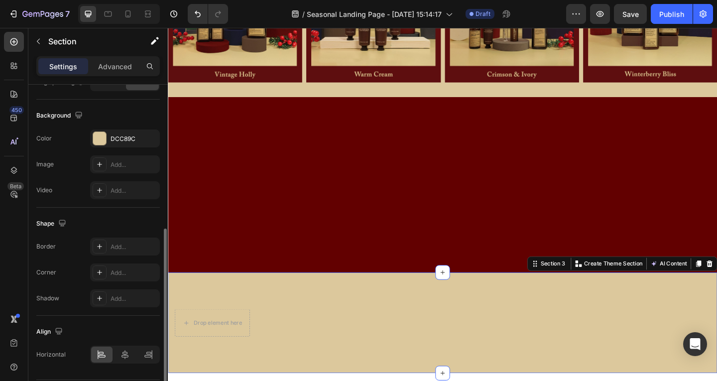
click at [504, 291] on div "Drop element here Section 3 You can create reusable sections Create Theme Secti…" at bounding box center [466, 349] width 597 height 110
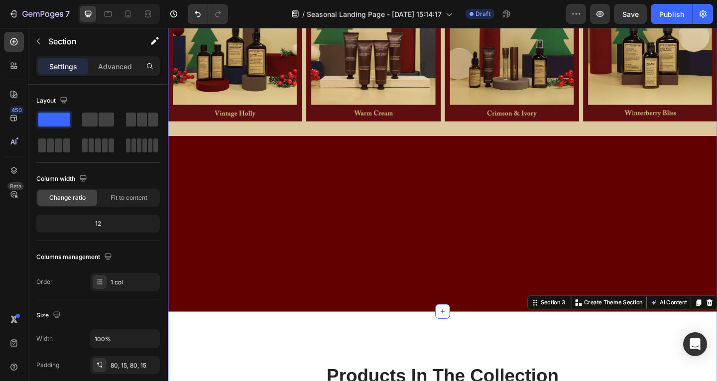
scroll to position [352, 0]
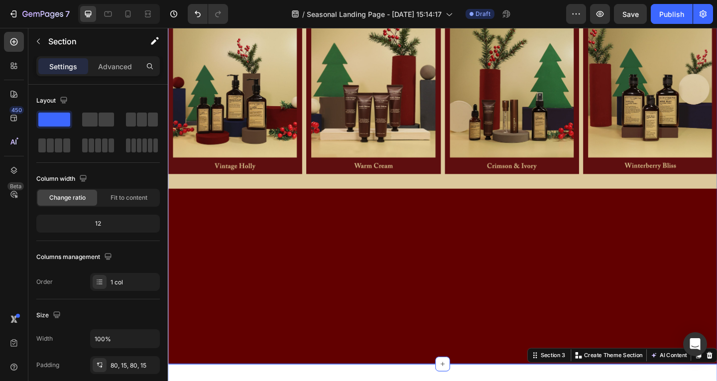
click at [606, 251] on div "Image Image Image Image Image Row" at bounding box center [466, 45] width 597 height 666
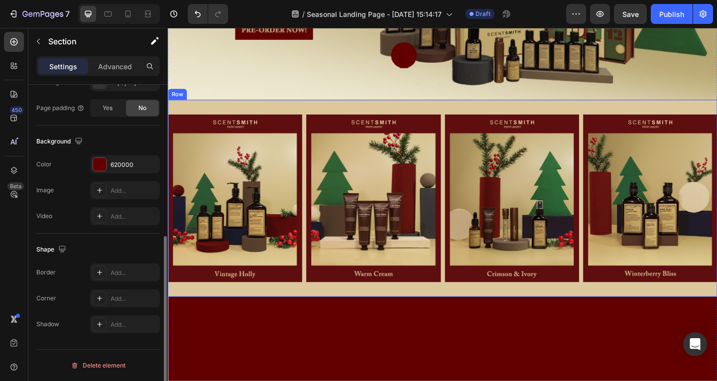
scroll to position [203, 0]
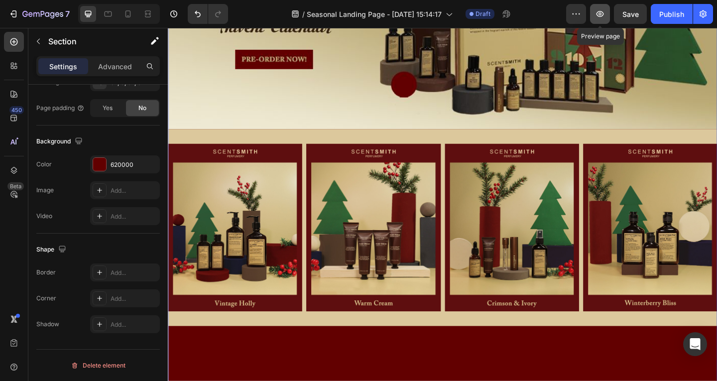
click at [605, 14] on icon "button" at bounding box center [600, 14] width 10 height 10
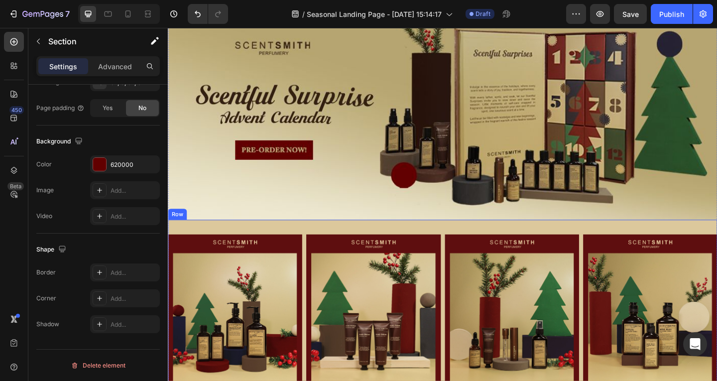
scroll to position [104, 0]
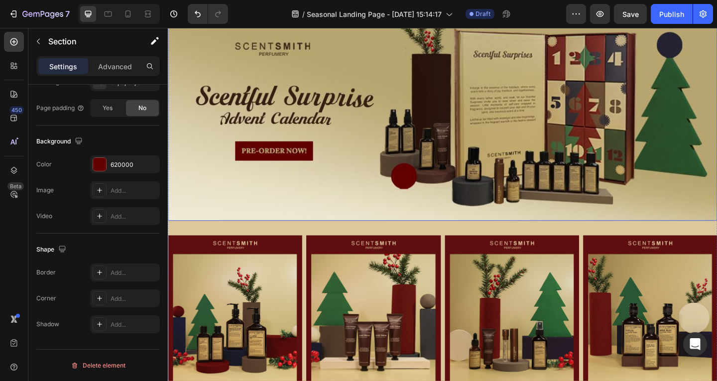
click at [377, 179] on img at bounding box center [466, 99] width 597 height 277
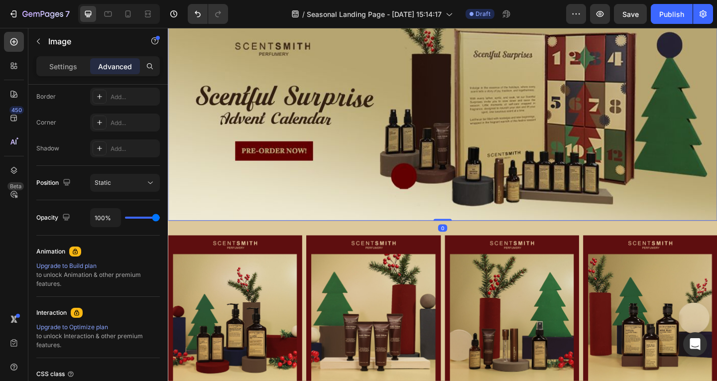
scroll to position [0, 0]
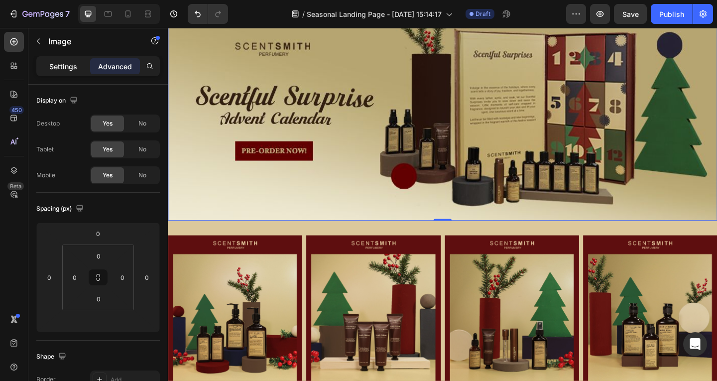
click at [66, 64] on p "Settings" at bounding box center [63, 66] width 28 height 10
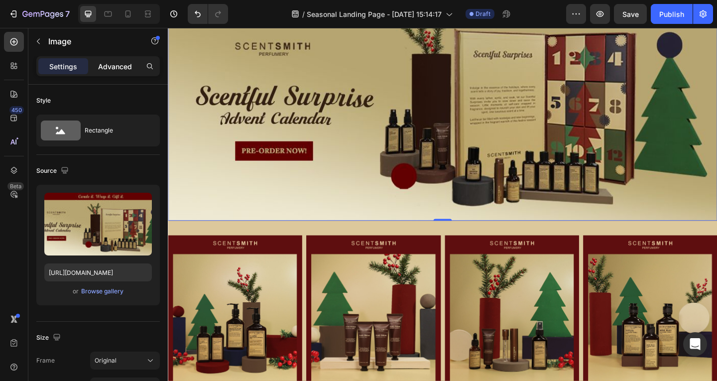
click at [122, 70] on p "Advanced" at bounding box center [115, 66] width 34 height 10
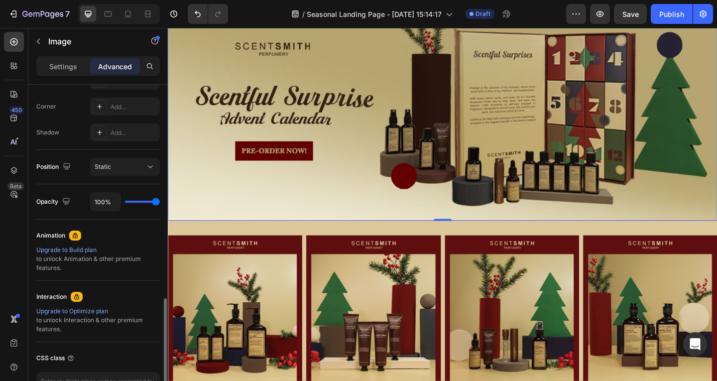
scroll to position [366, 0]
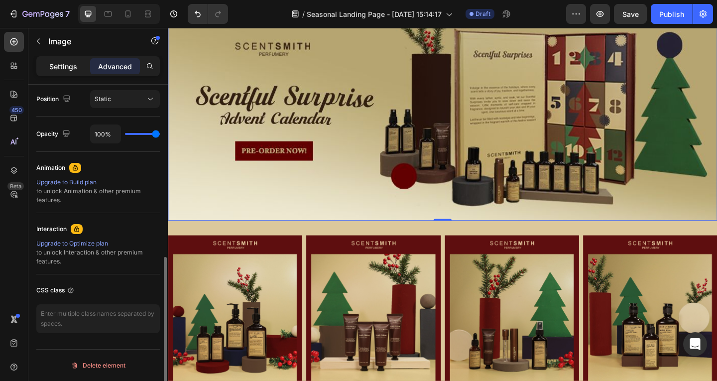
click at [75, 69] on p "Settings" at bounding box center [63, 66] width 28 height 10
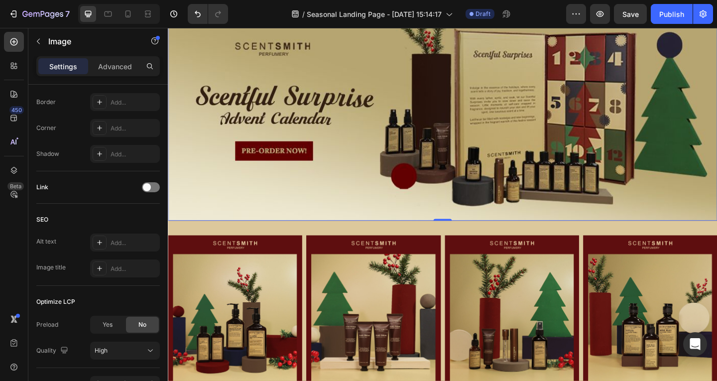
click at [220, 190] on img at bounding box center [466, 99] width 597 height 277
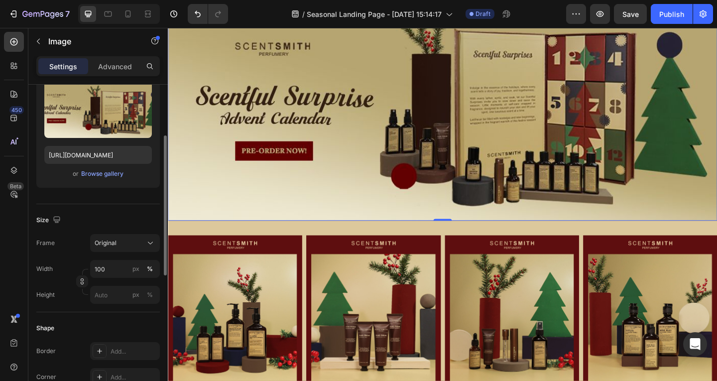
scroll to position [0, 0]
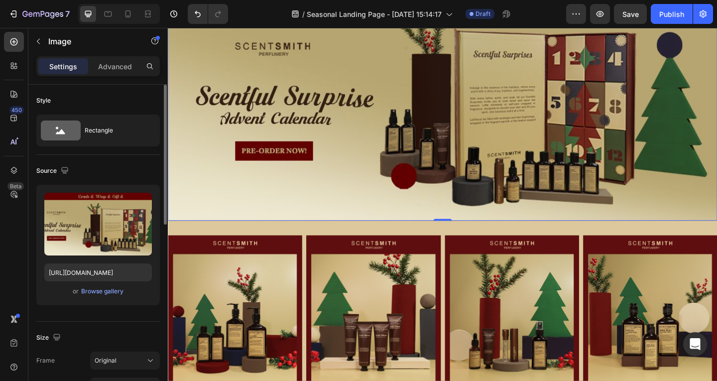
click at [108, 133] on div "Rectangle" at bounding box center [115, 130] width 61 height 23
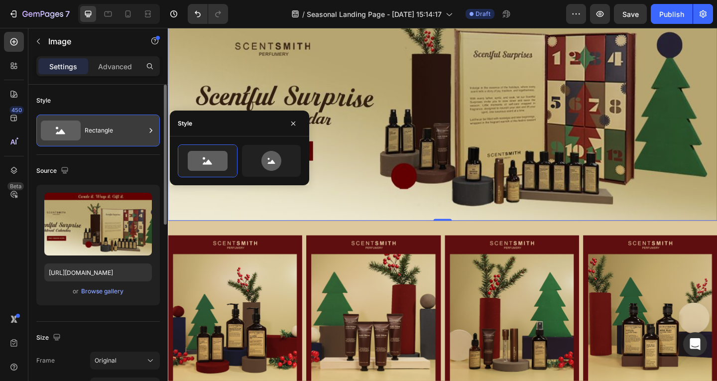
click at [118, 125] on div "Rectangle" at bounding box center [115, 130] width 61 height 23
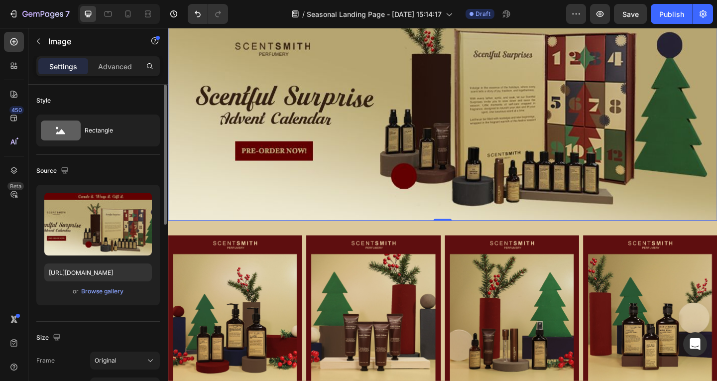
click at [121, 170] on div "Source" at bounding box center [97, 171] width 123 height 16
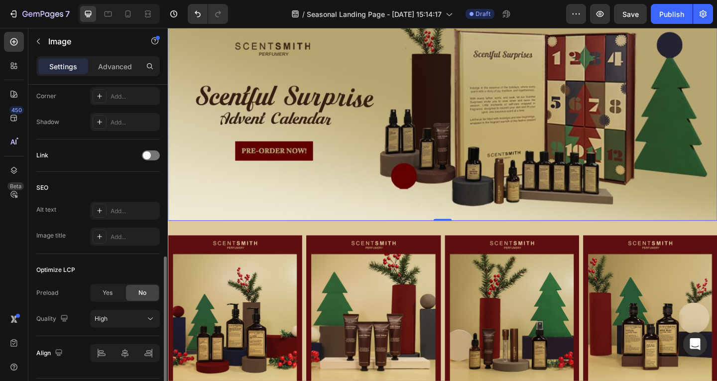
scroll to position [427, 0]
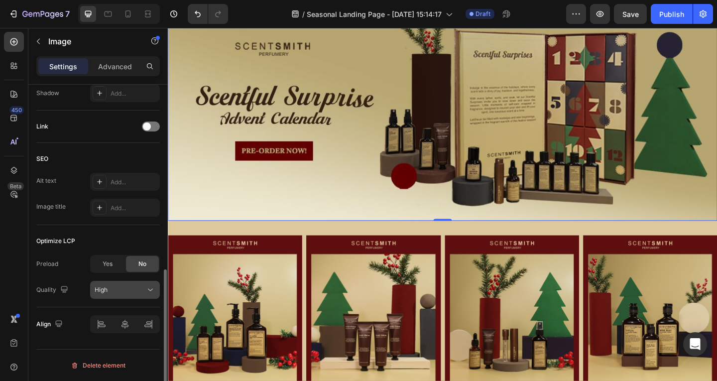
click at [113, 287] on div "High" at bounding box center [120, 289] width 51 height 9
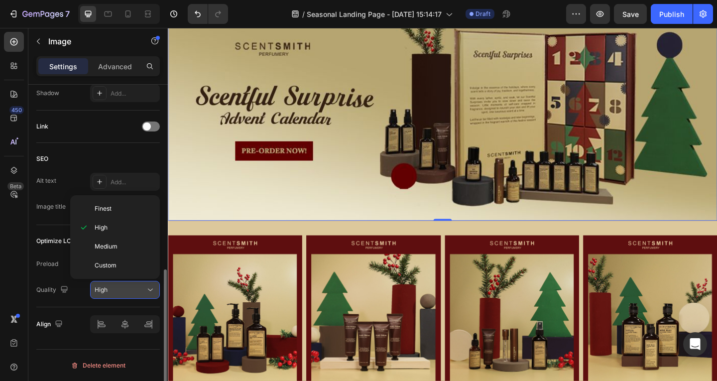
click at [113, 287] on div "High" at bounding box center [120, 289] width 51 height 9
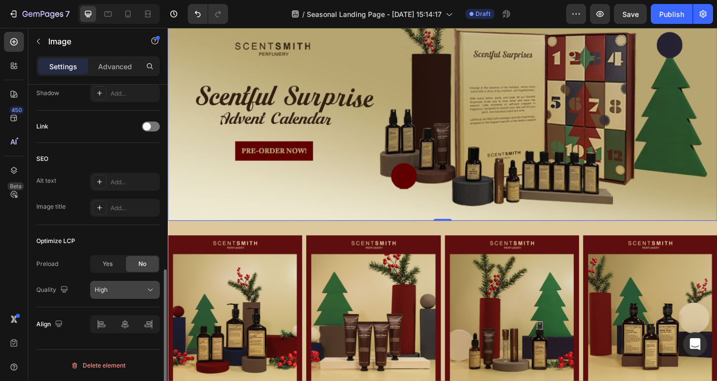
click at [113, 287] on div "High" at bounding box center [120, 289] width 51 height 9
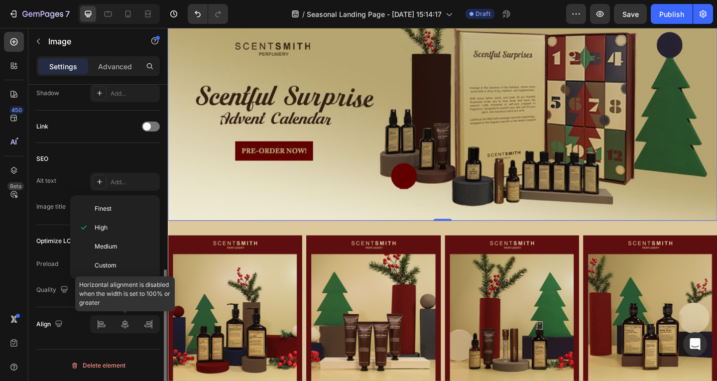
click at [131, 291] on div at bounding box center [125, 324] width 70 height 18
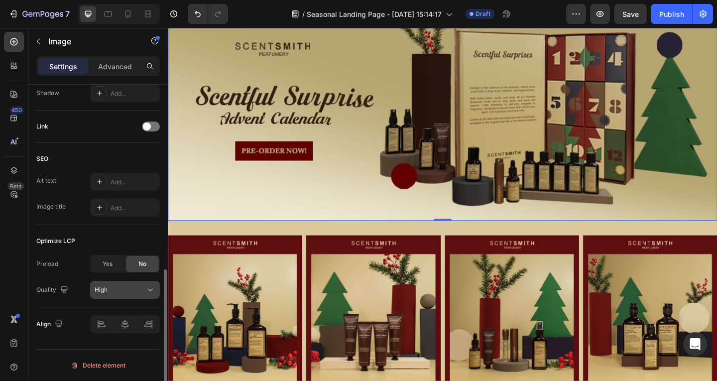
click at [130, 291] on div "High" at bounding box center [120, 289] width 51 height 9
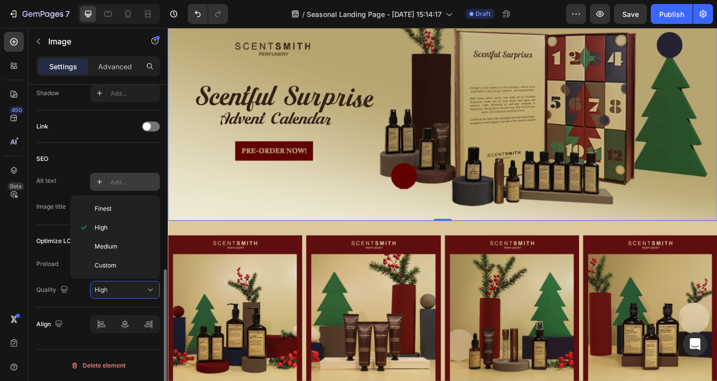
click at [113, 178] on div "Add..." at bounding box center [134, 182] width 47 height 9
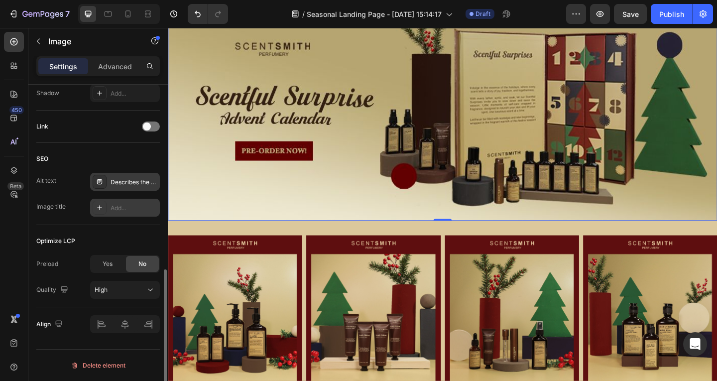
click at [117, 214] on div "Add..." at bounding box center [125, 208] width 70 height 18
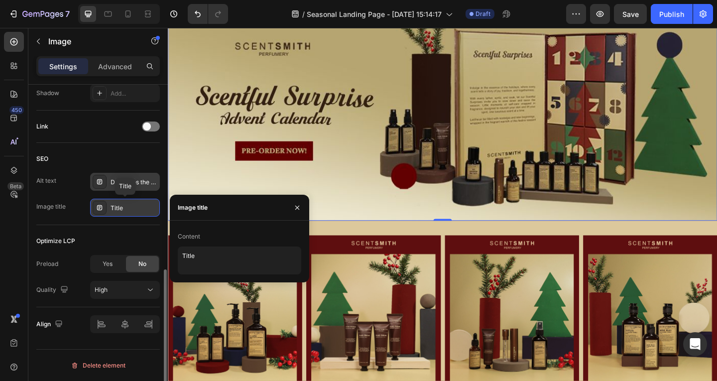
click at [117, 214] on div "Title" at bounding box center [125, 208] width 70 height 18
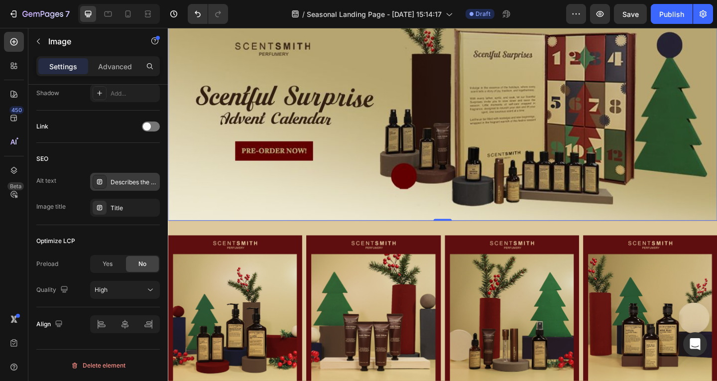
click at [114, 174] on div "Describes the appearance of the image" at bounding box center [125, 182] width 70 height 18
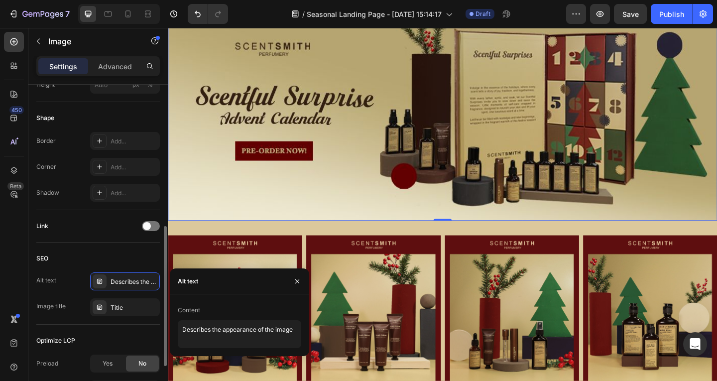
scroll to position [278, 0]
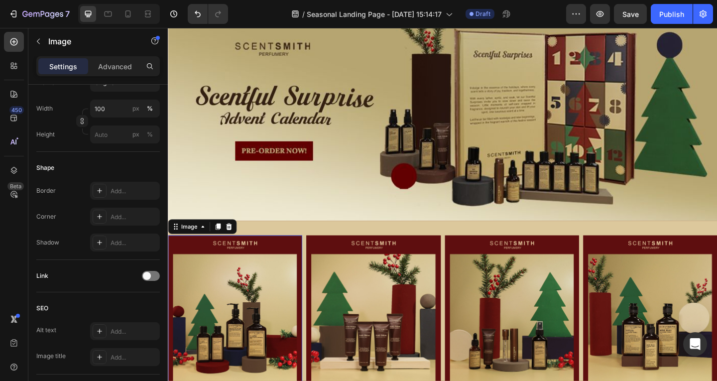
click at [284, 275] on img at bounding box center [241, 344] width 146 height 183
click at [330, 243] on div "Image" at bounding box center [330, 247] width 21 height 9
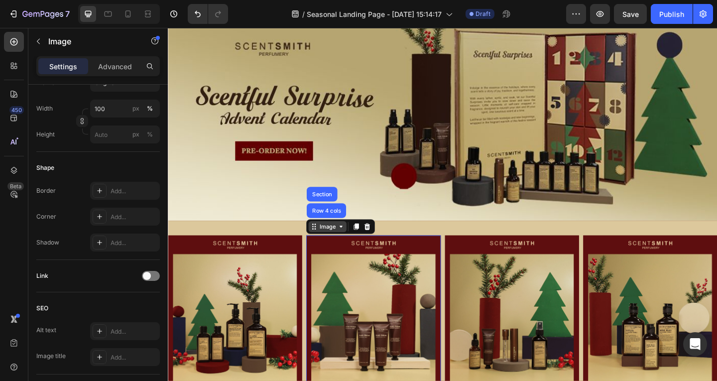
click at [345, 239] on div "Image" at bounding box center [341, 243] width 21 height 9
click at [414, 244] on div "Image Image 0 Image Image Row" at bounding box center [466, 344] width 597 height 215
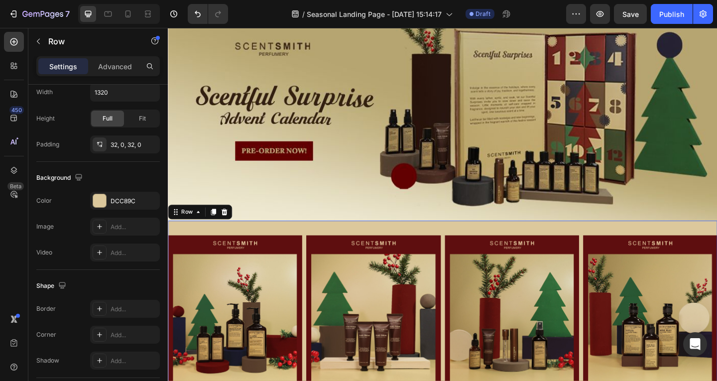
scroll to position [0, 0]
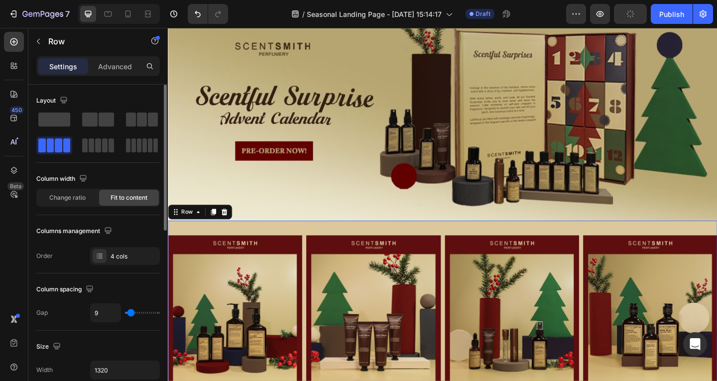
click at [419, 244] on div "Image Image Image Image Row 351" at bounding box center [466, 344] width 597 height 215
click at [72, 200] on span "Change ratio" at bounding box center [67, 197] width 36 height 9
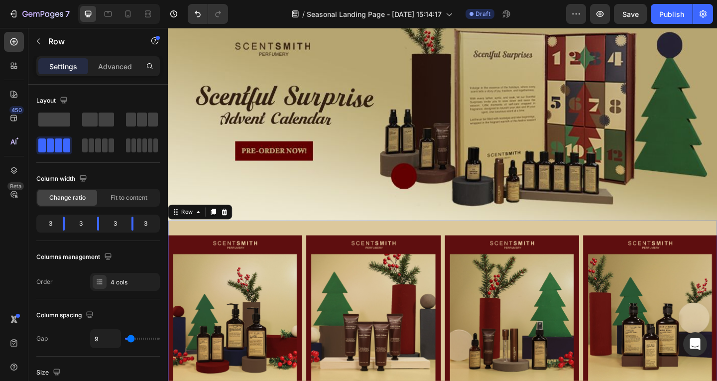
click at [287, 174] on img at bounding box center [466, 99] width 597 height 277
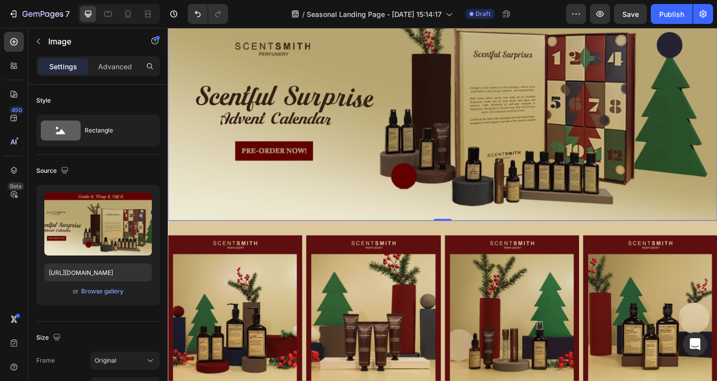
click at [487, 193] on img at bounding box center [466, 99] width 597 height 277
click at [598, 15] on icon "button" at bounding box center [600, 14] width 10 height 10
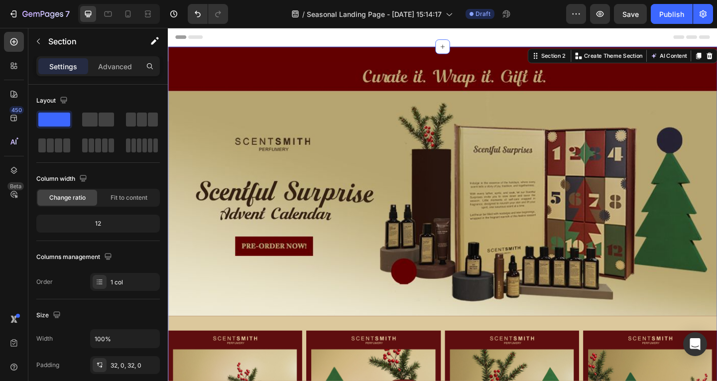
scroll to position [199, 0]
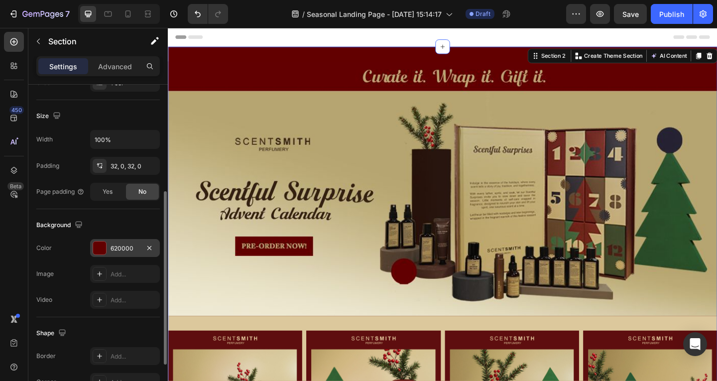
click at [128, 250] on div "620000" at bounding box center [125, 248] width 29 height 9
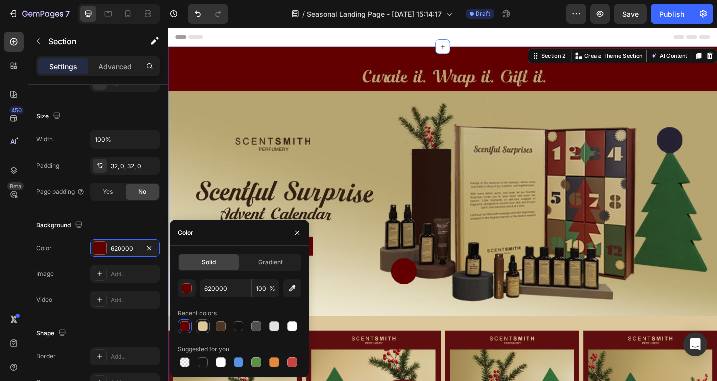
click at [203, 291] on div at bounding box center [203, 326] width 12 height 12
type input "DCC89C"
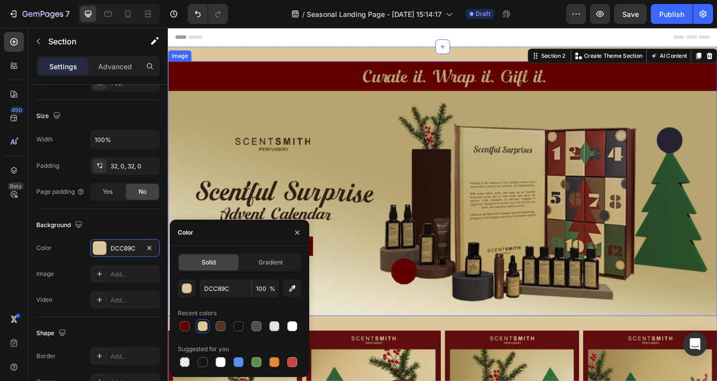
scroll to position [149, 0]
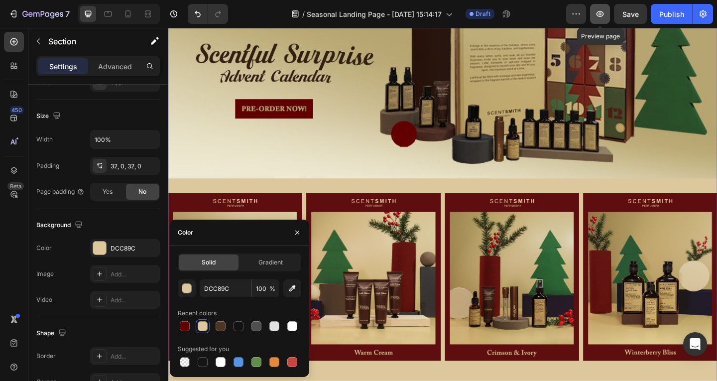
click at [601, 7] on button "button" at bounding box center [600, 14] width 20 height 20
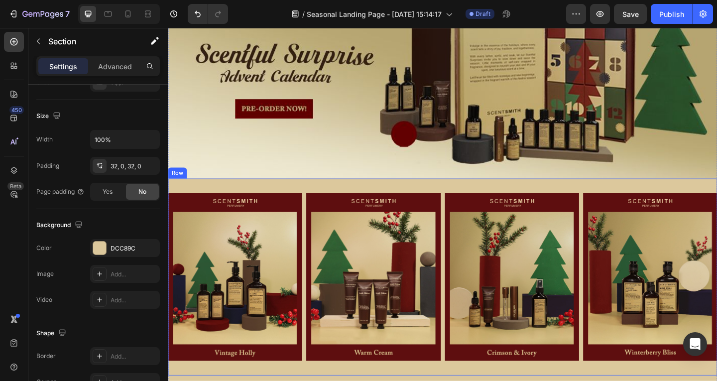
click at [192, 198] on div "Image Image Image Image Row" at bounding box center [466, 299] width 597 height 215
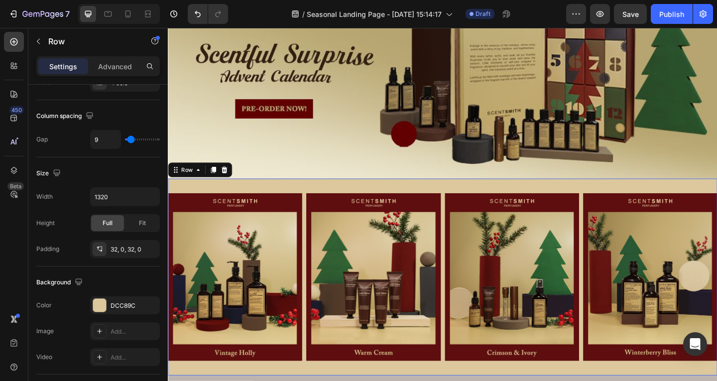
scroll to position [0, 0]
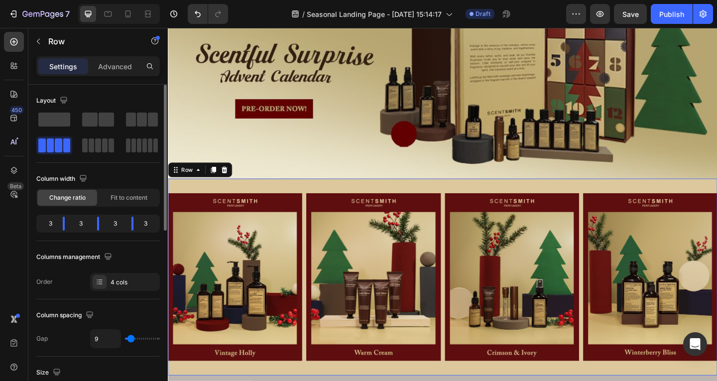
click at [193, 198] on div "Image Image Image Image Row 351" at bounding box center [466, 299] width 597 height 215
drag, startPoint x: 146, startPoint y: 193, endPoint x: 161, endPoint y: 194, distance: 15.0
click at [145, 194] on div "Fit to content" at bounding box center [129, 198] width 60 height 16
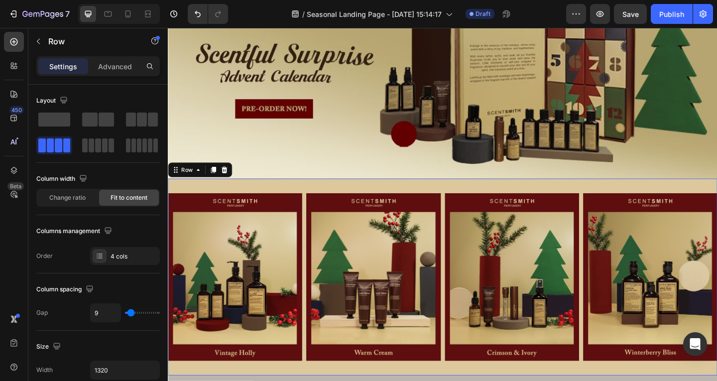
click at [228, 198] on div "Image Image Image Image Row 351" at bounding box center [466, 299] width 597 height 215
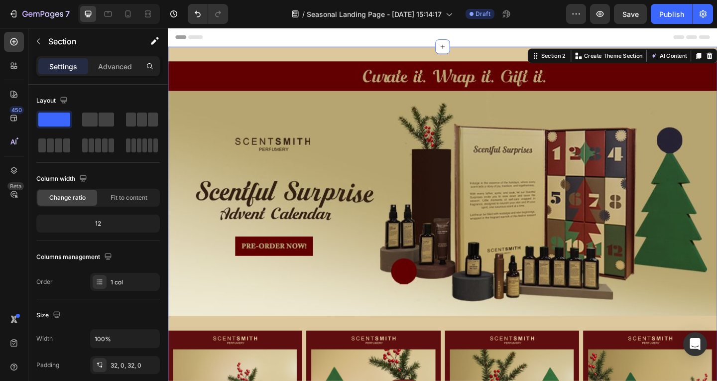
scroll to position [249, 0]
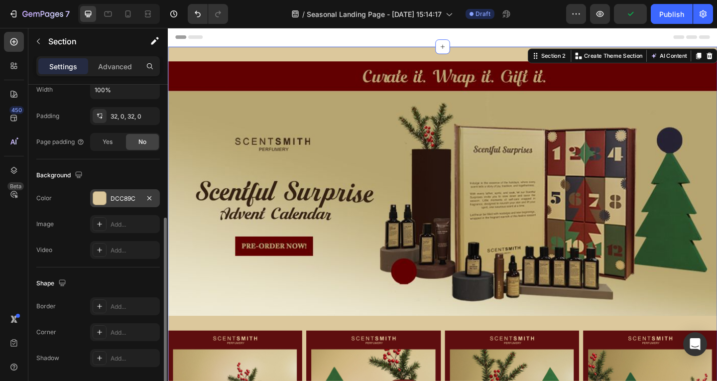
click at [127, 199] on div "DCC89C" at bounding box center [125, 198] width 29 height 9
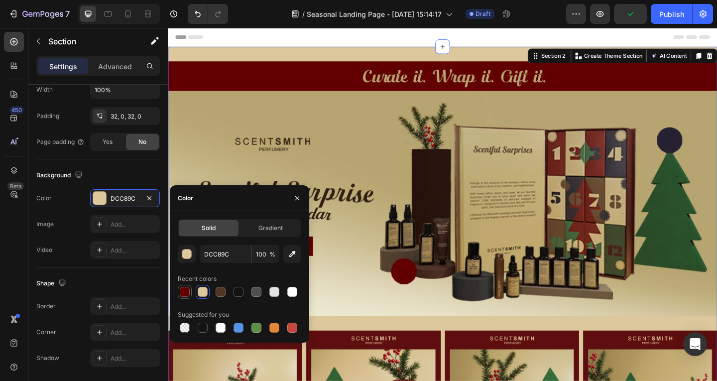
click at [186, 291] on div at bounding box center [185, 292] width 10 height 10
type input "620000"
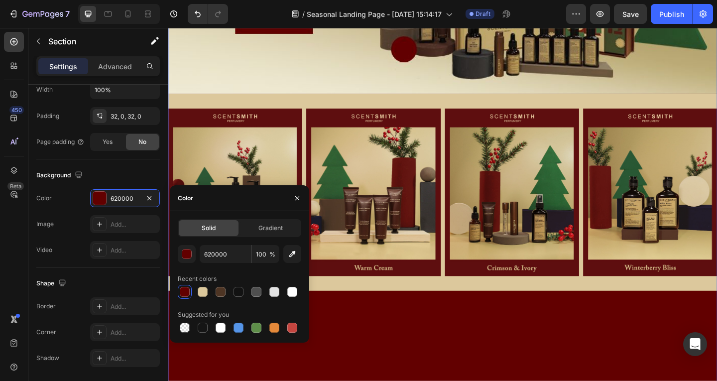
scroll to position [299, 0]
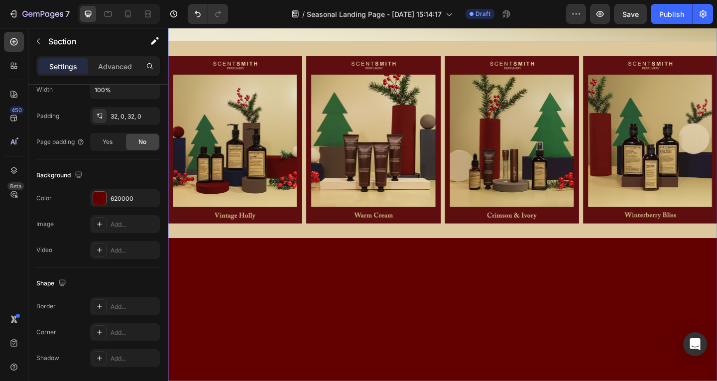
click at [583, 291] on div "Image Image Image Image Image Row" at bounding box center [466, 99] width 597 height 666
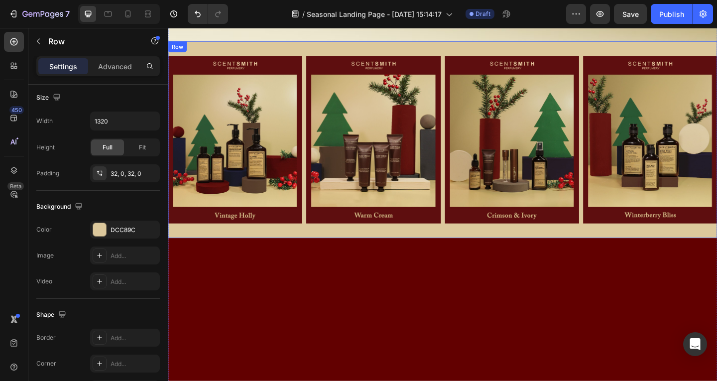
click at [535, 249] on div "Image Image Image Image Row" at bounding box center [466, 149] width 597 height 215
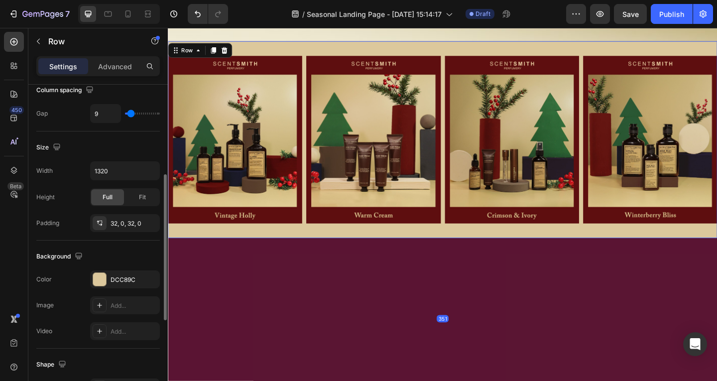
scroll to position [249, 0]
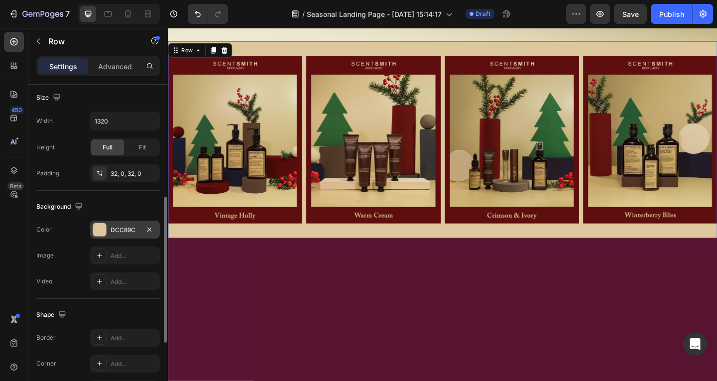
click at [126, 227] on div "DCC89C" at bounding box center [125, 229] width 29 height 9
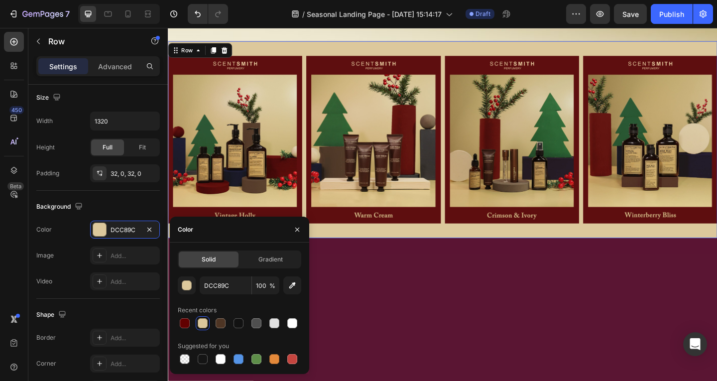
click at [362, 291] on div "351" at bounding box center [466, 343] width 597 height 175
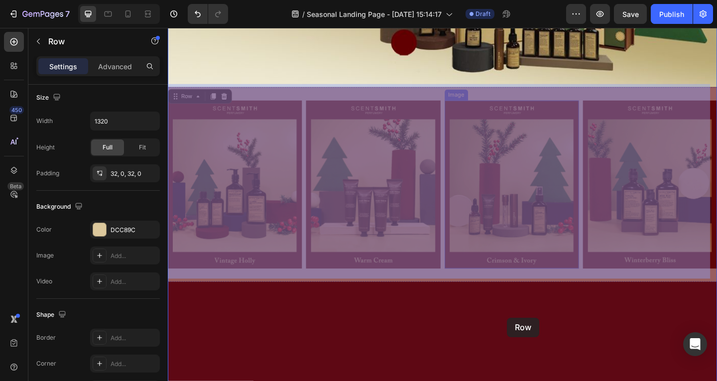
drag, startPoint x: 552, startPoint y: 100, endPoint x: 554, endPoint y: 344, distance: 244.4
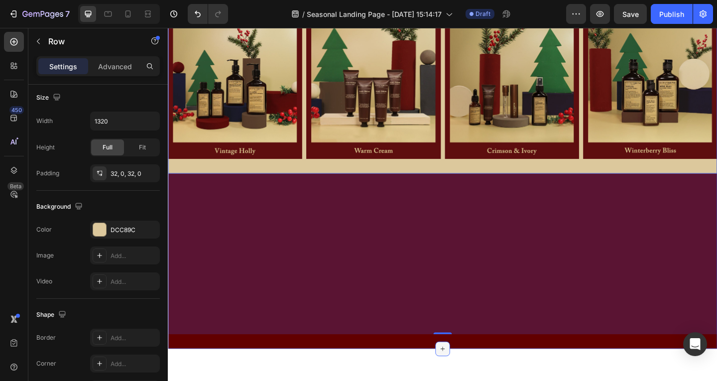
scroll to position [398, 0]
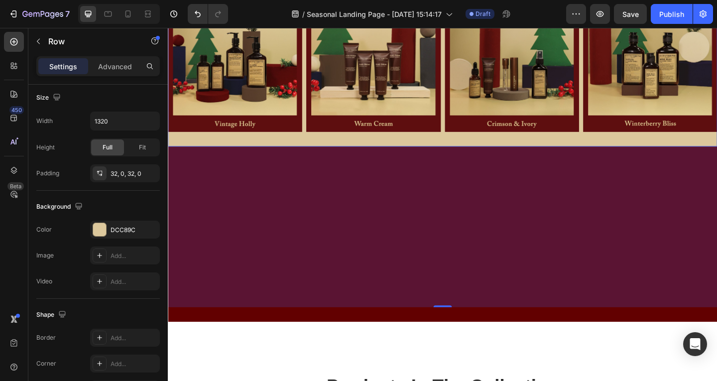
drag, startPoint x: 465, startPoint y: 326, endPoint x: 456, endPoint y: 297, distance: 29.8
click at [457, 287] on div "351" at bounding box center [466, 244] width 597 height 175
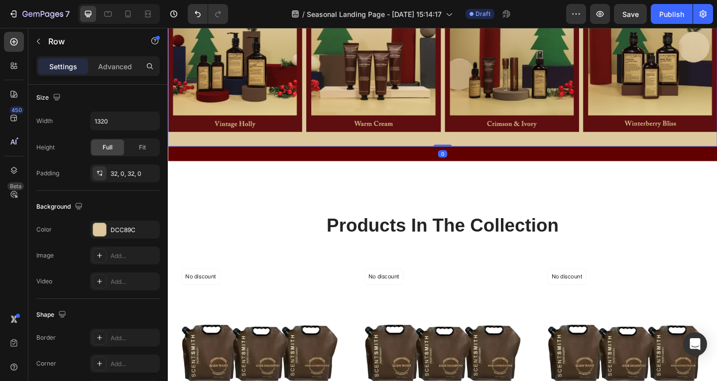
drag, startPoint x: 465, startPoint y: 324, endPoint x: 478, endPoint y: 114, distance: 210.0
click at [478, 114] on div "Image Image Image Image Row 0" at bounding box center [466, 50] width 597 height 215
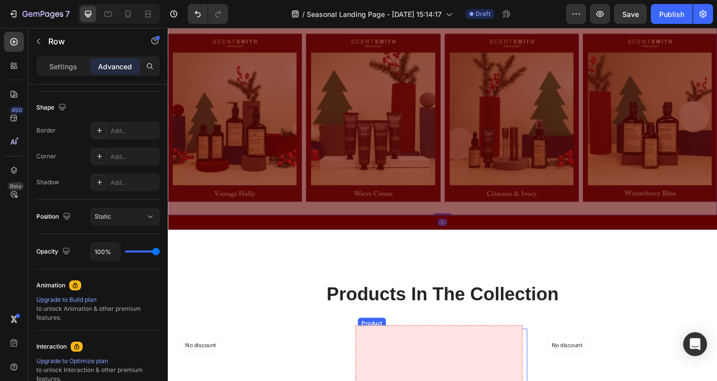
scroll to position [436, 0]
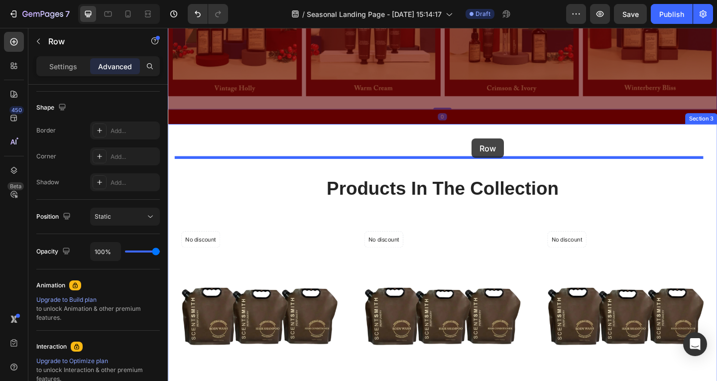
drag, startPoint x: 548, startPoint y: 248, endPoint x: 498, endPoint y: 148, distance: 111.3
type input "16"
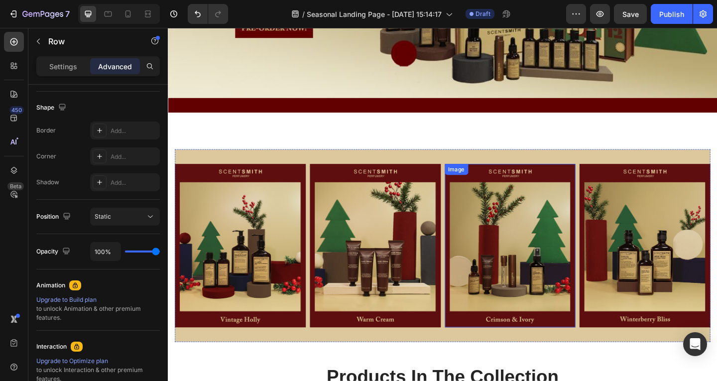
scroll to position [187, 0]
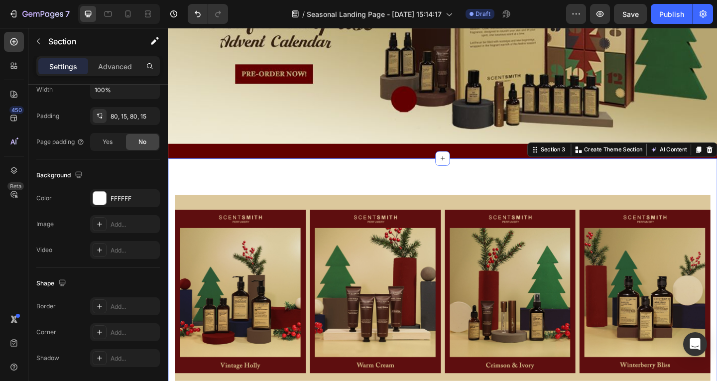
scroll to position [0, 0]
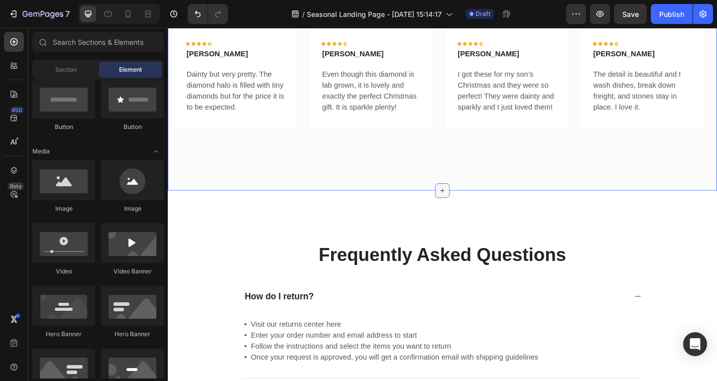
scroll to position [249, 0]
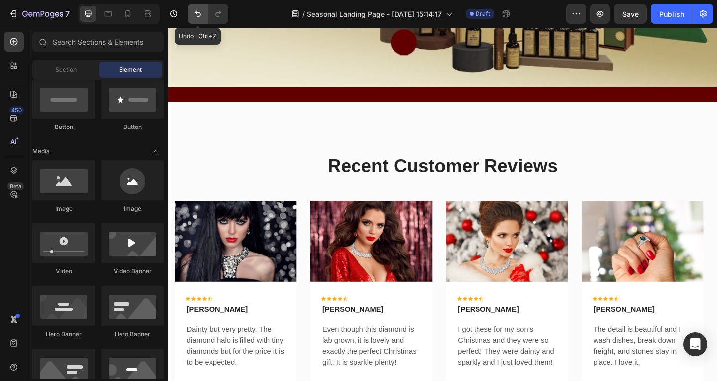
click at [192, 13] on button "Undo/Redo" at bounding box center [198, 14] width 20 height 20
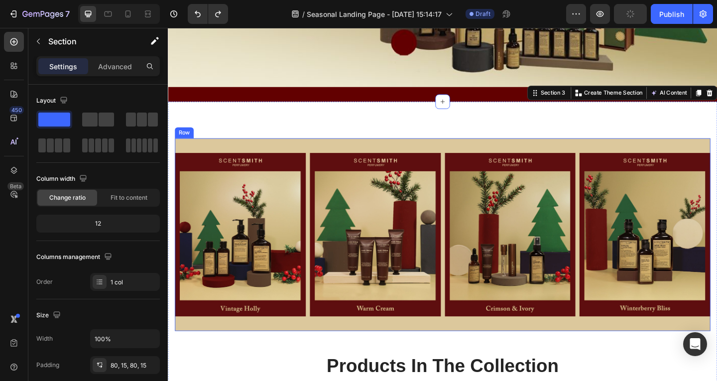
click at [526, 291] on div "Image Image Image Image Row" at bounding box center [466, 253] width 582 height 210
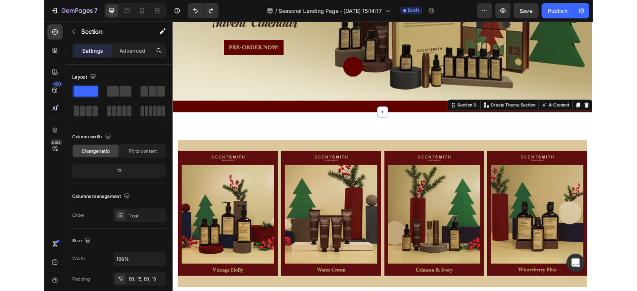
scroll to position [199, 0]
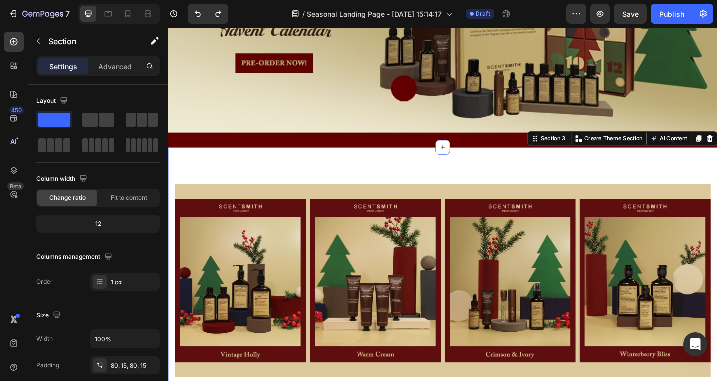
click at [144, 202] on div "Fit to content" at bounding box center [129, 198] width 60 height 16
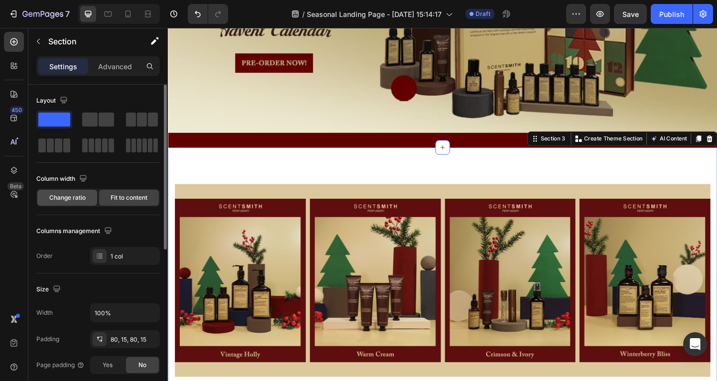
click at [63, 195] on span "Change ratio" at bounding box center [67, 197] width 36 height 9
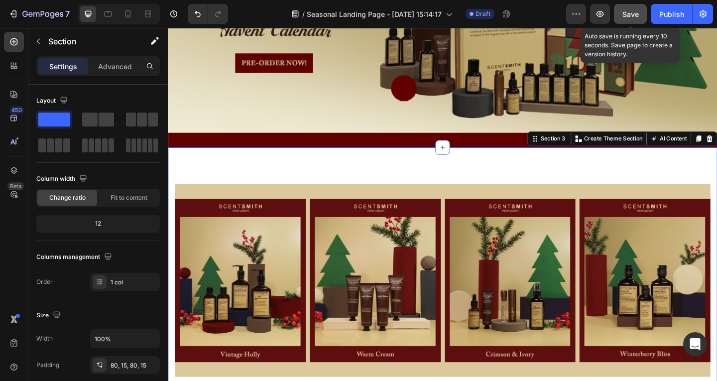
click at [620, 19] on button "Save" at bounding box center [630, 14] width 33 height 20
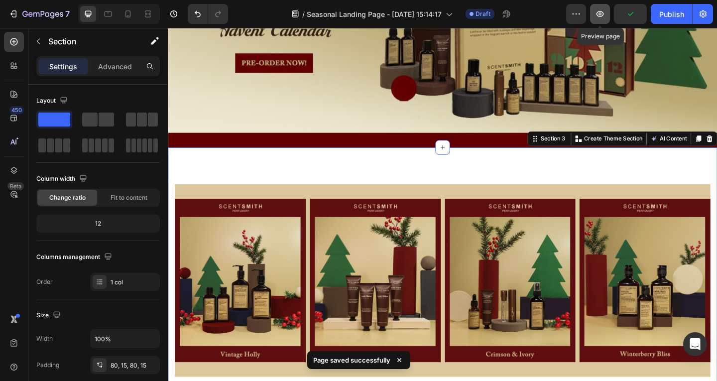
click at [607, 20] on button "button" at bounding box center [600, 14] width 20 height 20
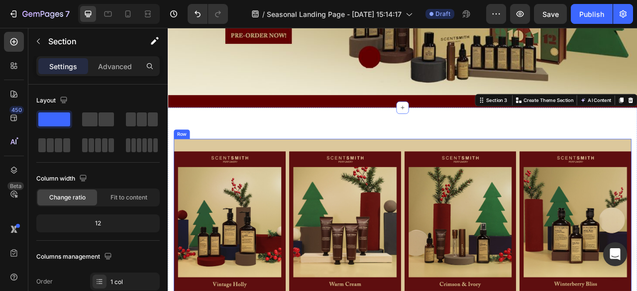
scroll to position [249, 0]
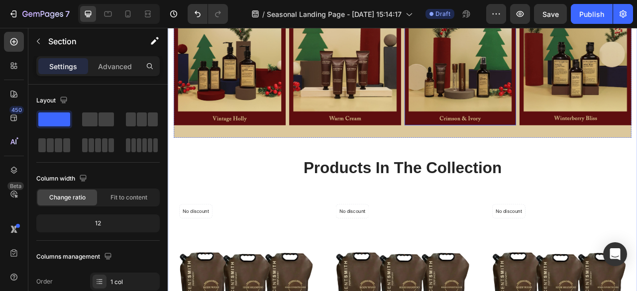
scroll to position [498, 0]
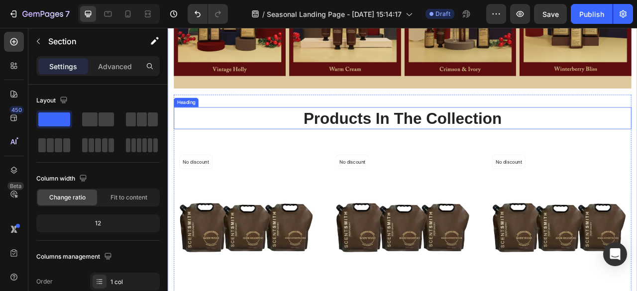
click at [577, 139] on p "Products In The Collection" at bounding box center [466, 143] width 580 height 26
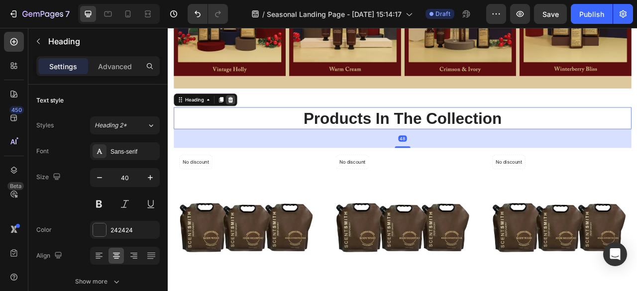
click at [251, 117] on icon at bounding box center [247, 119] width 8 height 8
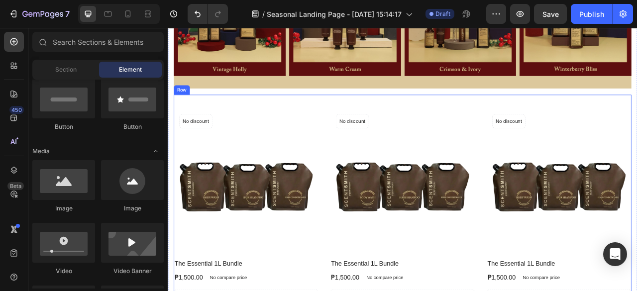
click at [282, 119] on div "Product Images & Gallery No discount Not be displayed when published Product Ba…" at bounding box center [466, 280] width 582 height 334
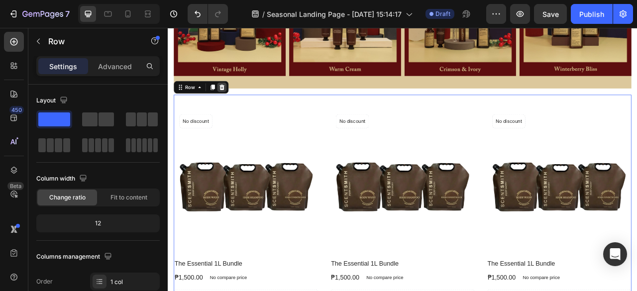
click at [239, 107] on div at bounding box center [236, 104] width 12 height 12
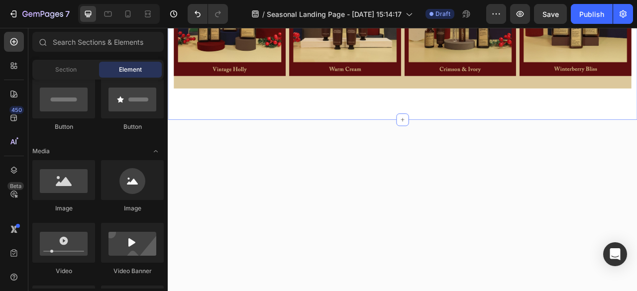
click at [388, 131] on div "Image Image Image Image Row Section 3" at bounding box center [466, -1] width 597 height 289
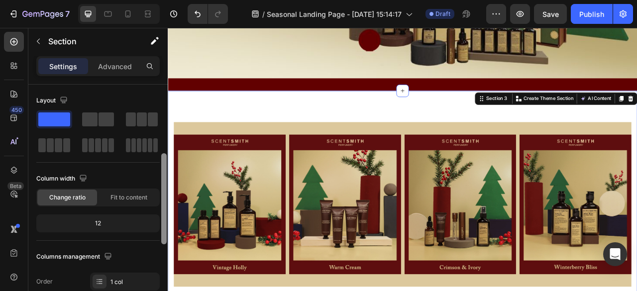
scroll to position [100, 0]
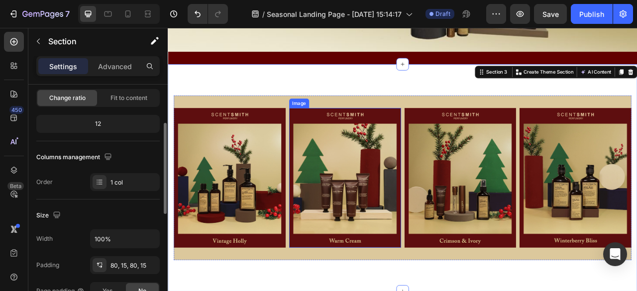
click at [414, 279] on div "Image Image Image Image Row Section 3 You can create reusable sections Create T…" at bounding box center [466, 218] width 597 height 289
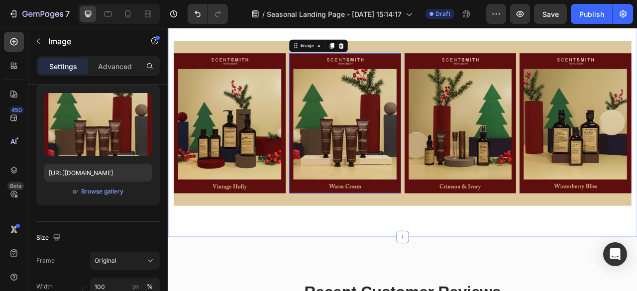
scroll to position [0, 0]
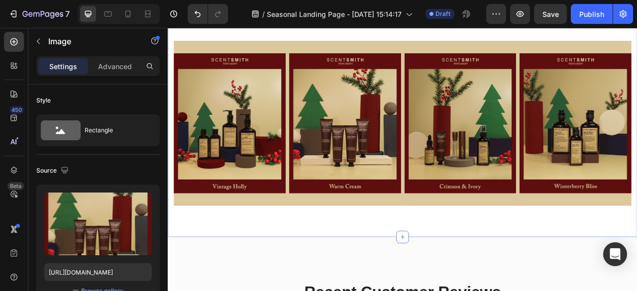
click at [341, 280] on div "Image Image Image Image Row Section 3 You can create reusable sections Create T…" at bounding box center [466, 148] width 597 height 289
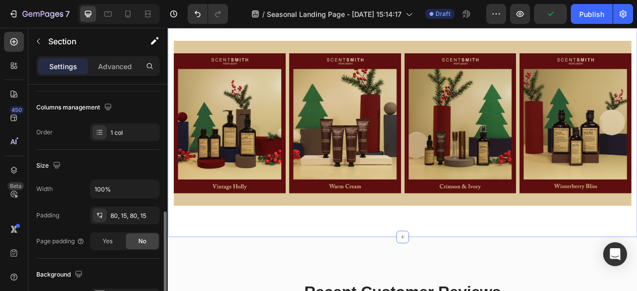
scroll to position [249, 0]
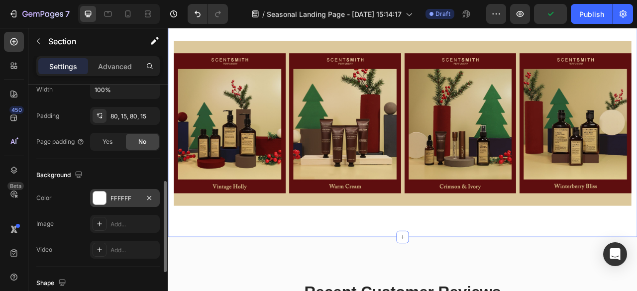
click at [138, 196] on div "FFFFFF" at bounding box center [125, 198] width 29 height 9
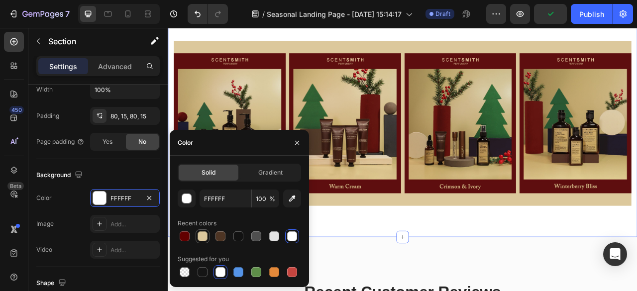
click at [199, 233] on div at bounding box center [203, 236] width 10 height 10
type input "DCC89C"
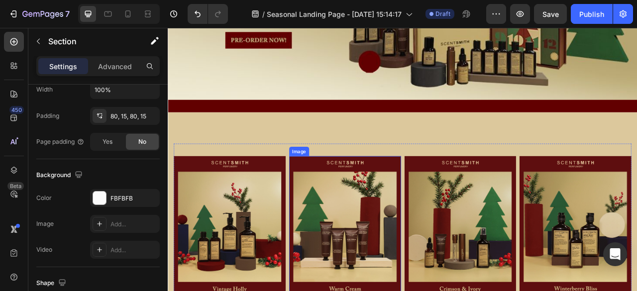
scroll to position [199, 0]
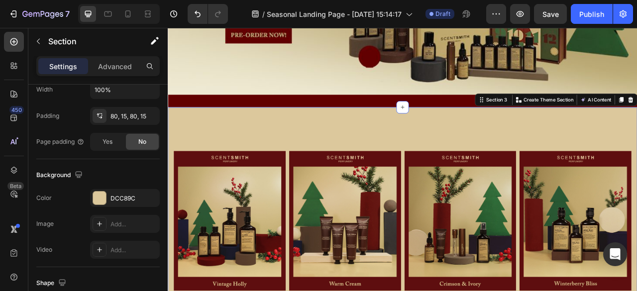
scroll to position [249, 0]
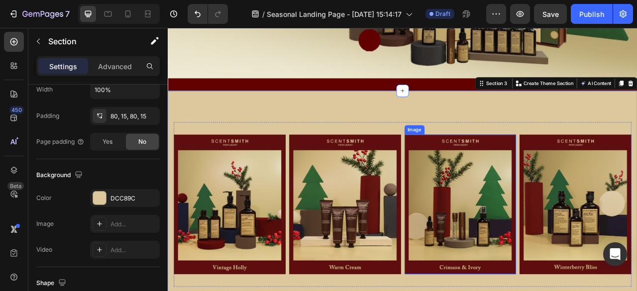
click at [488, 156] on div "Image" at bounding box center [481, 158] width 25 height 12
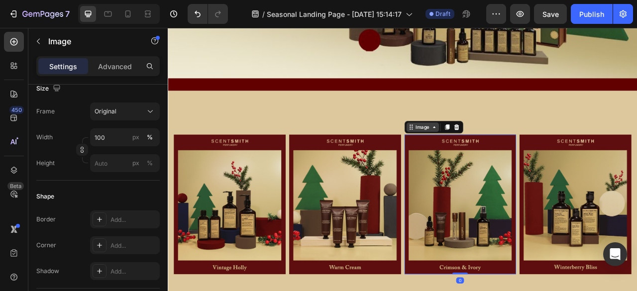
scroll to position [0, 0]
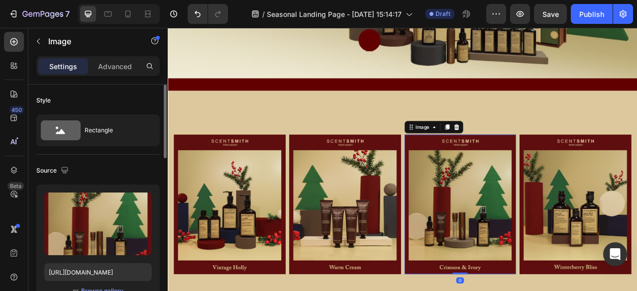
click at [506, 253] on img at bounding box center [540, 253] width 142 height 178
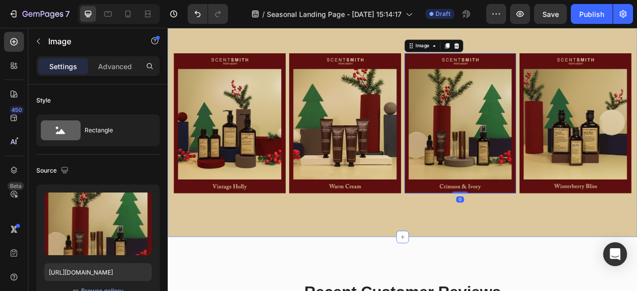
click at [452, 275] on div "Image Image Image 0 Image Row Section 3" at bounding box center [466, 148] width 597 height 289
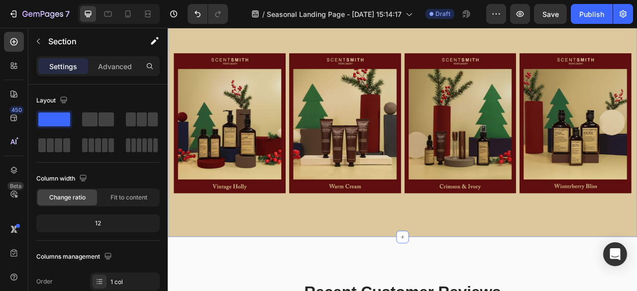
scroll to position [448, 0]
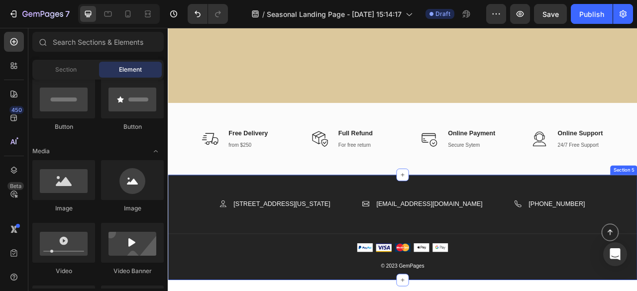
scroll to position [498, 0]
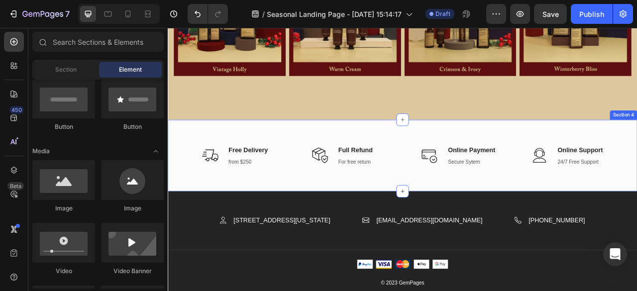
click at [637, 154] on div "Icon Free Delivery Text block from $250 Text block Icon List Icon Full Refund T…" at bounding box center [466, 191] width 597 height 92
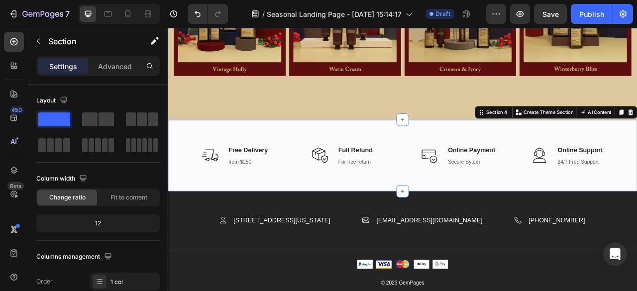
click at [512, 147] on div "Icon Free Delivery Text block from $250 Text block Icon List Icon Full Refund T…" at bounding box center [466, 191] width 597 height 92
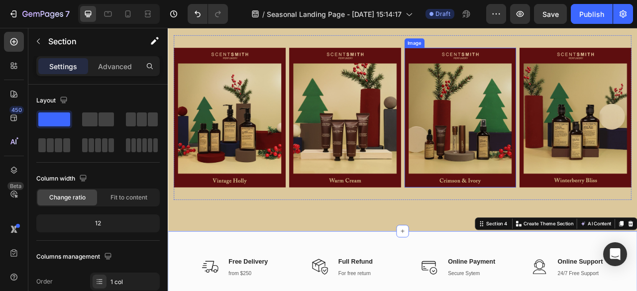
scroll to position [249, 0]
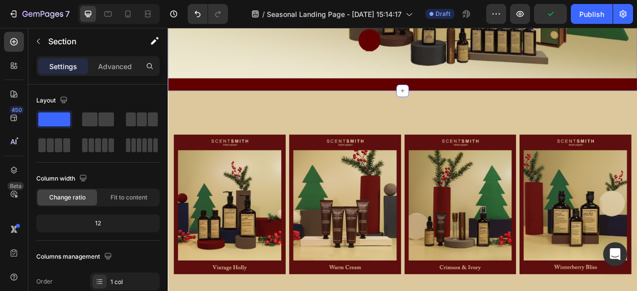
click at [560, 117] on div "Image Image Image Image Row Section 3" at bounding box center [466, 252] width 597 height 289
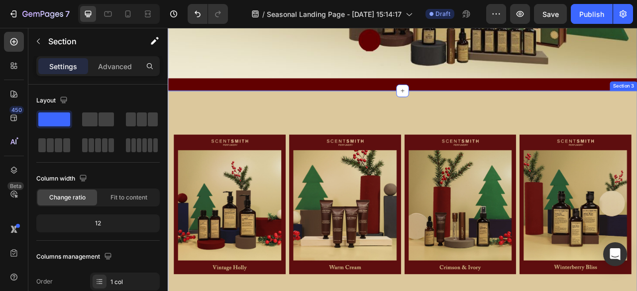
click at [635, 108] on div "Image Image Image Image Row Section 3" at bounding box center [466, 252] width 597 height 289
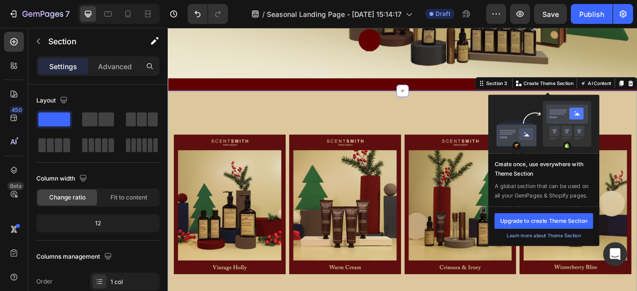
click at [637, 156] on img at bounding box center [646, 152] width 121 height 62
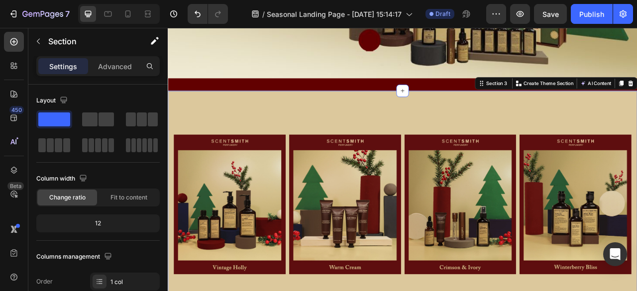
click at [508, 129] on div "Image Image Image Image Row Section 3 You can create reusable sections Create T…" at bounding box center [466, 252] width 597 height 289
click at [147, 201] on span "Fit to content" at bounding box center [129, 197] width 37 height 9
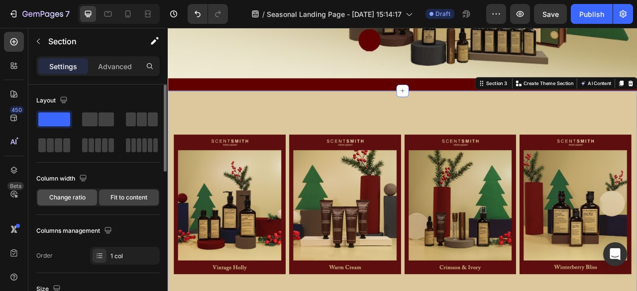
click at [85, 198] on span "Change ratio" at bounding box center [67, 197] width 36 height 9
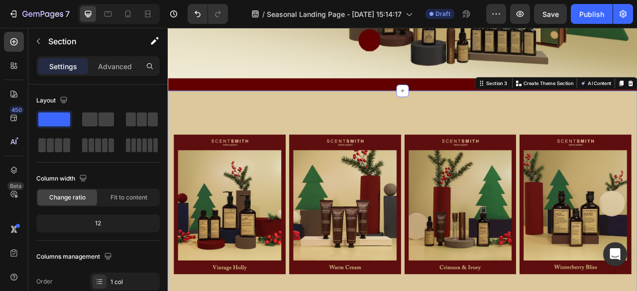
click at [279, 131] on div "Image Image Image Image Row Section 3 You can create reusable sections Create T…" at bounding box center [466, 252] width 597 height 289
click at [289, 154] on div "Image Image Image Image Row" at bounding box center [466, 253] width 582 height 210
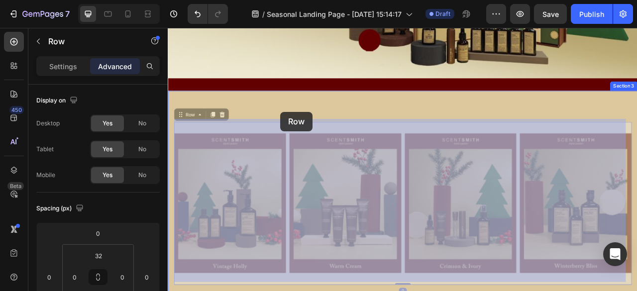
drag, startPoint x: 305, startPoint y: 144, endPoint x: 311, endPoint y: 135, distance: 11.5
click at [311, 135] on div "Header Image Section 2 Image Image Image Image Row 0 Image Image Image Image Ro…" at bounding box center [466, 291] width 597 height 1024
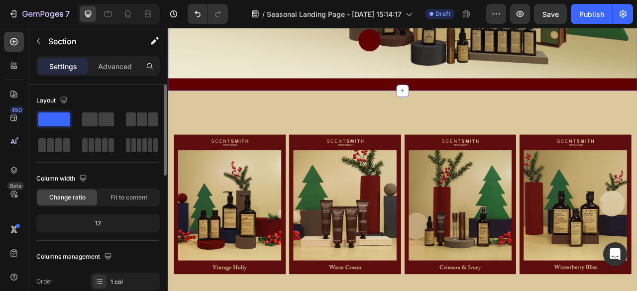
click at [65, 117] on span at bounding box center [54, 120] width 32 height 14
click at [463, 104] on icon at bounding box center [466, 108] width 8 height 8
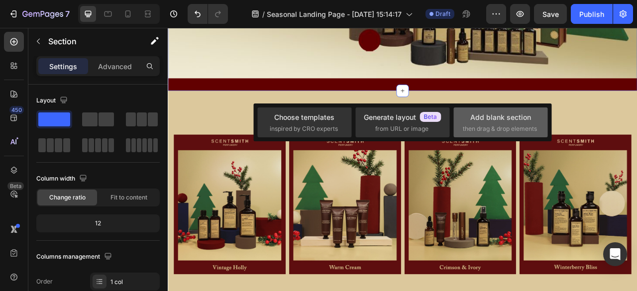
click at [470, 125] on span "then drag & drop elements" at bounding box center [500, 128] width 74 height 9
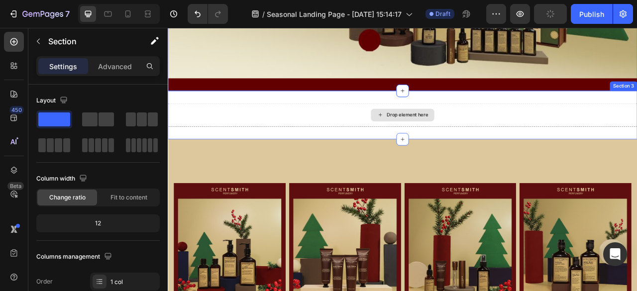
click at [503, 145] on div "Drop element here" at bounding box center [466, 139] width 597 height 30
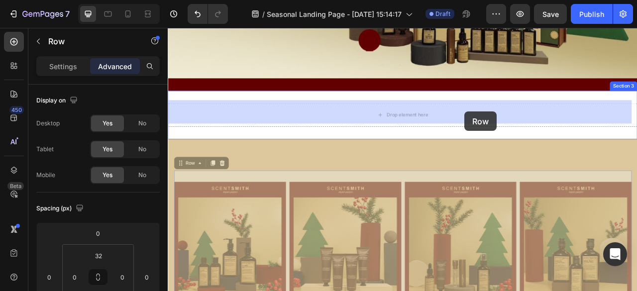
drag, startPoint x: 550, startPoint y: 209, endPoint x: 545, endPoint y: 134, distance: 74.8
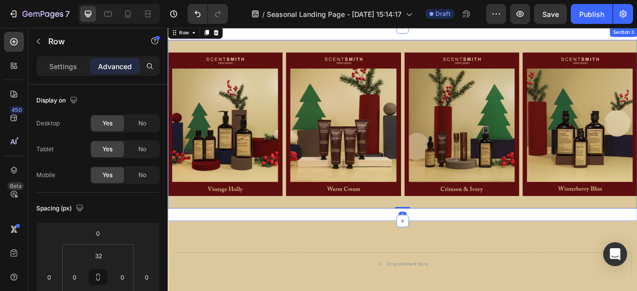
click at [617, 249] on div "Image Image Image Image Row 0 Section 3 Drop element here Section 4 Icon Free D…" at bounding box center [466, 185] width 597 height 925
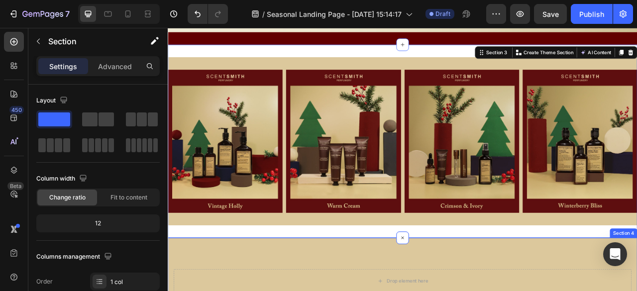
scroll to position [199, 0]
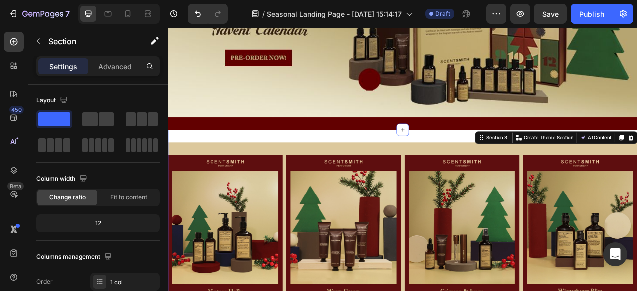
click at [531, 162] on div "Image Image Image Image Row Section 3 You can create reusable sections Create T…" at bounding box center [466, 281] width 597 height 246
click at [487, 158] on div "Image Image Image Image Row Section 3 You can create reusable sections Create T…" at bounding box center [466, 281] width 597 height 246
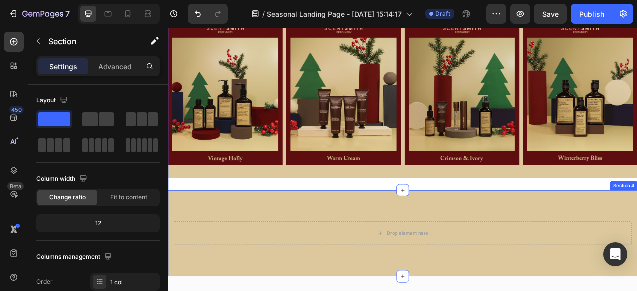
scroll to position [448, 0]
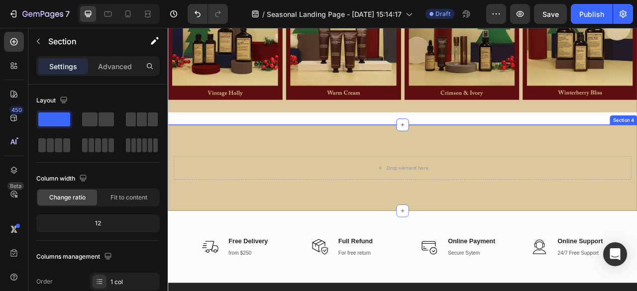
click at [549, 219] on div "Drop element here Section 4" at bounding box center [466, 206] width 597 height 110
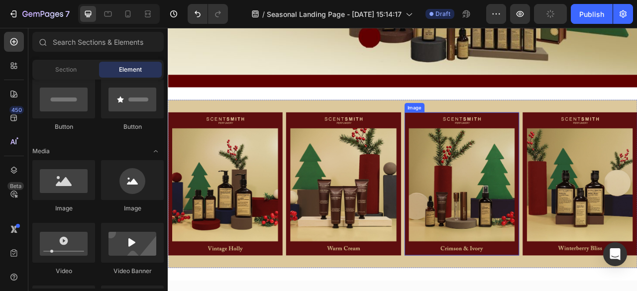
scroll to position [249, 0]
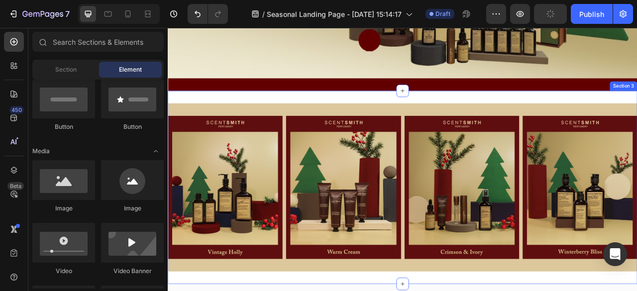
click at [529, 114] on div "Image Image Image Image Row Section 3" at bounding box center [466, 231] width 597 height 246
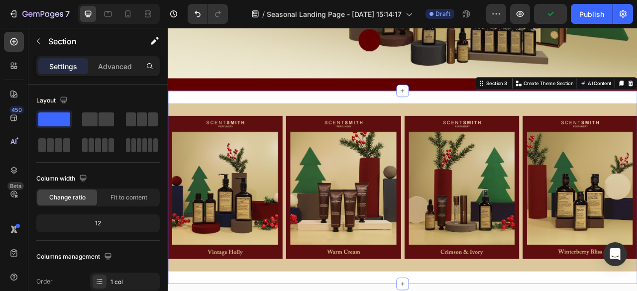
click at [328, 111] on div "Image Image Image Image Row Section 3 You can create reusable sections Create T…" at bounding box center [466, 231] width 597 height 246
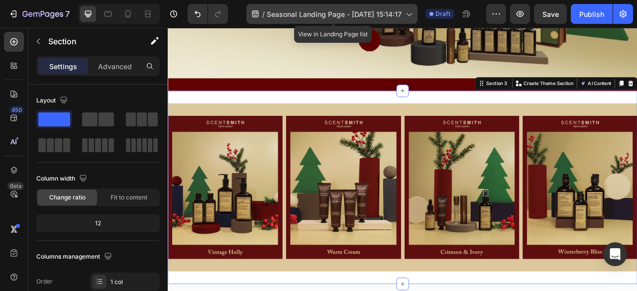
click at [348, 15] on span "Seasonal Landing Page - [DATE] 15:14:17" at bounding box center [334, 14] width 135 height 10
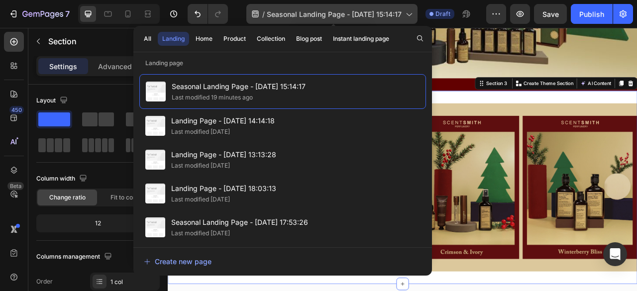
click at [348, 15] on span "Seasonal Landing Page - [DATE] 15:14:17" at bounding box center [334, 14] width 135 height 10
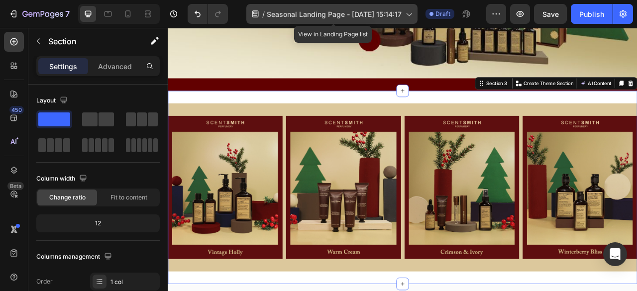
click at [338, 10] on span "Seasonal Landing Page - [DATE] 15:14:17" at bounding box center [334, 14] width 135 height 10
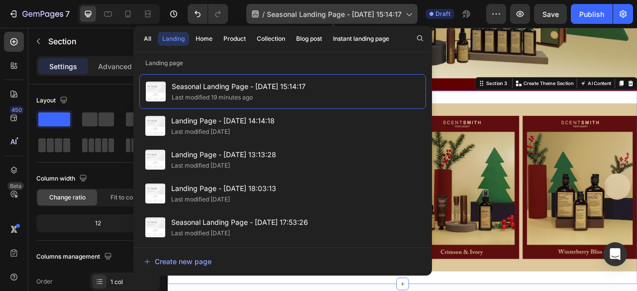
click at [308, 11] on span "Seasonal Landing Page - [DATE] 15:14:17" at bounding box center [334, 14] width 135 height 10
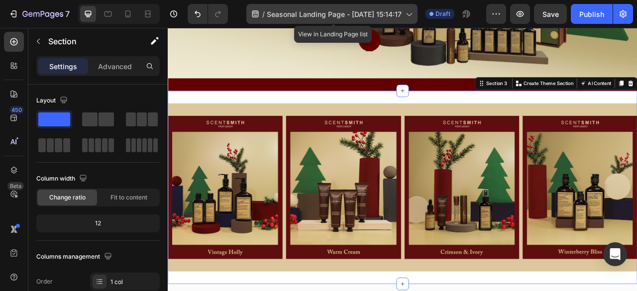
click at [254, 14] on icon at bounding box center [255, 14] width 10 height 10
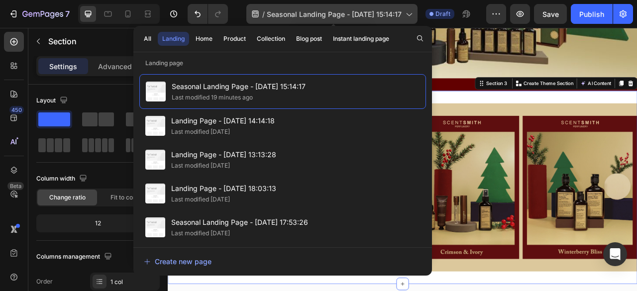
click at [264, 15] on div "/ Seasonal Landing Page - [DATE] 15:14:17" at bounding box center [331, 14] width 171 height 20
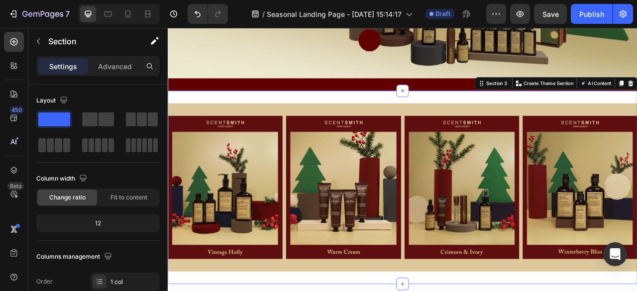
click at [331, 117] on div "Image Image Image Image Row Section 3 You can create reusable sections Create T…" at bounding box center [466, 231] width 597 height 246
click at [329, 113] on div "Image Image Image Image Row Section 3 You can create reusable sections Create T…" at bounding box center [466, 231] width 597 height 246
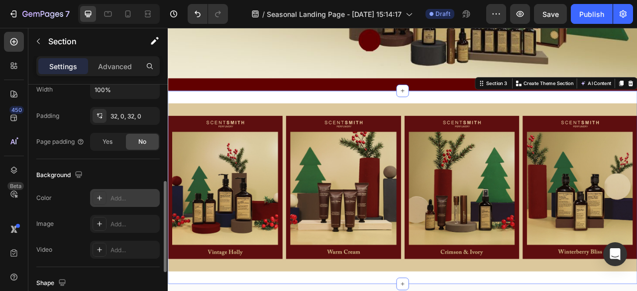
drag, startPoint x: 124, startPoint y: 193, endPoint x: 145, endPoint y: 190, distance: 21.1
click at [124, 194] on div "Add..." at bounding box center [134, 198] width 47 height 9
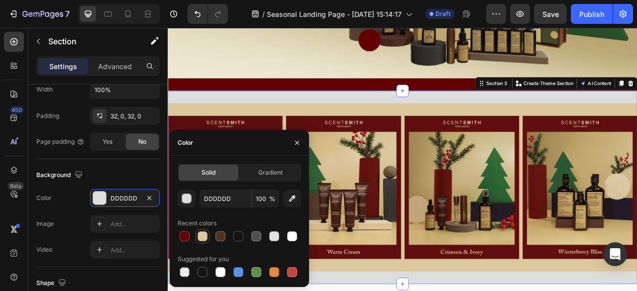
click at [206, 233] on div at bounding box center [203, 236] width 10 height 10
type input "DCC89C"
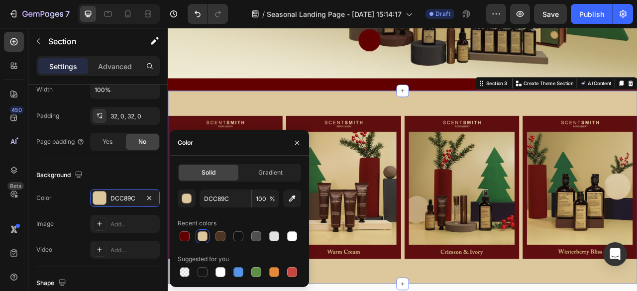
click at [637, 115] on div "Image Image Image Image Row Section 3 You can create reusable sections Create T…" at bounding box center [466, 231] width 597 height 246
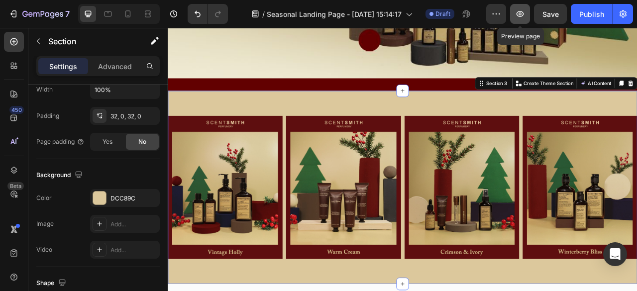
click at [523, 18] on icon "button" at bounding box center [520, 14] width 10 height 10
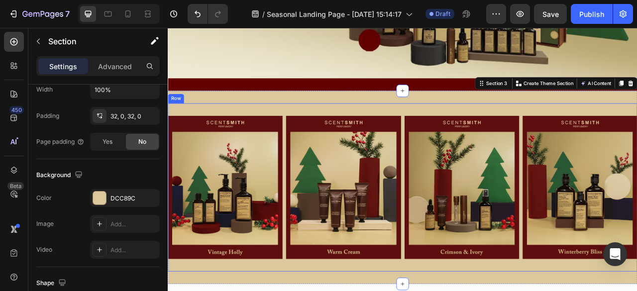
scroll to position [149, 0]
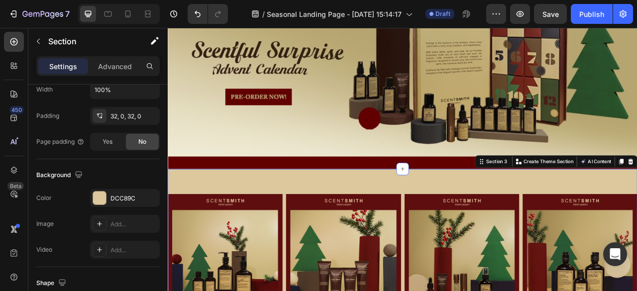
click at [389, 129] on img at bounding box center [466, 53] width 597 height 277
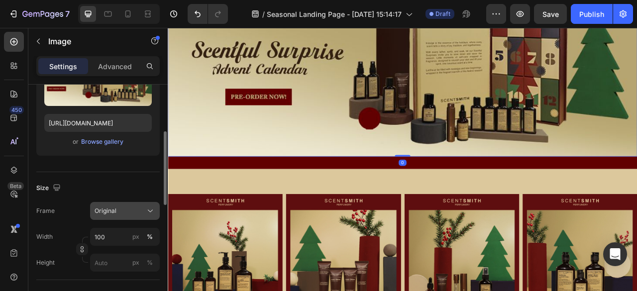
click at [127, 206] on div "Original" at bounding box center [125, 211] width 61 height 10
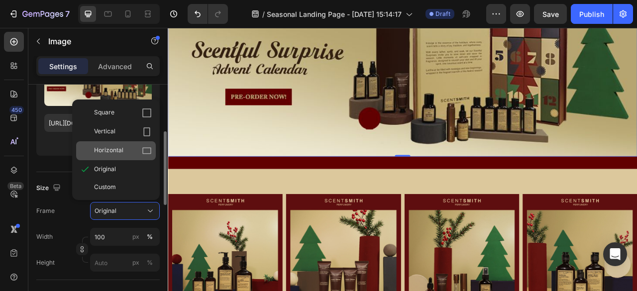
click at [133, 141] on div "Horizontal" at bounding box center [116, 150] width 80 height 19
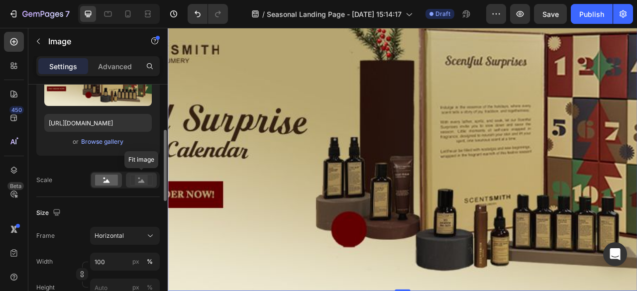
click at [148, 181] on icon at bounding box center [141, 180] width 23 height 11
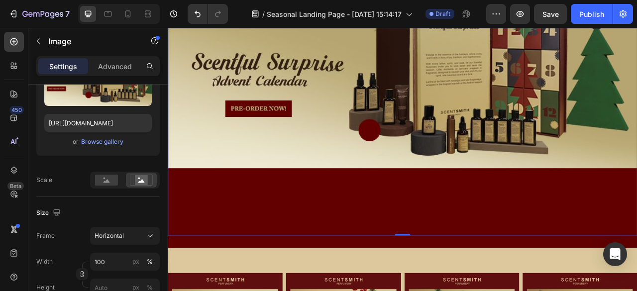
scroll to position [249, 0]
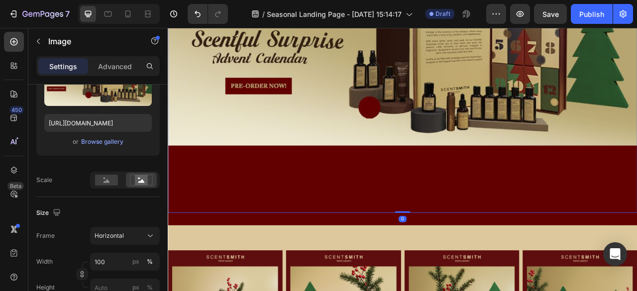
drag, startPoint x: 461, startPoint y: 256, endPoint x: 463, endPoint y: 194, distance: 61.8
click at [456, 182] on div "Image 0" at bounding box center [466, 39] width 597 height 448
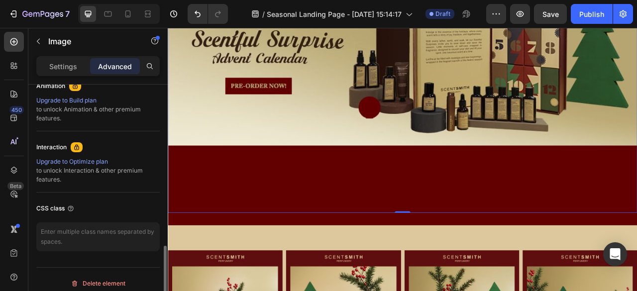
scroll to position [454, 0]
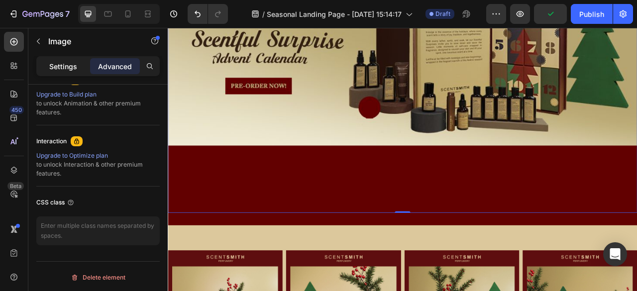
click at [75, 66] on p "Settings" at bounding box center [63, 66] width 28 height 10
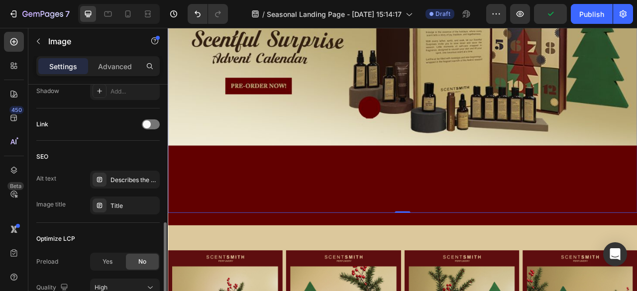
scroll to position [504, 0]
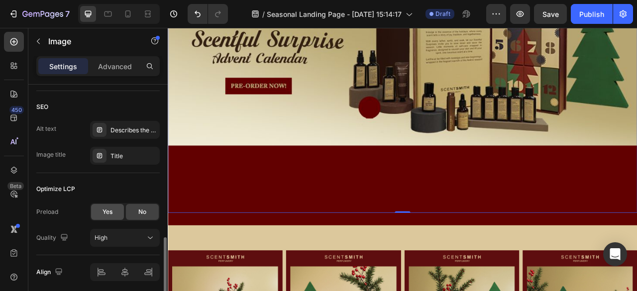
click at [115, 208] on div "Yes" at bounding box center [107, 212] width 33 height 16
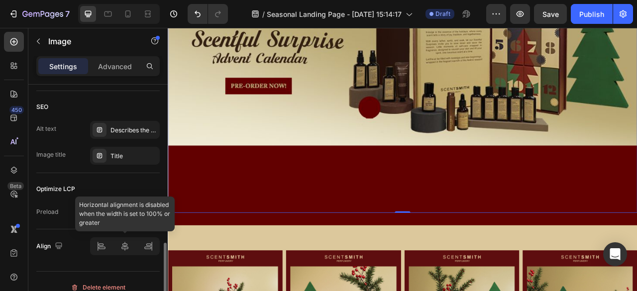
click at [131, 240] on div at bounding box center [125, 246] width 70 height 18
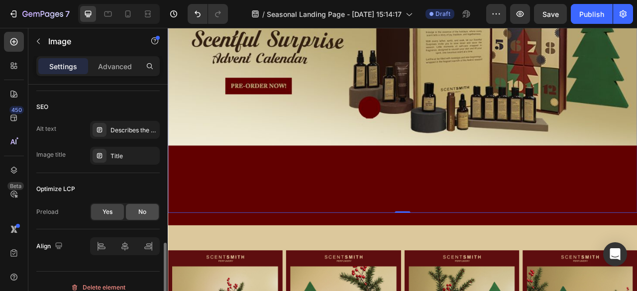
click at [146, 211] on div "No" at bounding box center [142, 212] width 33 height 16
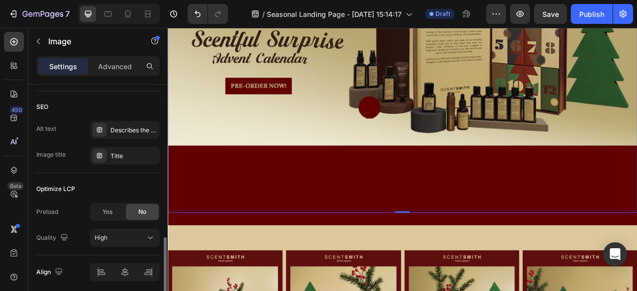
scroll to position [540, 0]
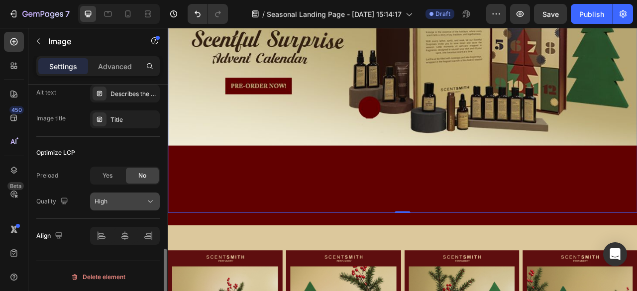
click at [131, 208] on button "High" at bounding box center [125, 202] width 70 height 18
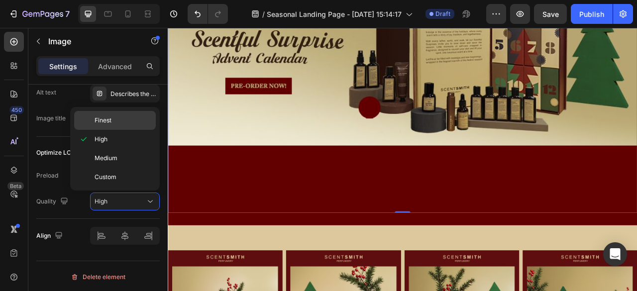
click at [141, 123] on p "Finest" at bounding box center [123, 120] width 57 height 9
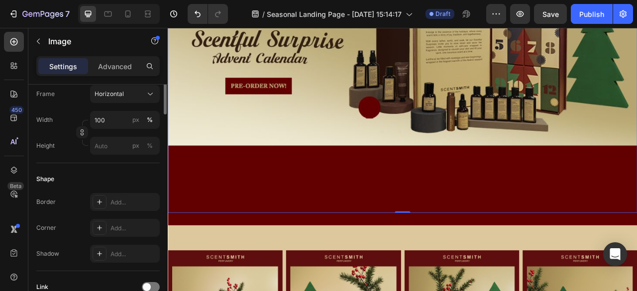
scroll to position [142, 0]
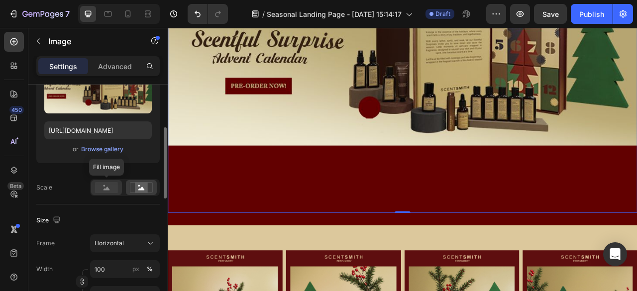
click at [108, 194] on div at bounding box center [106, 187] width 31 height 15
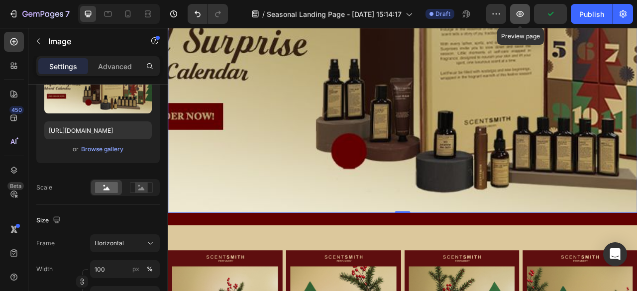
click at [522, 14] on icon "button" at bounding box center [520, 14] width 10 height 10
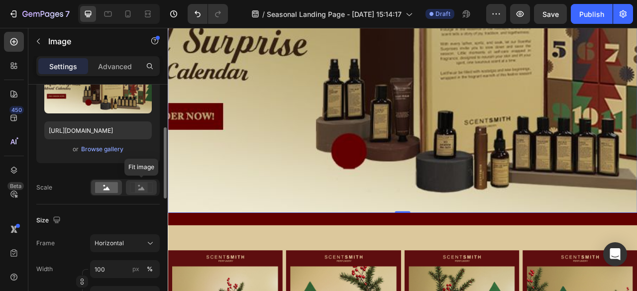
click at [140, 183] on rect at bounding box center [141, 188] width 13 height 10
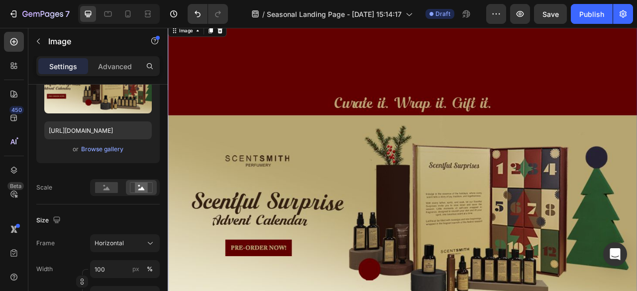
scroll to position [0, 0]
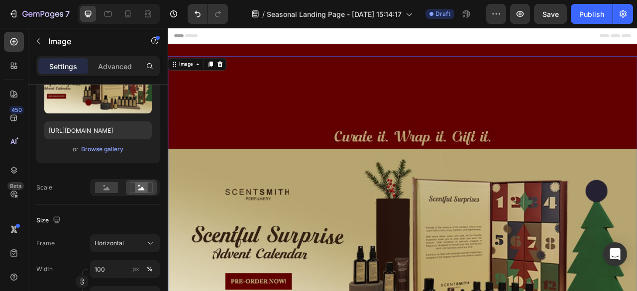
click at [568, 93] on img at bounding box center [466, 288] width 597 height 448
click at [451, 112] on img at bounding box center [466, 288] width 597 height 448
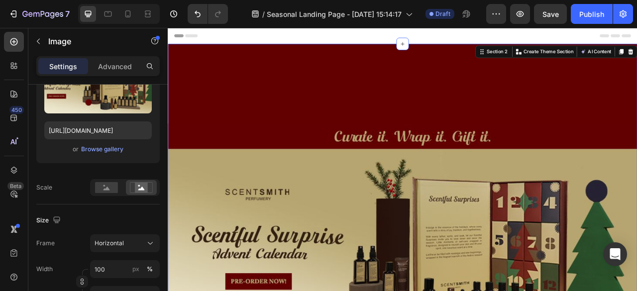
click at [461, 63] on div "Image Section 2 You can create reusable sections Create Theme Section AI Conten…" at bounding box center [466, 288] width 597 height 480
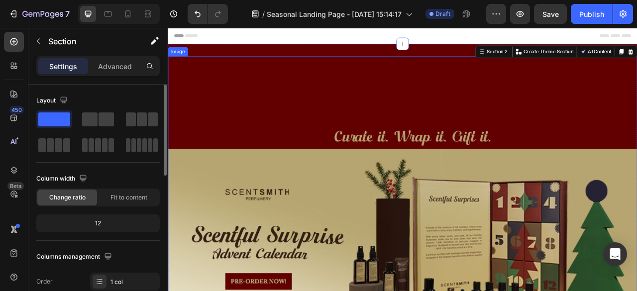
click at [429, 56] on div "Image Section 2 You can create reusable sections Create Theme Section AI Conten…" at bounding box center [466, 288] width 597 height 480
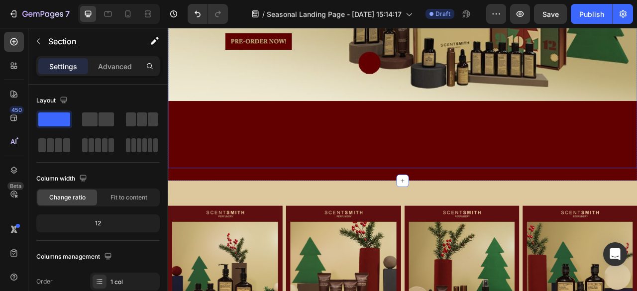
scroll to position [348, 0]
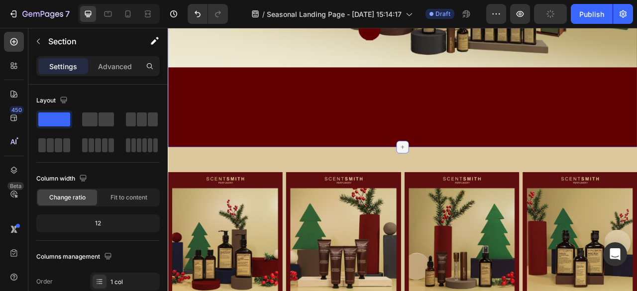
click at [464, 176] on icon at bounding box center [466, 180] width 8 height 8
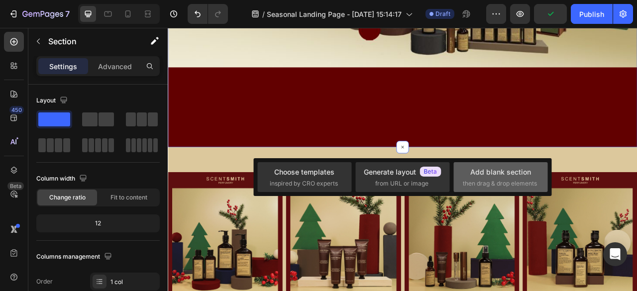
click at [484, 174] on div "Add blank section" at bounding box center [500, 172] width 61 height 10
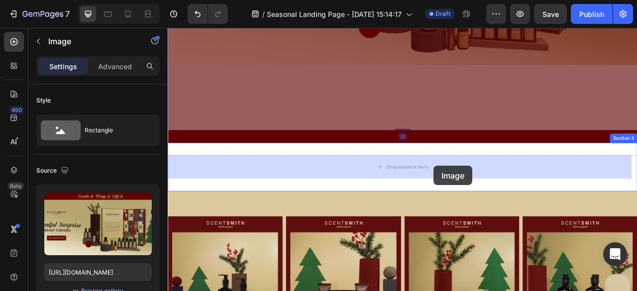
drag, startPoint x: 521, startPoint y: 60, endPoint x: 506, endPoint y: 204, distance: 144.1
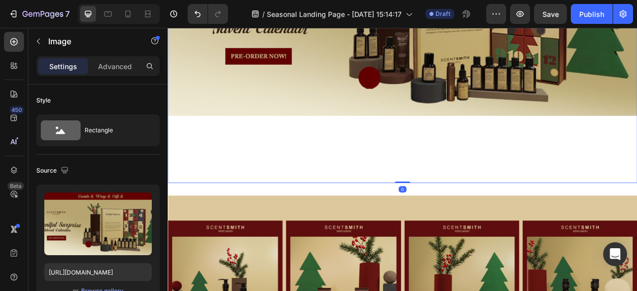
click at [504, 195] on img at bounding box center [466, 1] width 597 height 448
drag, startPoint x: 465, startPoint y: 219, endPoint x: 459, endPoint y: 150, distance: 68.5
click at [459, 150] on div "Image 0" at bounding box center [466, 1] width 597 height 448
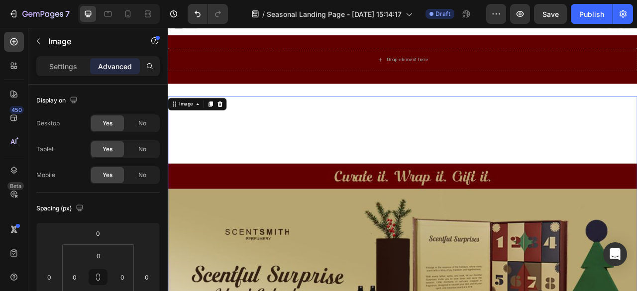
scroll to position [0, 0]
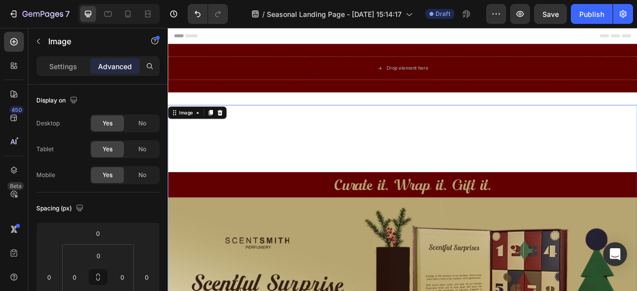
click at [199, 13] on icon "Undo/Redo" at bounding box center [198, 14] width 6 height 6
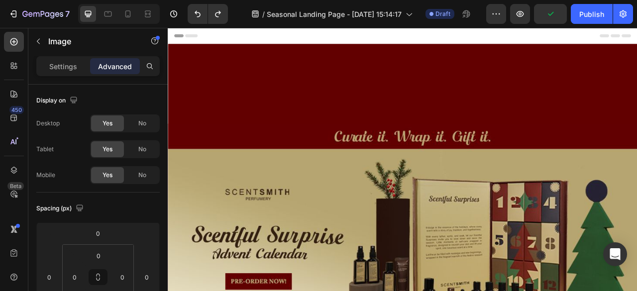
click at [407, 174] on img at bounding box center [466, 288] width 597 height 448
click at [407, 207] on img at bounding box center [466, 288] width 597 height 448
drag, startPoint x: 60, startPoint y: 68, endPoint x: 165, endPoint y: 116, distance: 116.1
click at [60, 69] on p "Settings" at bounding box center [63, 66] width 28 height 10
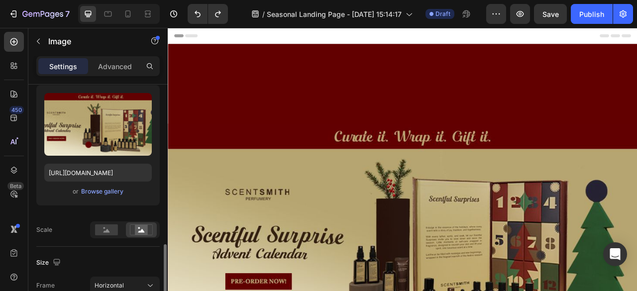
scroll to position [199, 0]
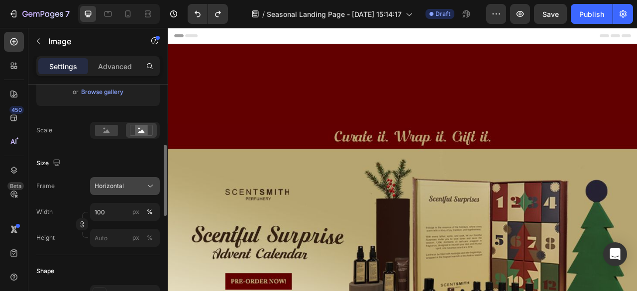
click at [138, 185] on div "Horizontal" at bounding box center [119, 186] width 49 height 9
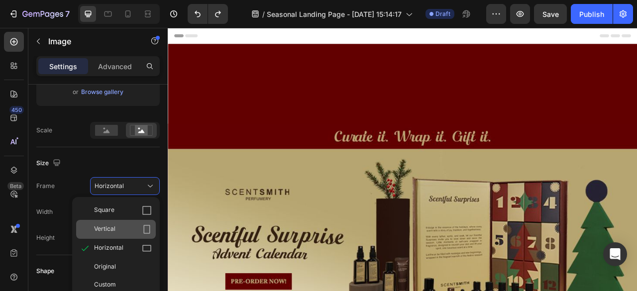
scroll to position [249, 0]
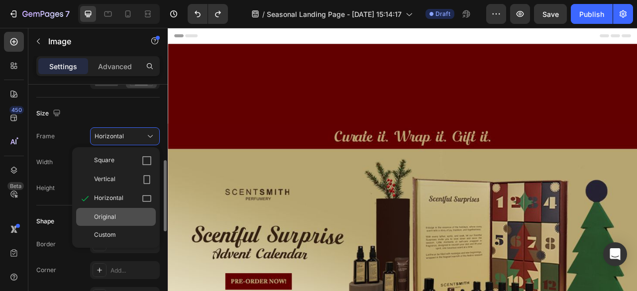
click at [142, 217] on div "Original" at bounding box center [123, 217] width 58 height 9
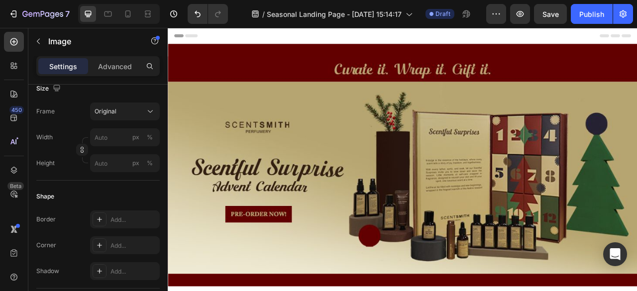
click at [450, 191] on img at bounding box center [466, 202] width 597 height 277
click at [603, 61] on div "Image Section 2" at bounding box center [466, 202] width 597 height 309
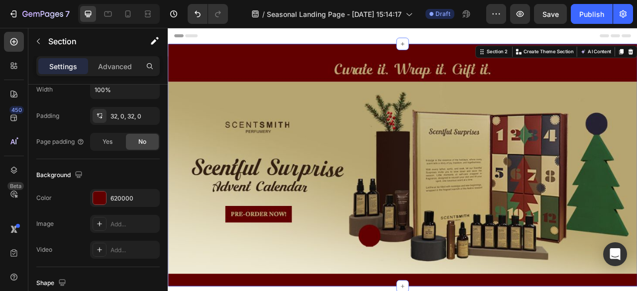
scroll to position [0, 0]
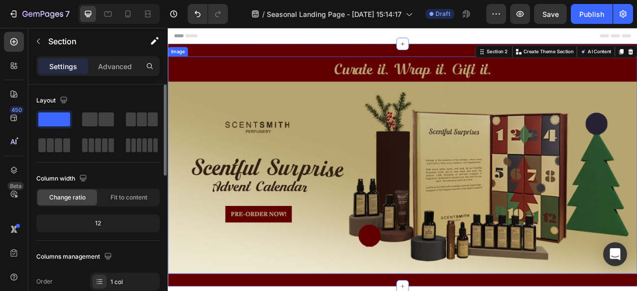
click at [604, 169] on img at bounding box center [466, 202] width 597 height 277
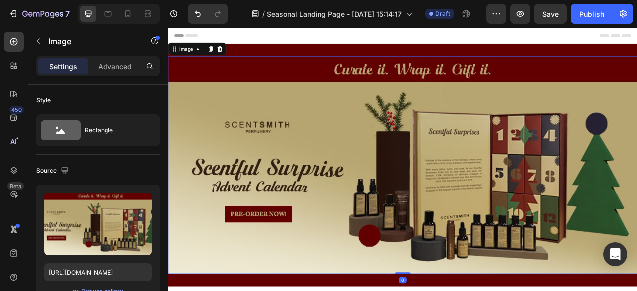
click at [506, 181] on img at bounding box center [466, 202] width 597 height 277
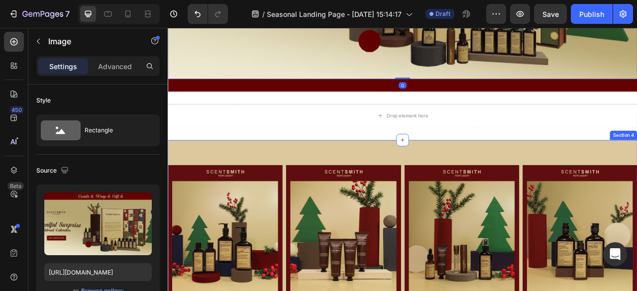
scroll to position [249, 0]
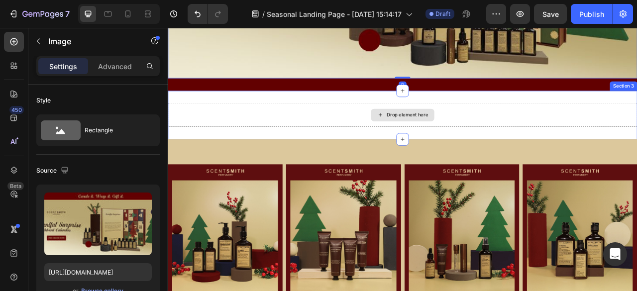
click at [542, 149] on div "Drop element here" at bounding box center [466, 139] width 597 height 30
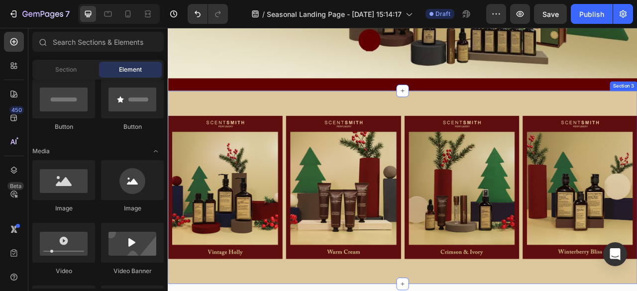
click at [560, 108] on div "Image Image Image Image Row Section 3" at bounding box center [466, 231] width 597 height 246
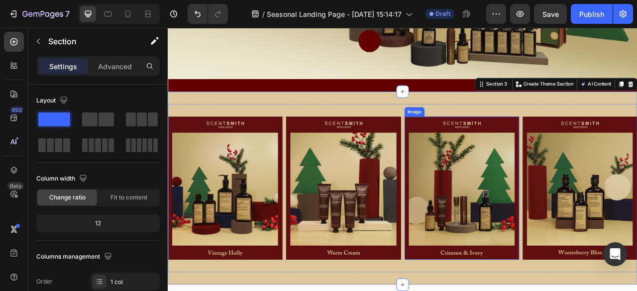
scroll to position [199, 0]
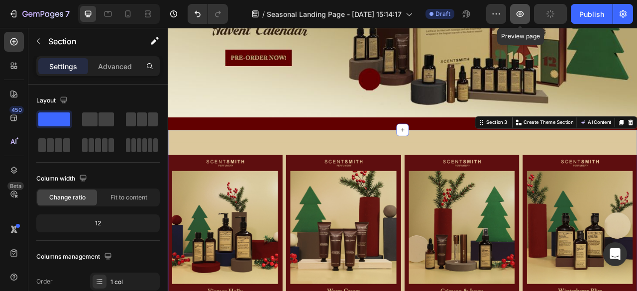
click at [528, 16] on button "button" at bounding box center [520, 14] width 20 height 20
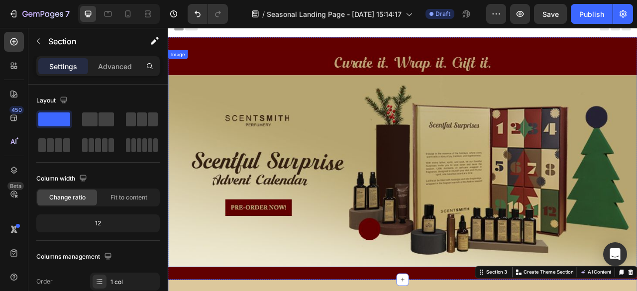
scroll to position [0, 0]
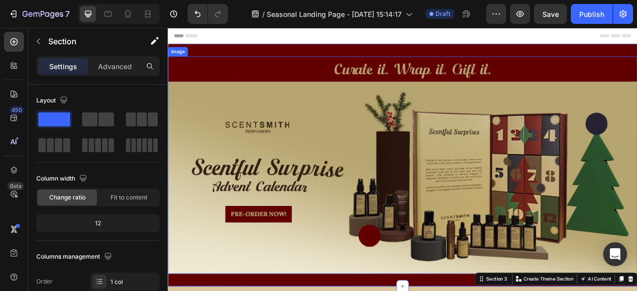
click at [547, 125] on img at bounding box center [466, 202] width 597 height 277
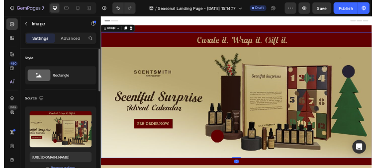
scroll to position [149, 0]
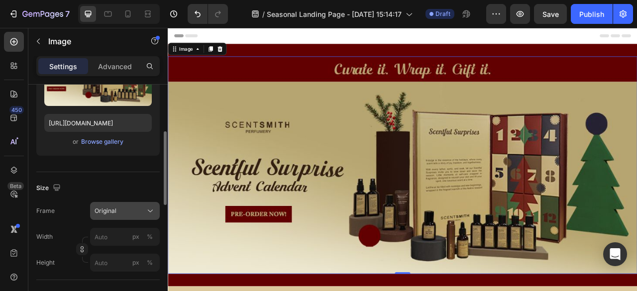
click at [126, 207] on div "Original" at bounding box center [119, 211] width 49 height 9
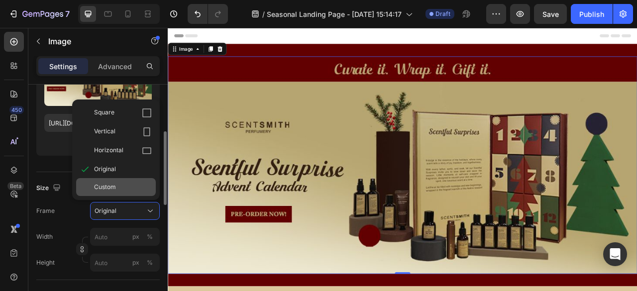
click at [127, 191] on div "Custom" at bounding box center [123, 187] width 58 height 9
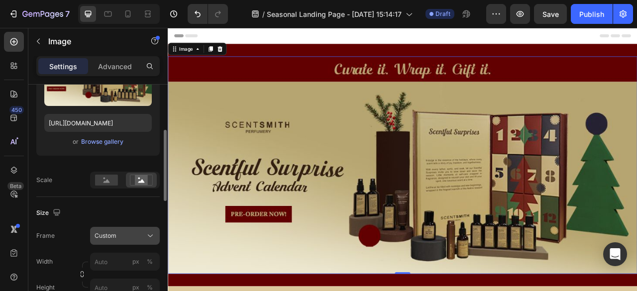
click at [129, 235] on div "Custom" at bounding box center [119, 235] width 49 height 9
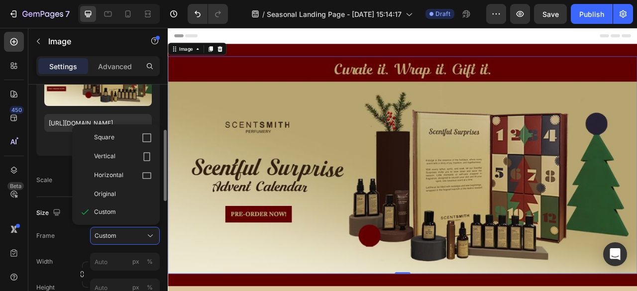
click at [142, 172] on icon at bounding box center [147, 176] width 10 height 10
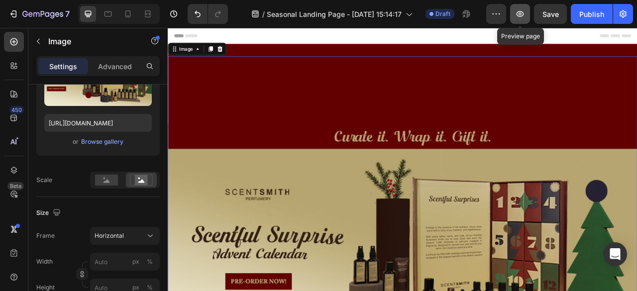
click at [518, 14] on icon "button" at bounding box center [520, 14] width 7 height 6
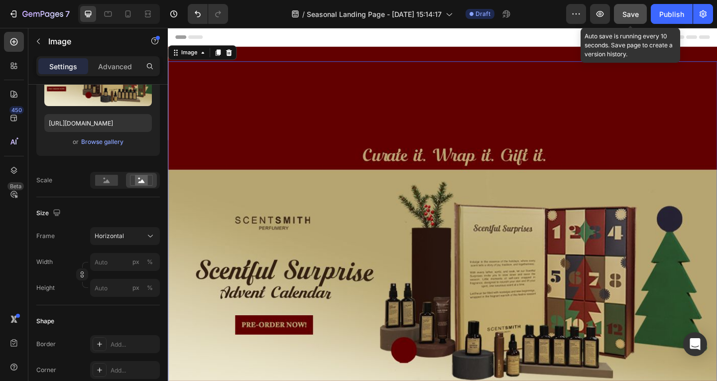
click at [633, 22] on button "Save" at bounding box center [630, 14] width 33 height 20
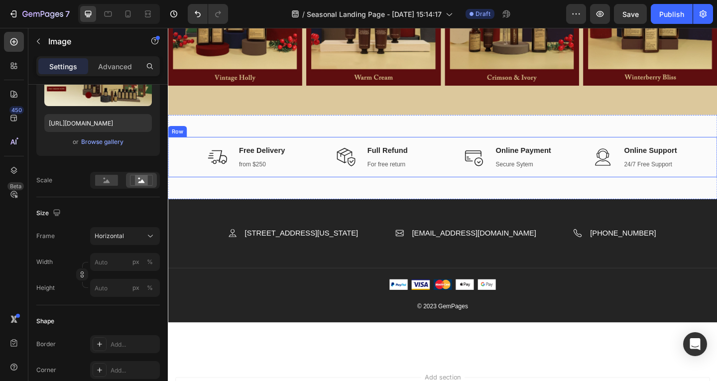
scroll to position [647, 0]
